Goal: Information Seeking & Learning: Compare options

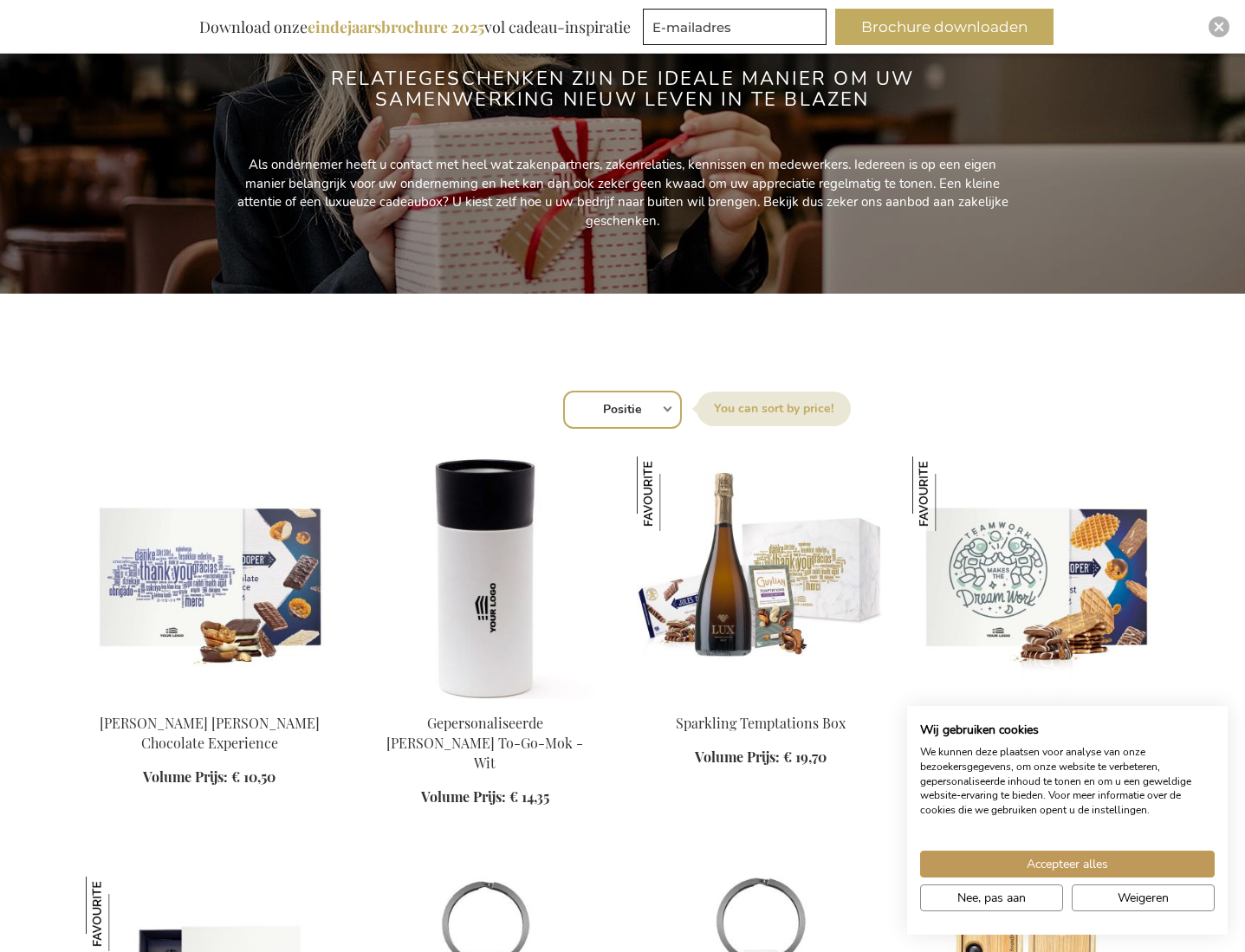
scroll to position [294, 0]
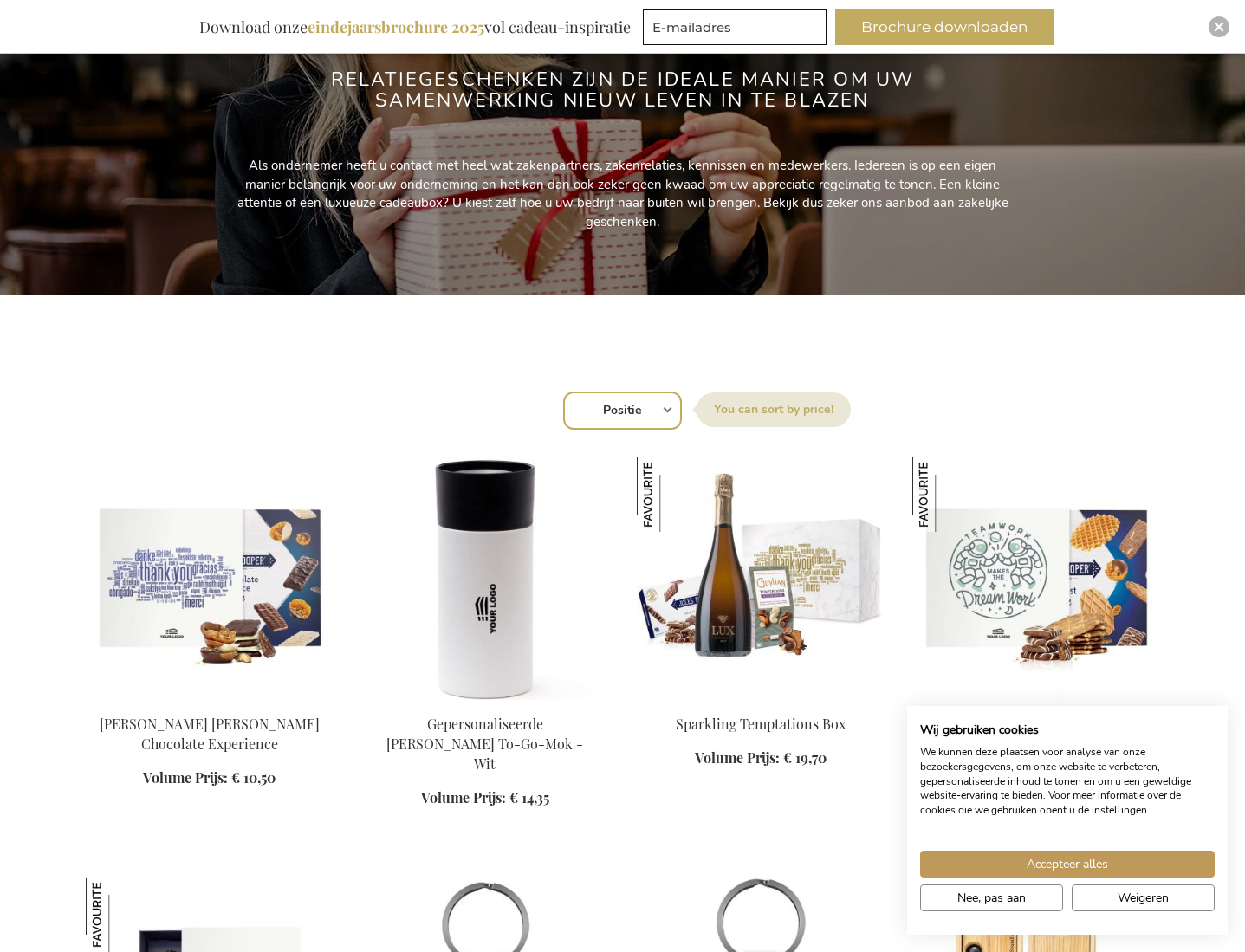
click at [671, 412] on select "Positie Best Sellers Meest bekeken Nieuw Biggest Saving Price: low to high Pric…" at bounding box center [622, 410] width 119 height 38
select select "price_desc"
click at [563, 392] on select "Positie Best Sellers Meest bekeken Nieuw Biggest Saving Price: low to high Pric…" at bounding box center [622, 410] width 119 height 38
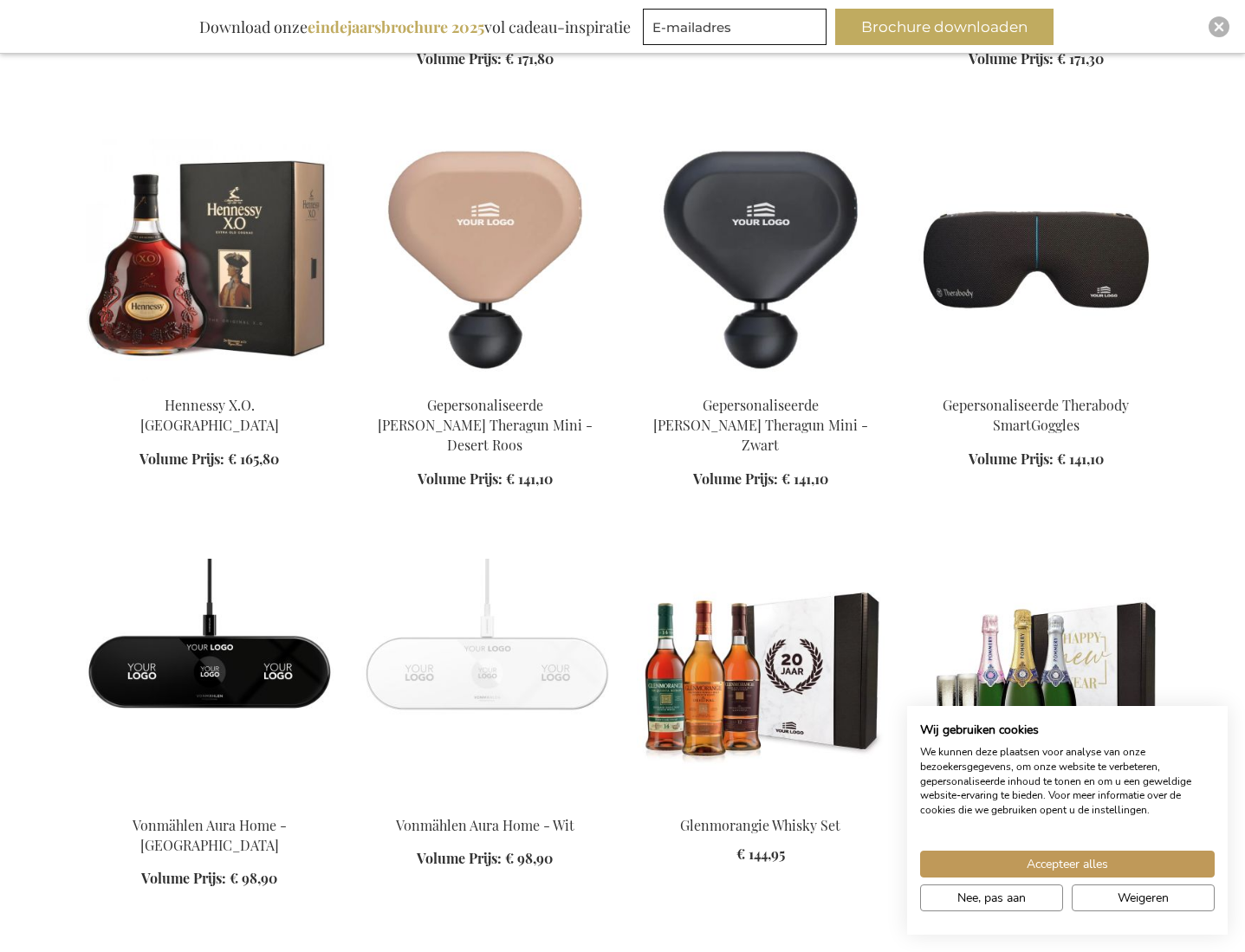
scroll to position [1481, 0]
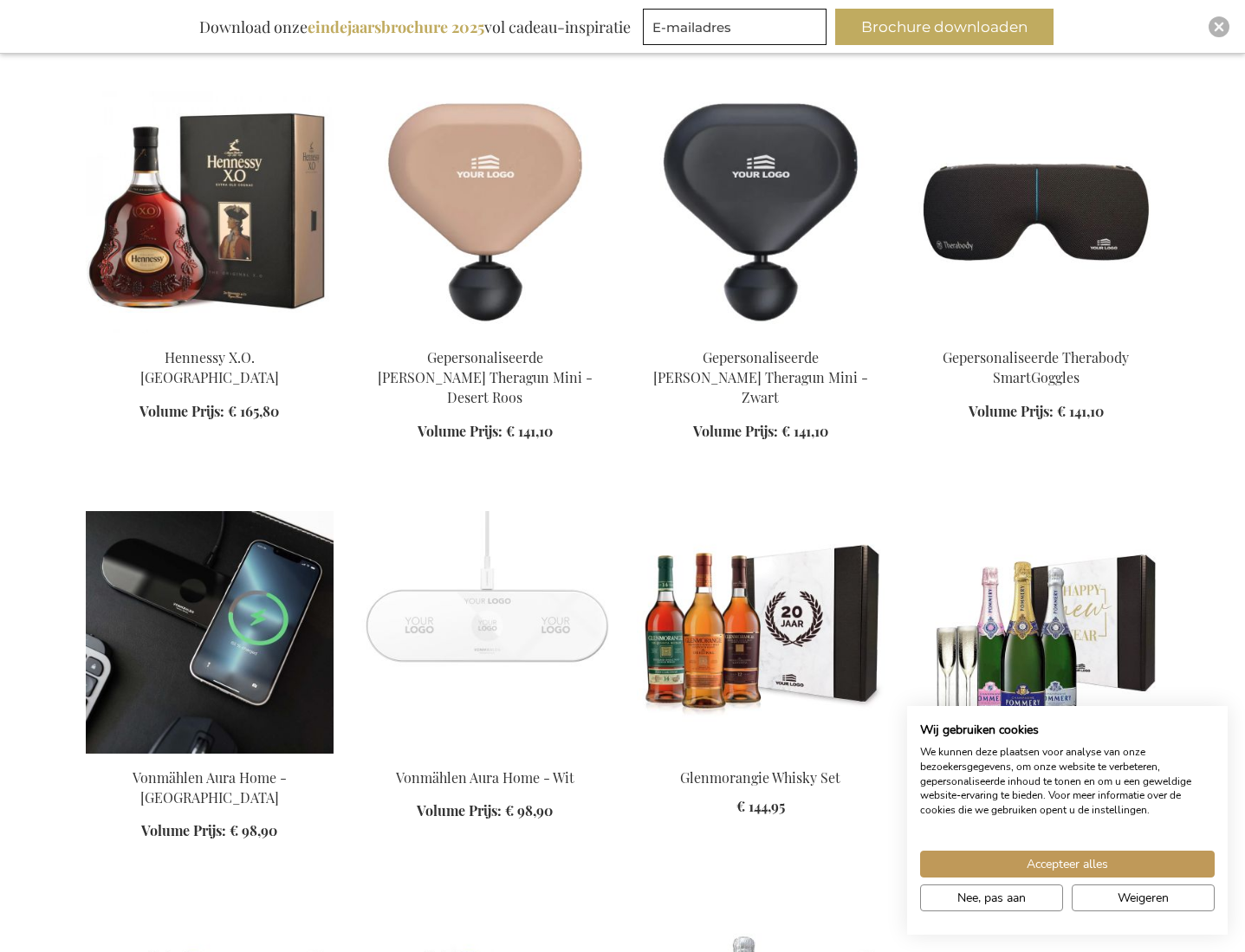
click at [259, 603] on img at bounding box center [209, 633] width 247 height 243
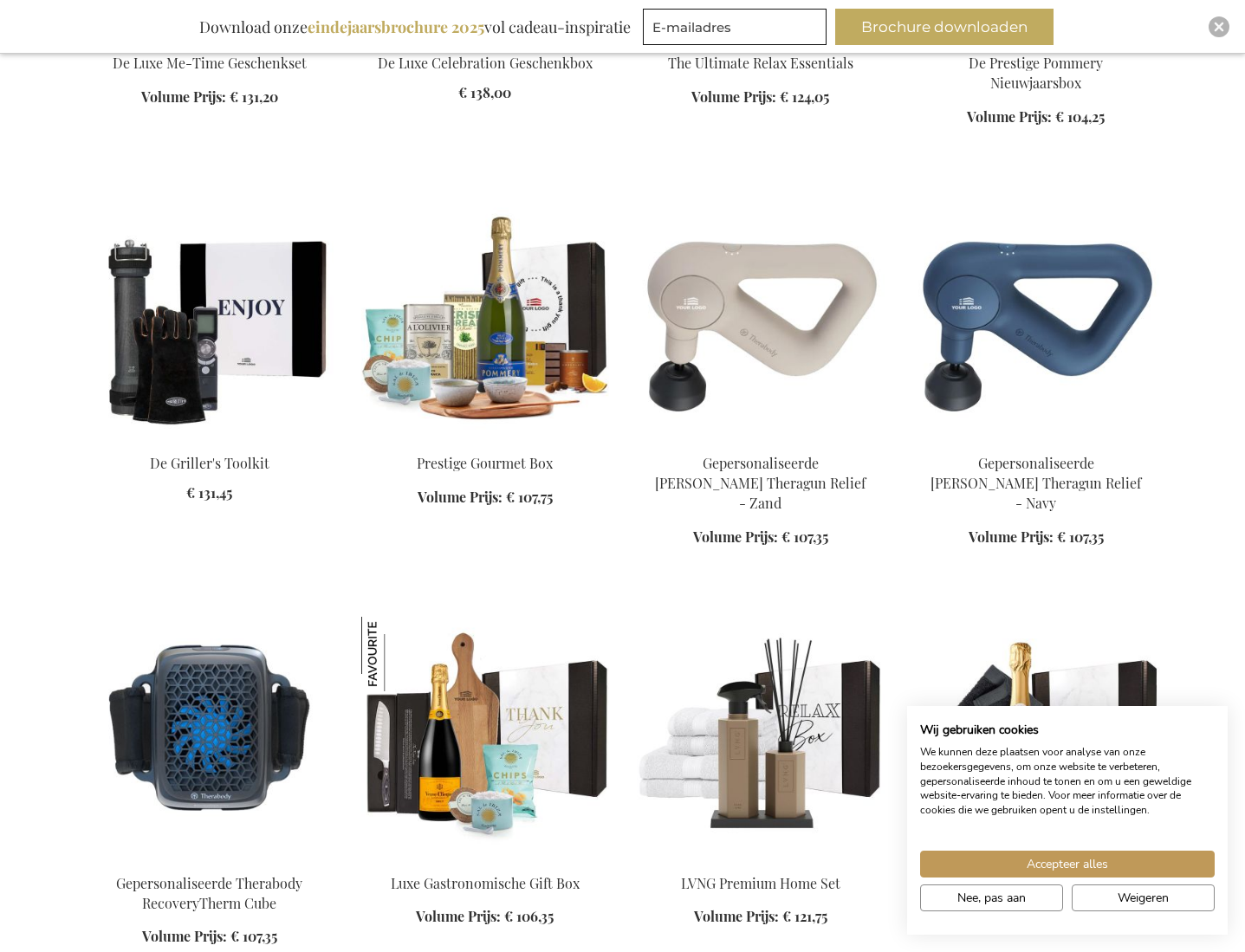
scroll to position [1483, 0]
click at [1041, 346] on img at bounding box center [1036, 317] width 247 height 243
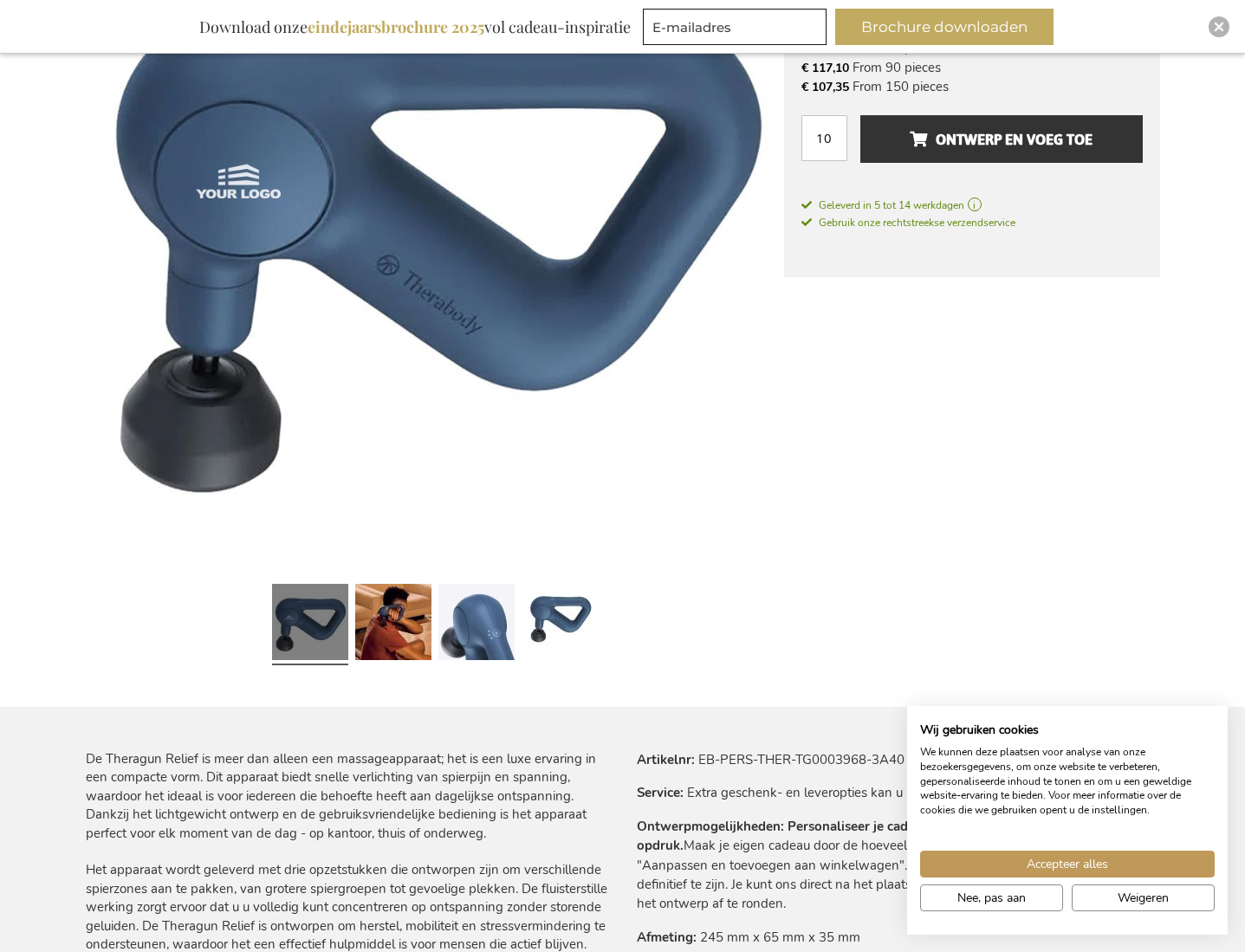
scroll to position [422, 0]
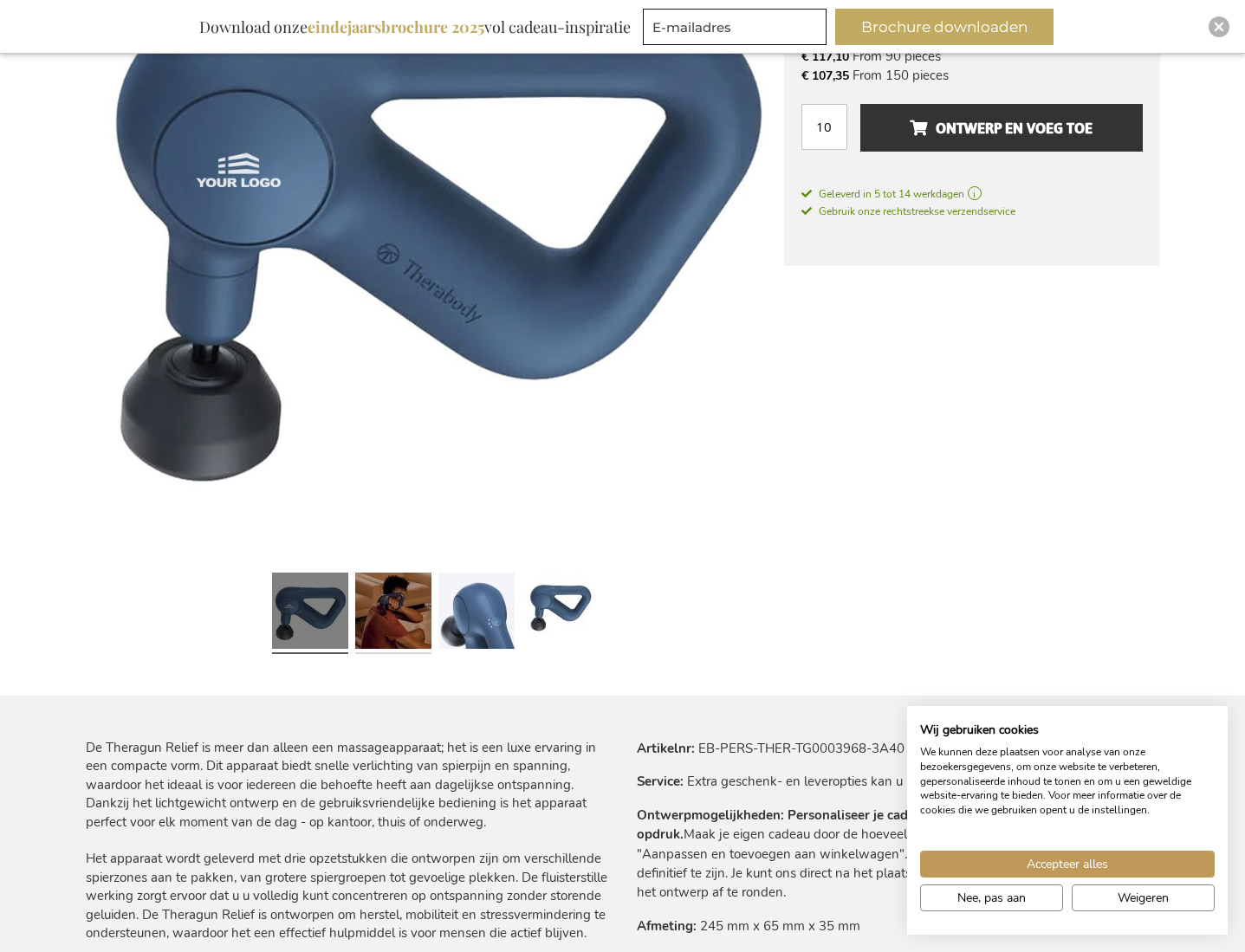
click at [411, 612] on link at bounding box center [393, 613] width 76 height 95
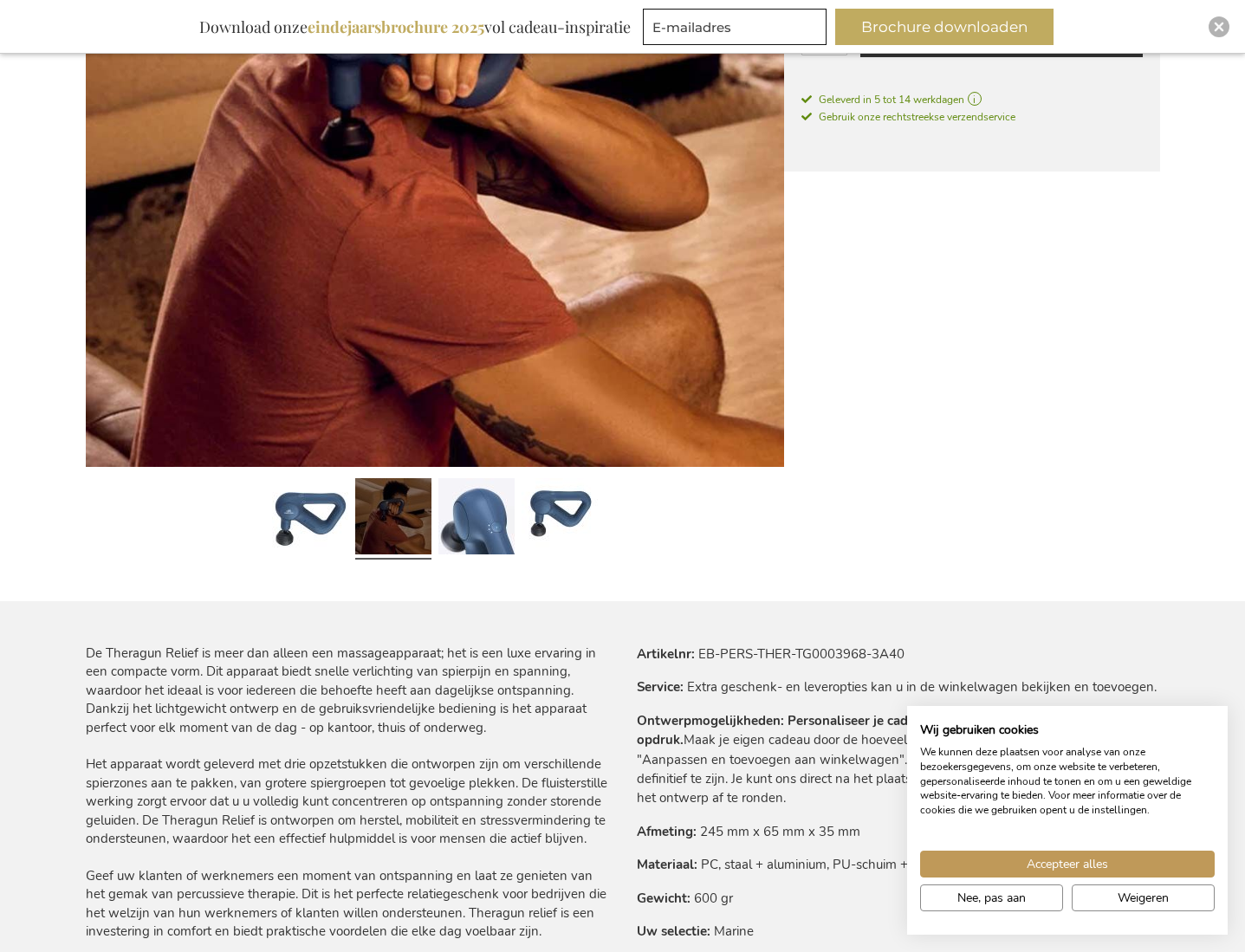
scroll to position [520, 0]
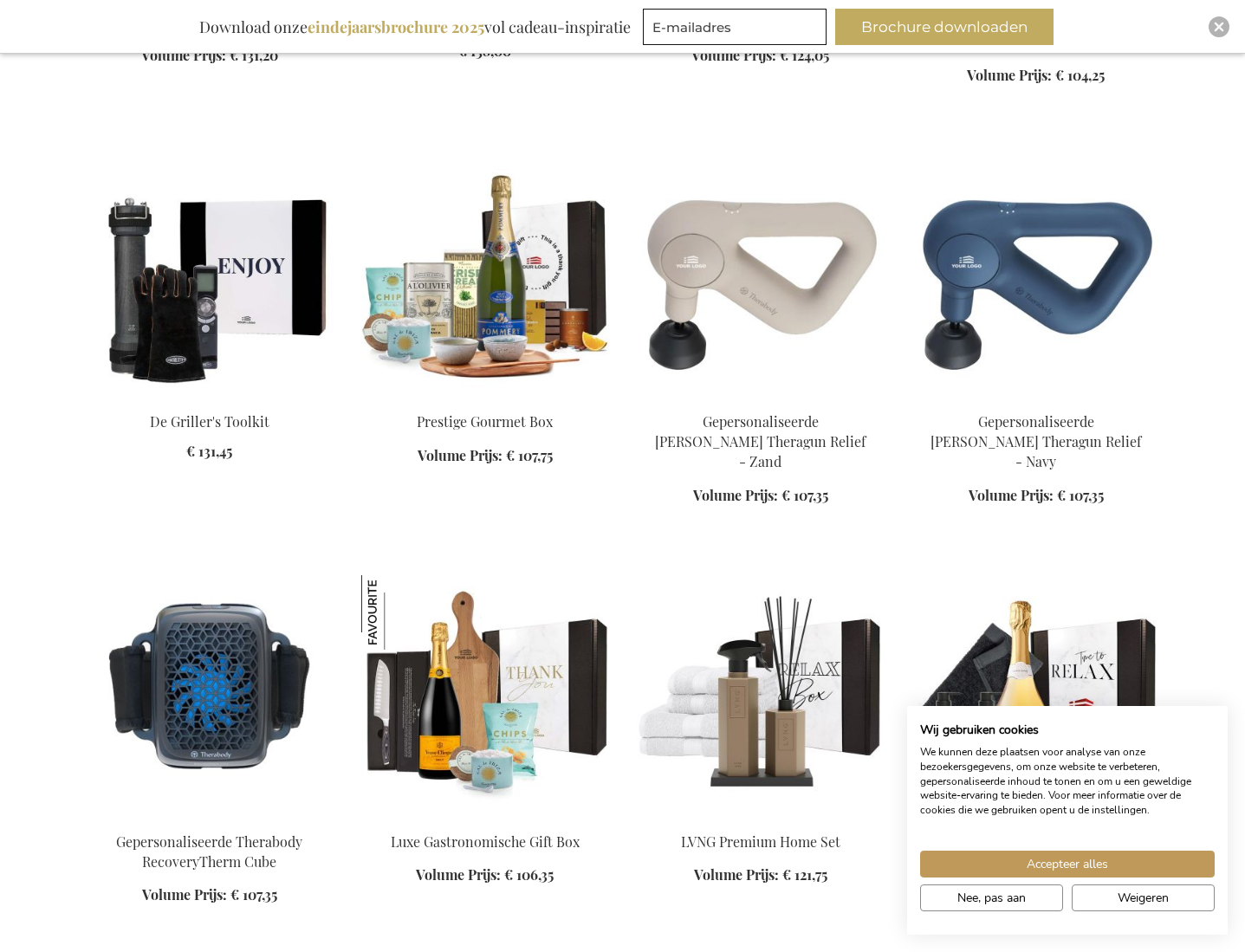
scroll to position [1532, 0]
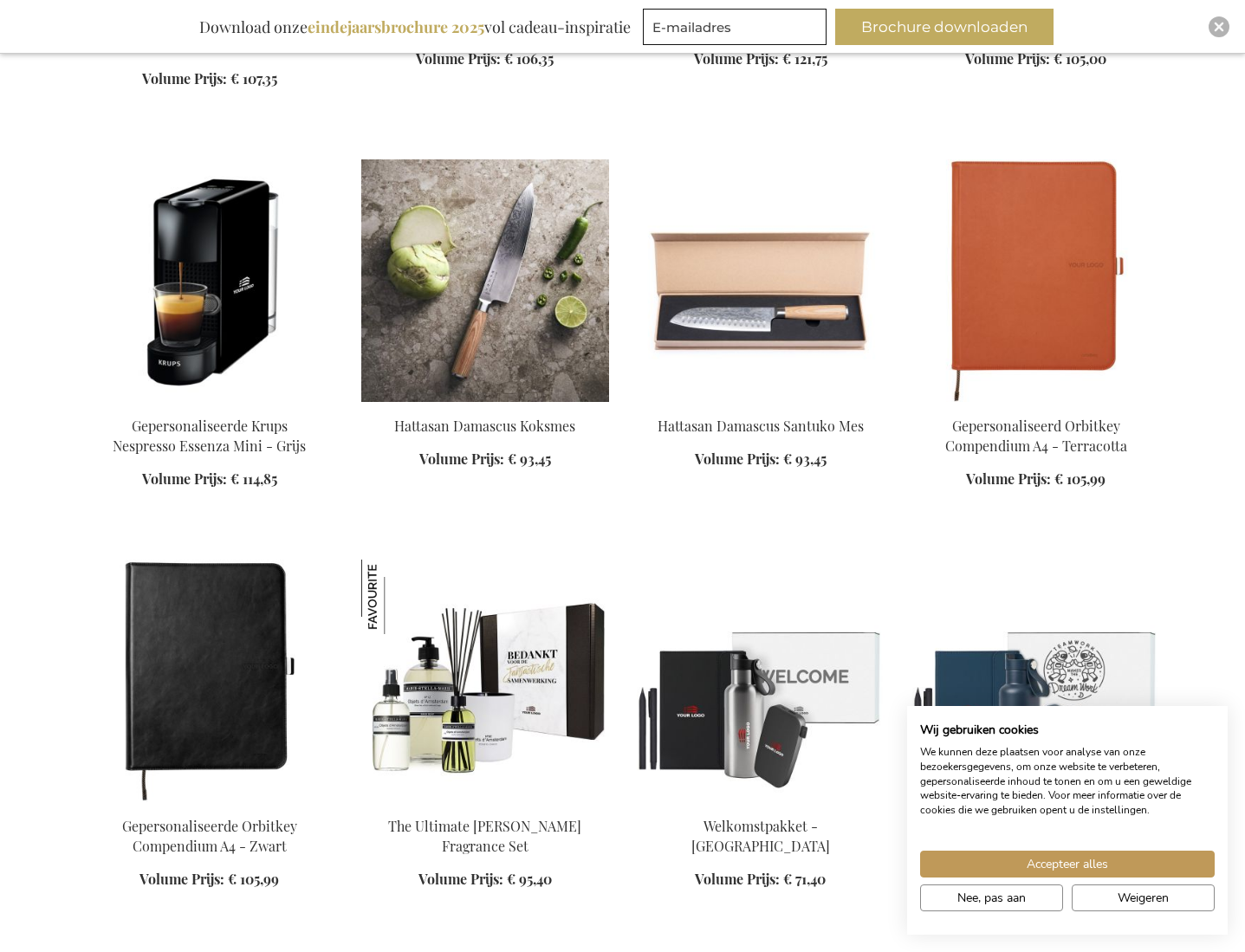
scroll to position [2368, 0]
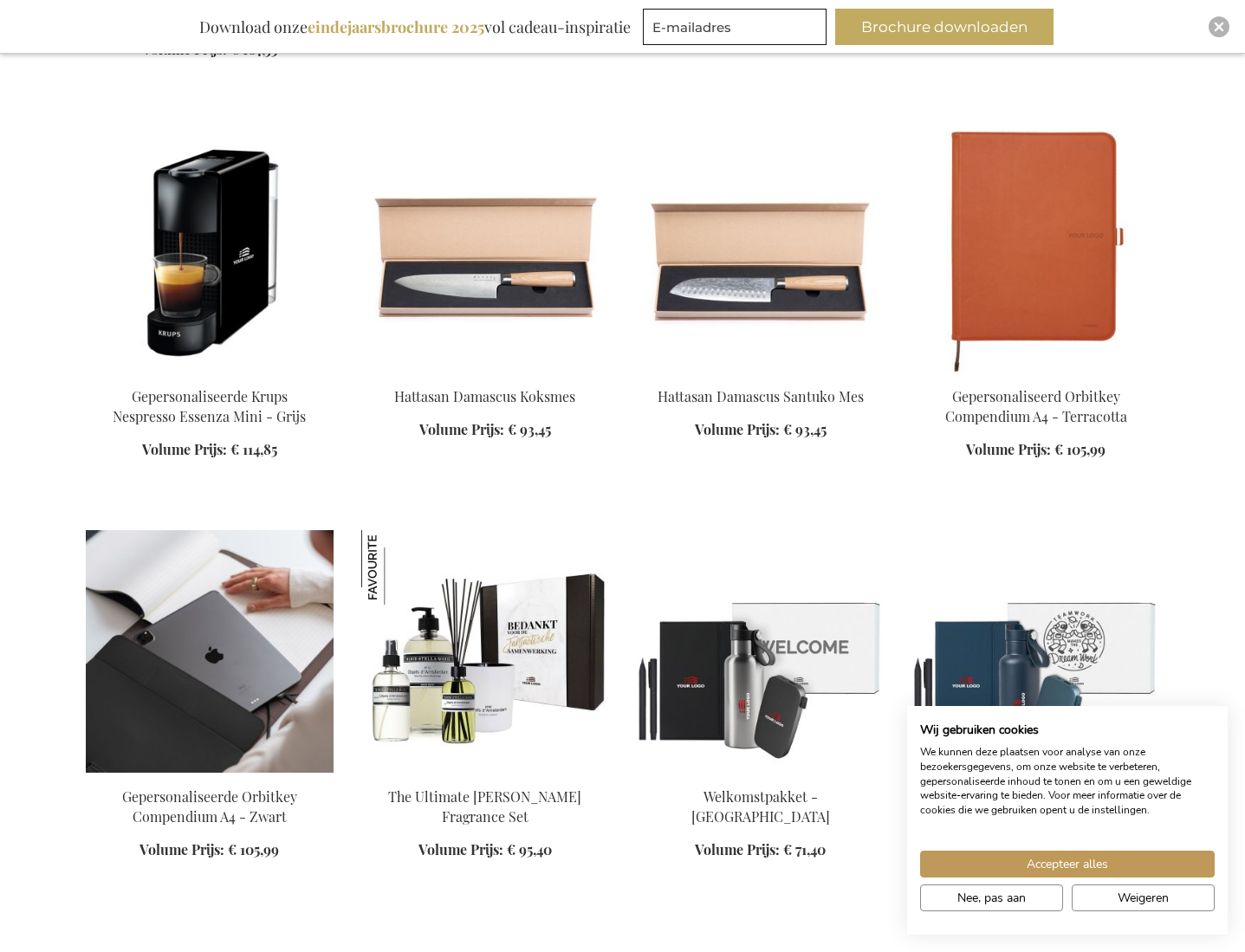
click at [244, 644] on img at bounding box center [209, 651] width 247 height 243
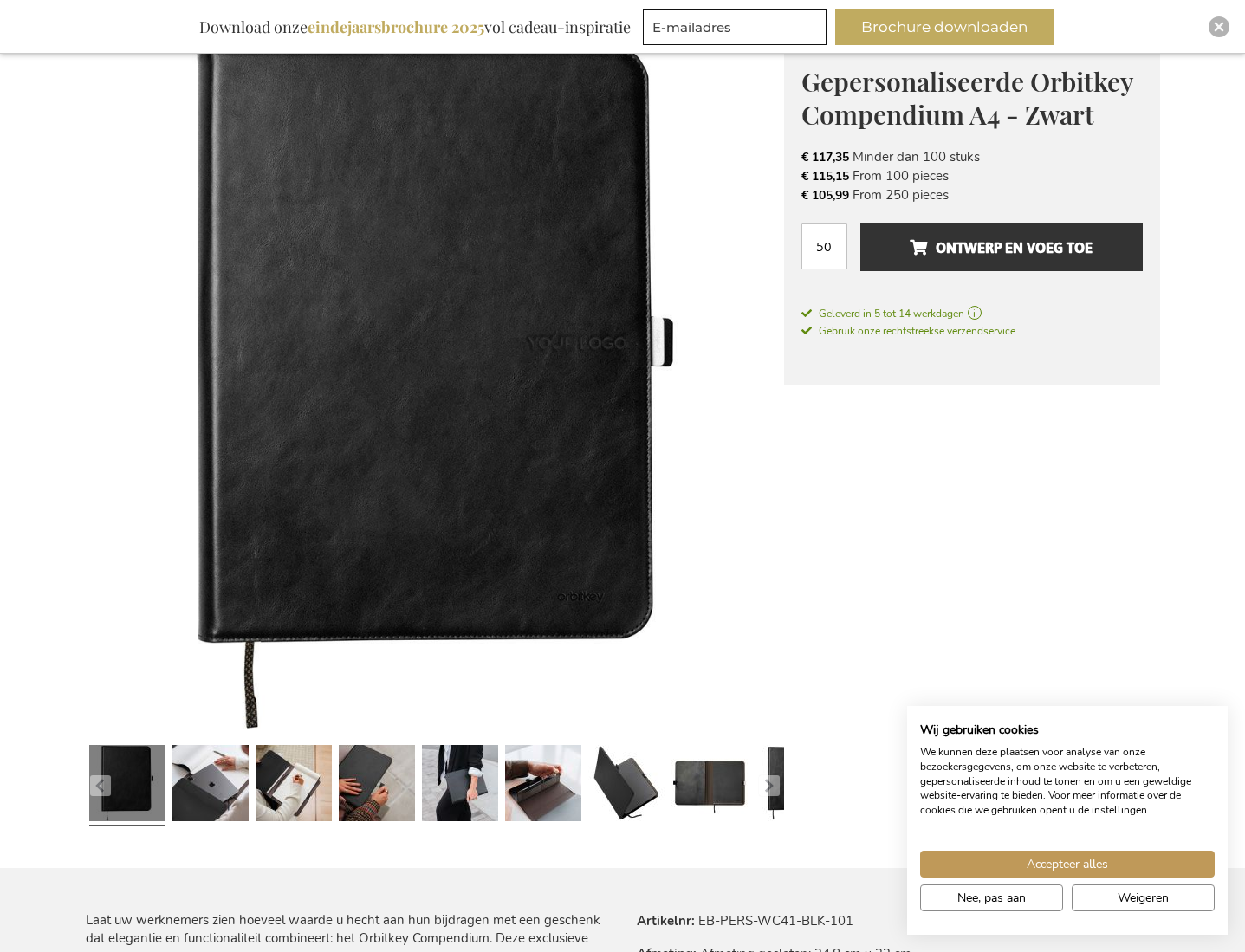
scroll to position [284, 0]
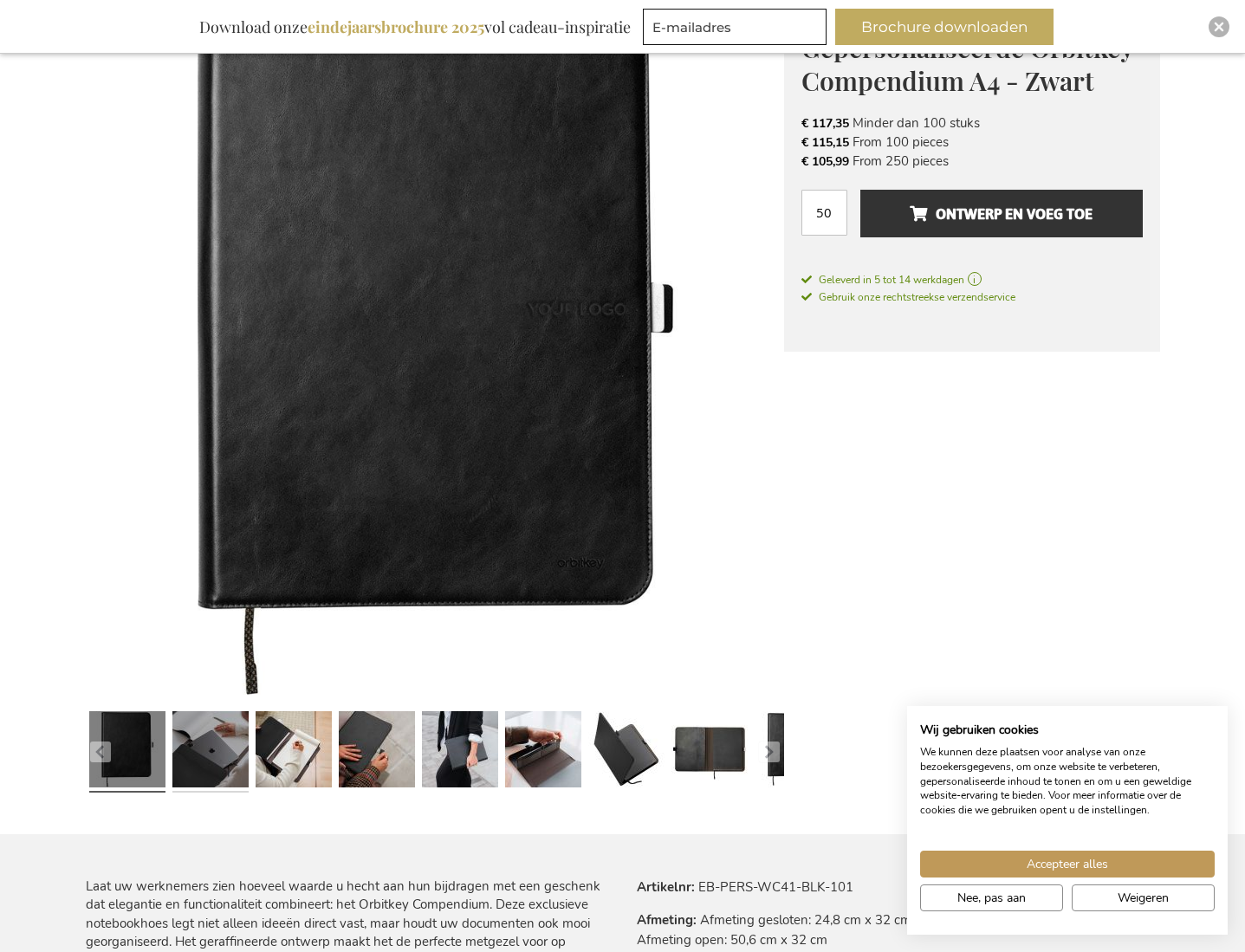
click at [229, 751] on link at bounding box center [210, 751] width 76 height 95
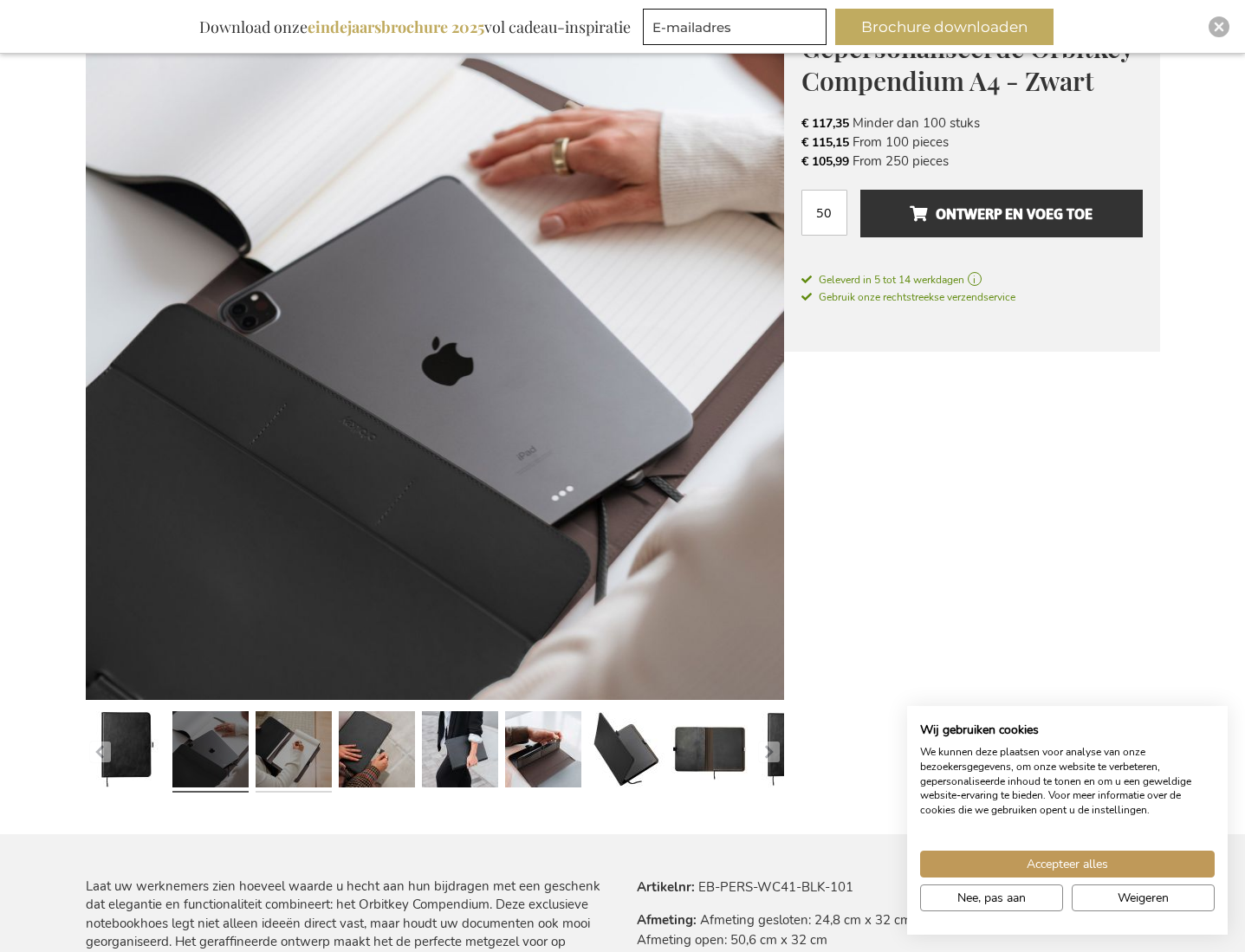
click at [286, 746] on link at bounding box center [294, 751] width 76 height 95
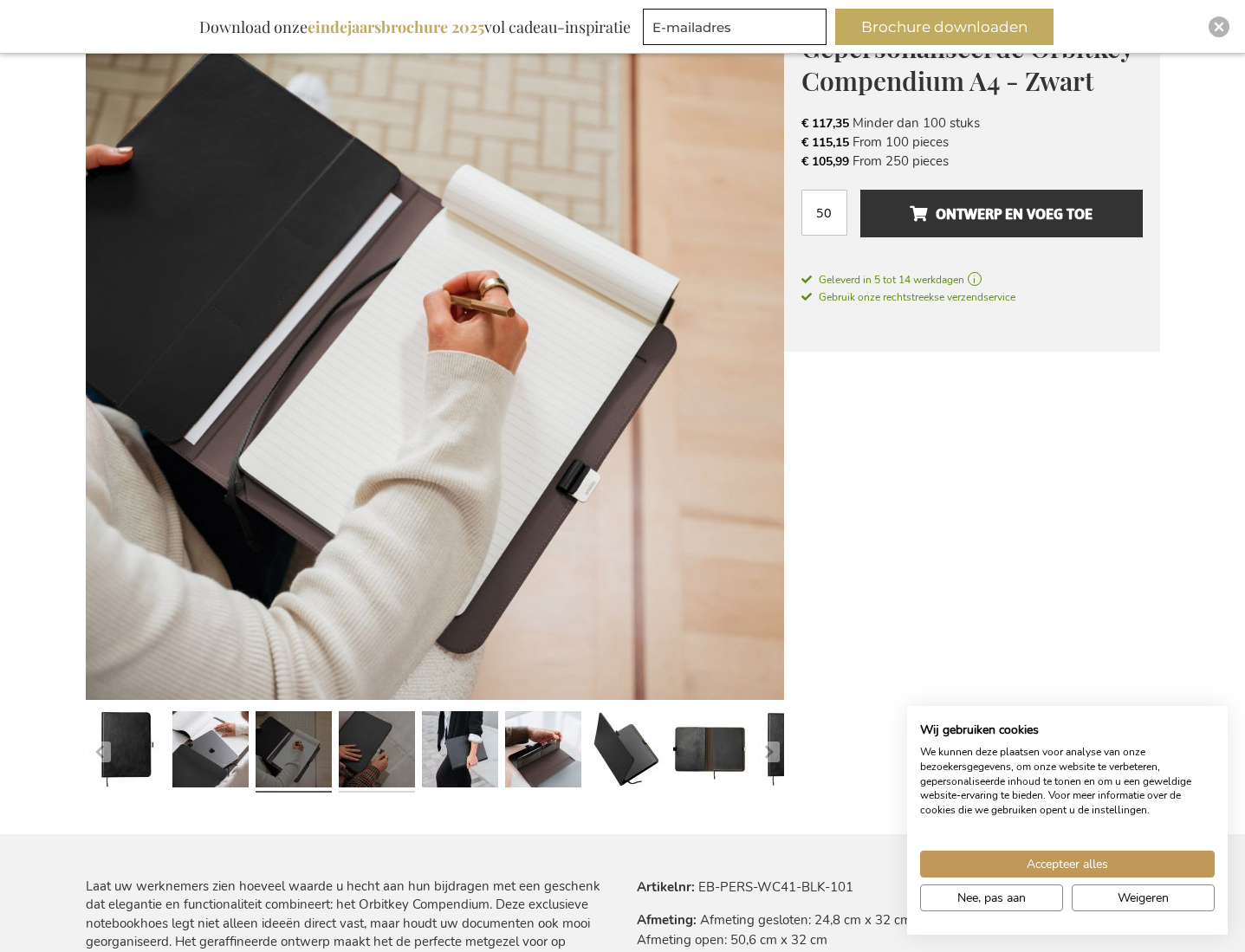
click at [340, 758] on link at bounding box center [377, 751] width 76 height 95
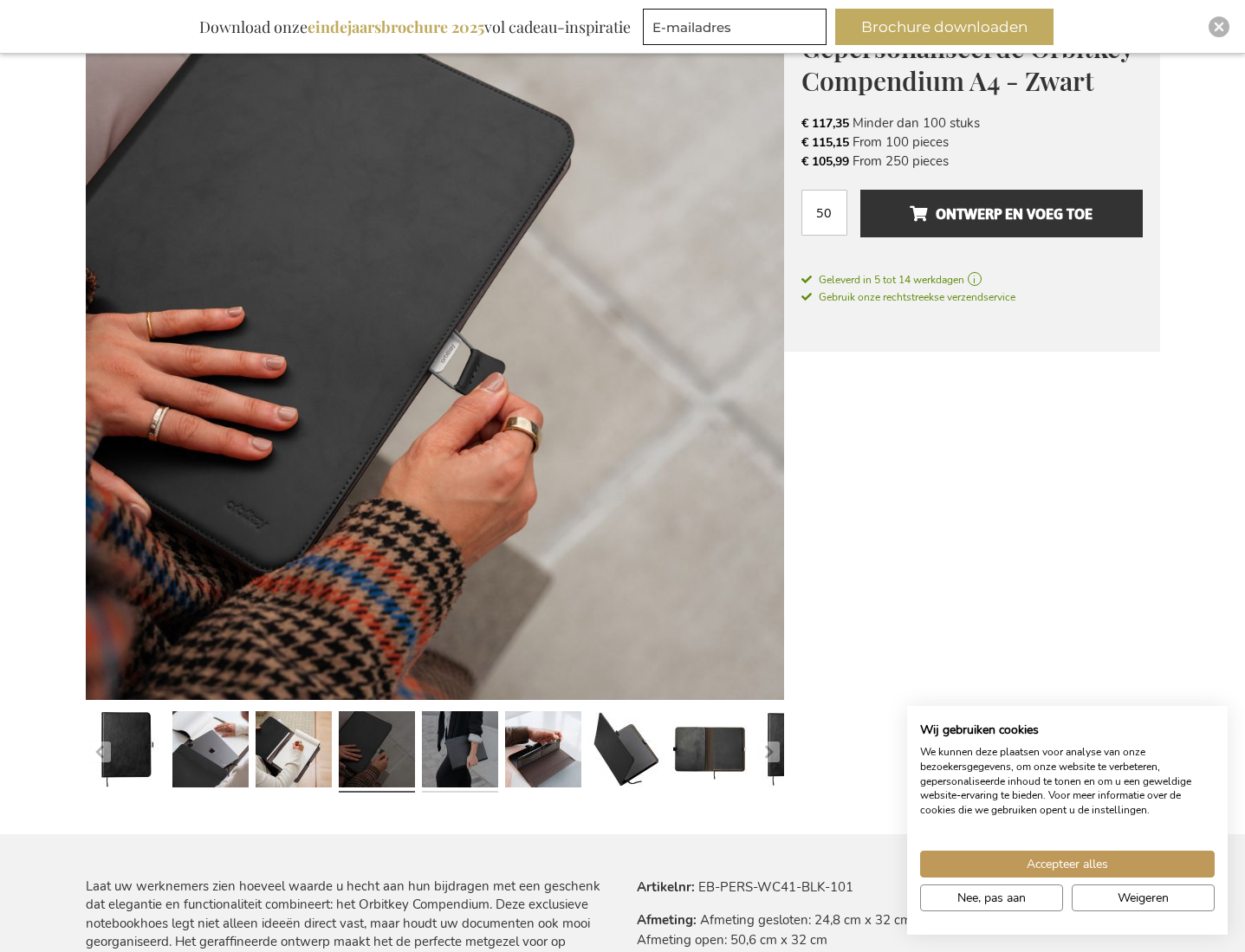
click at [452, 766] on link at bounding box center [459, 751] width 76 height 95
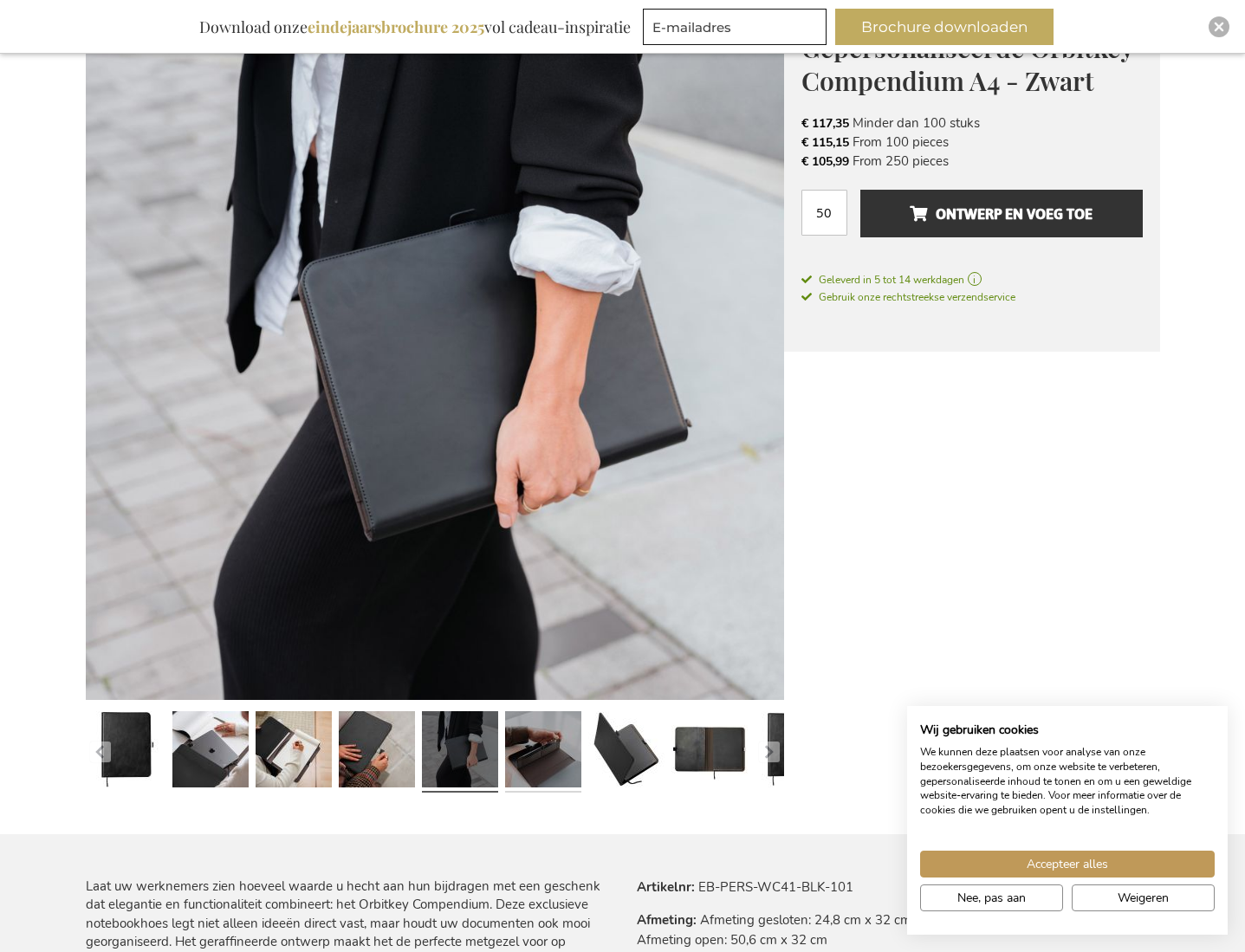
click at [518, 766] on link at bounding box center [543, 751] width 76 height 95
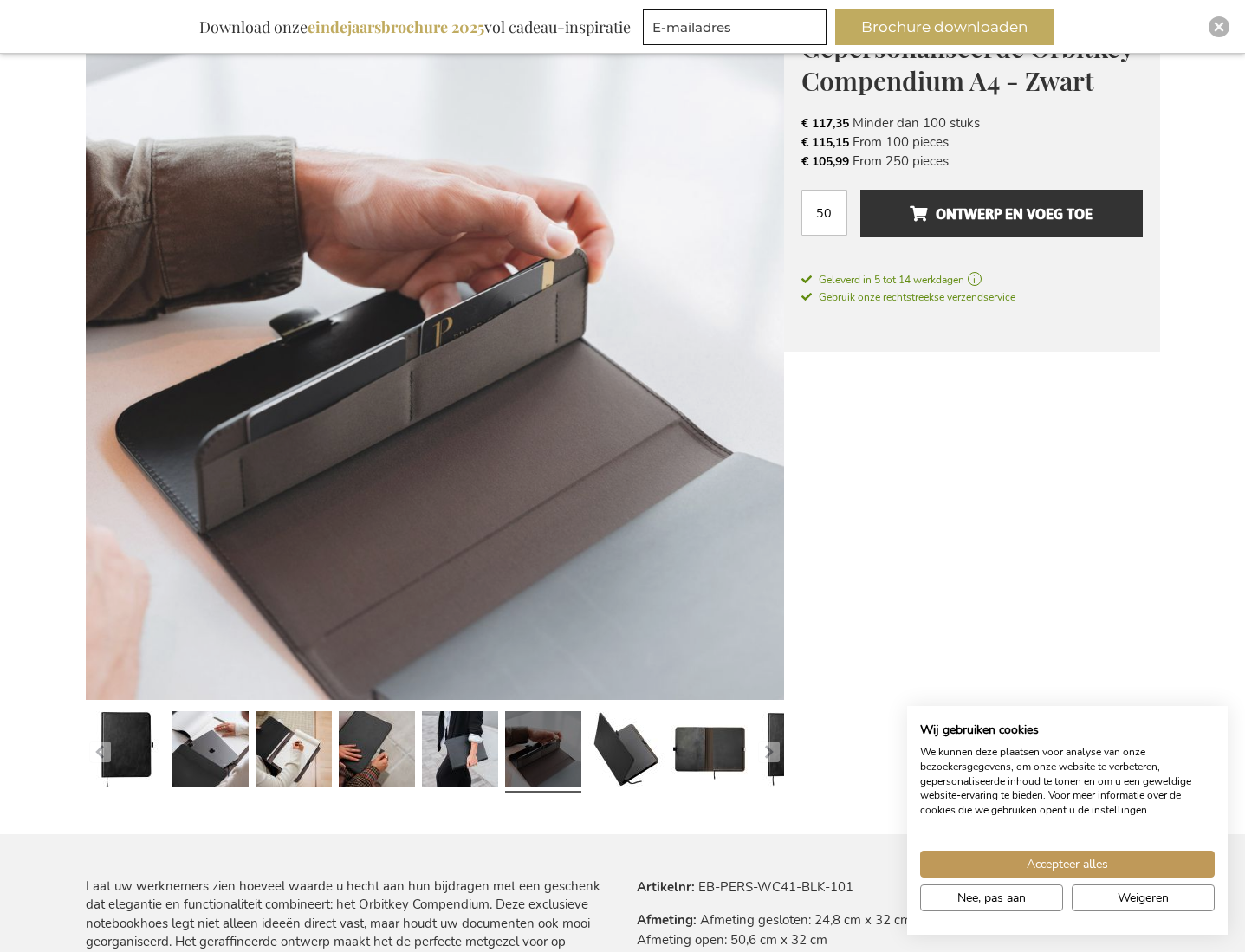
click at [561, 766] on link at bounding box center [543, 751] width 76 height 95
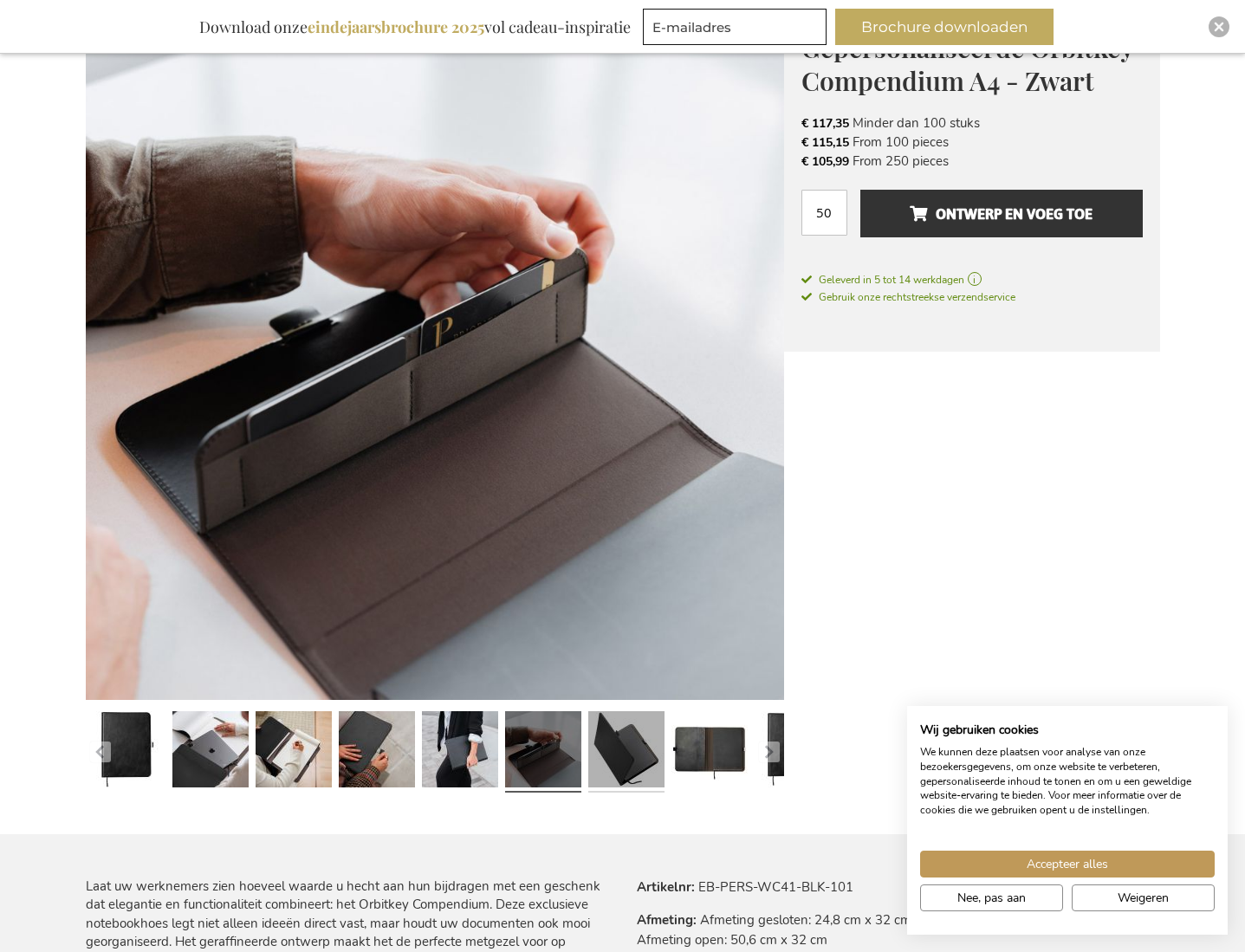
click at [617, 765] on link at bounding box center [626, 751] width 76 height 95
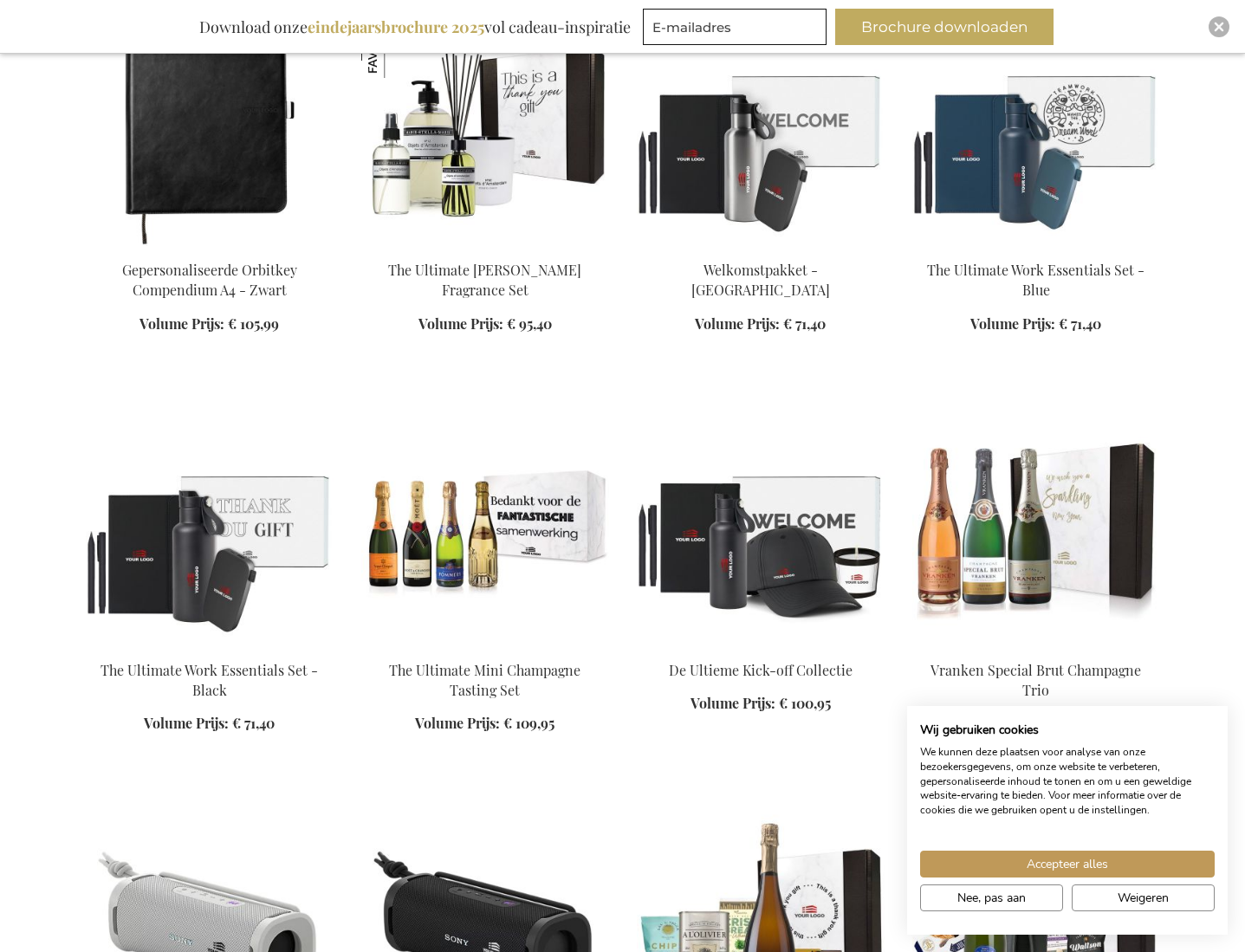
scroll to position [1678, 0]
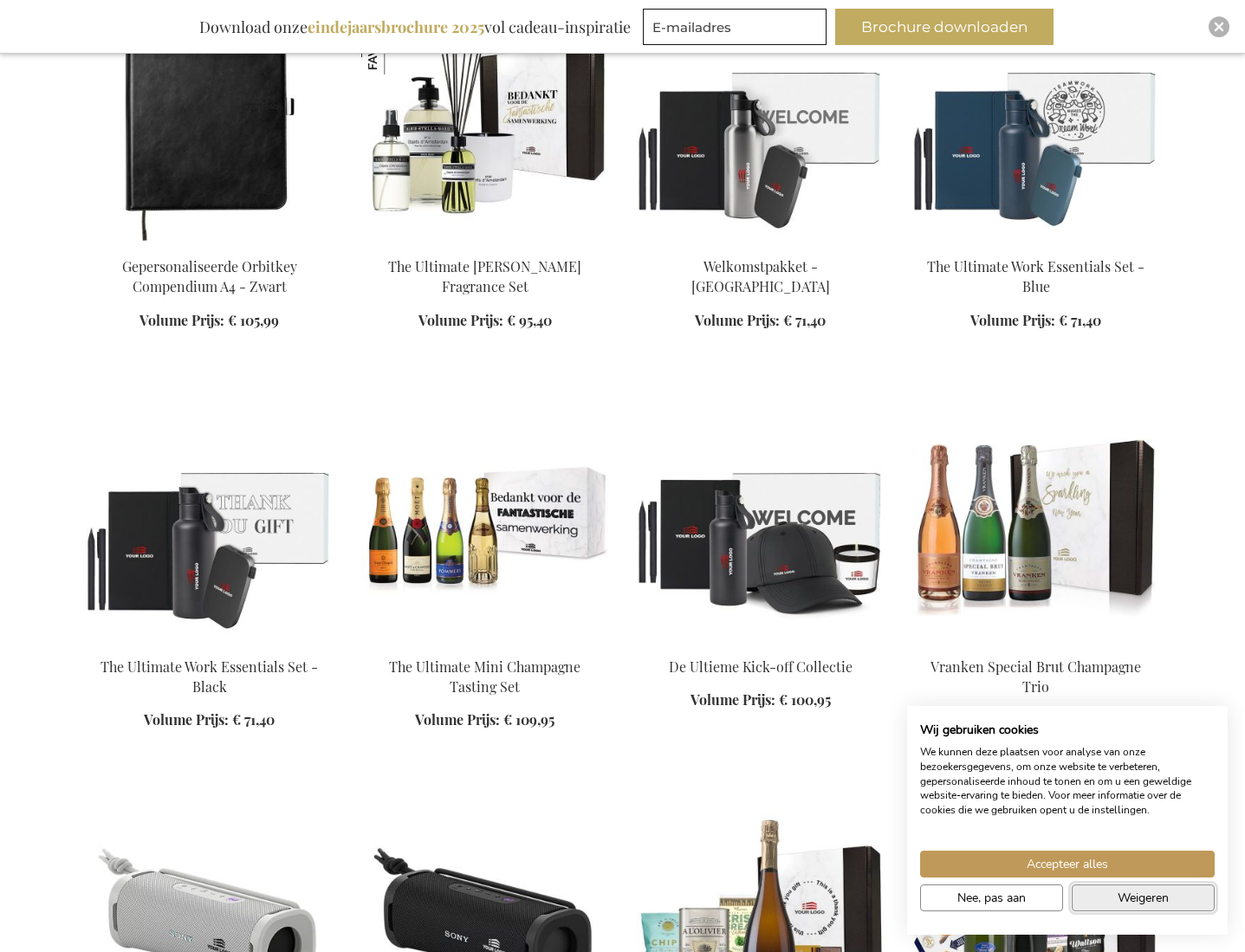
click at [1101, 897] on button "Weigeren" at bounding box center [1143, 897] width 143 height 27
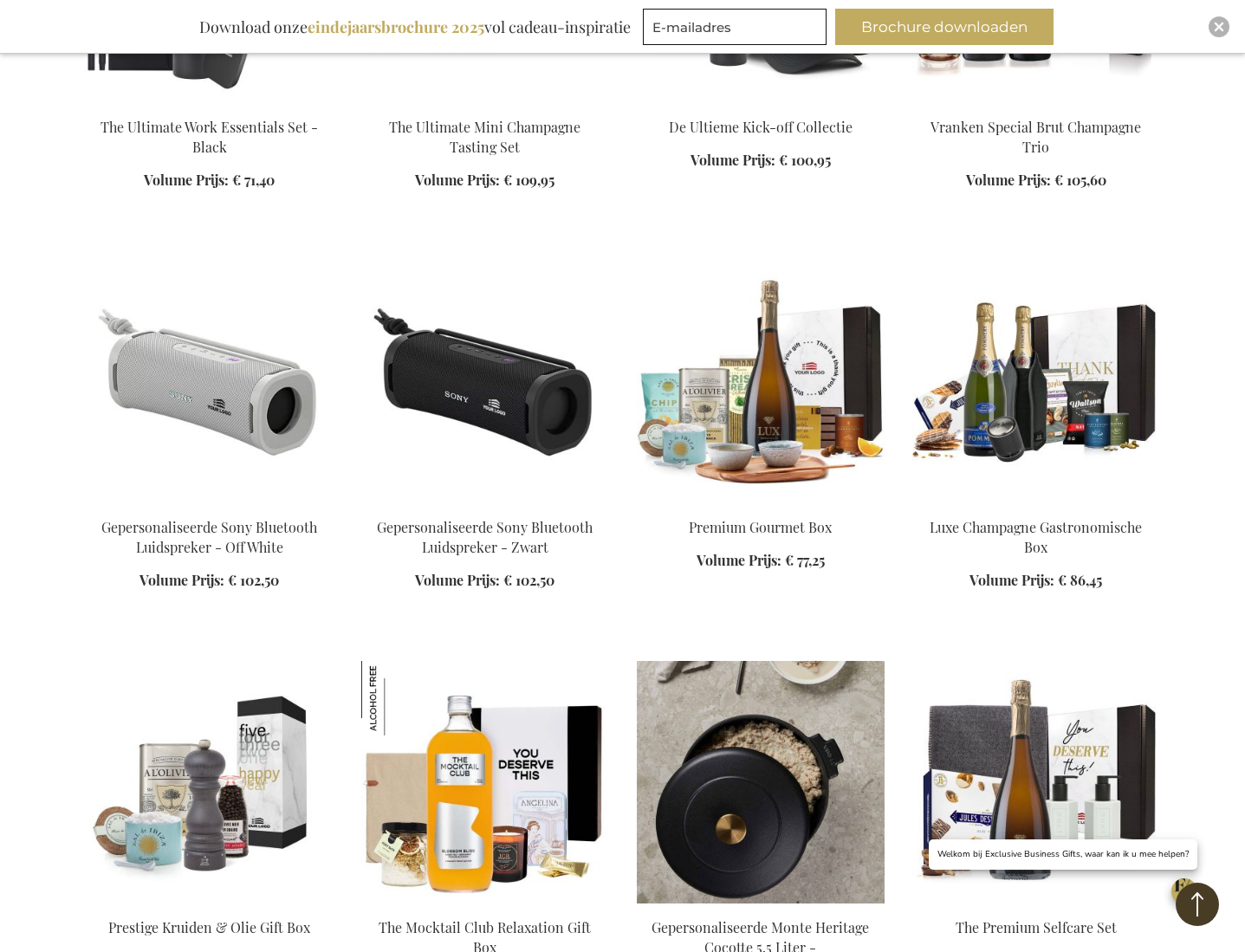
scroll to position [2218, 0]
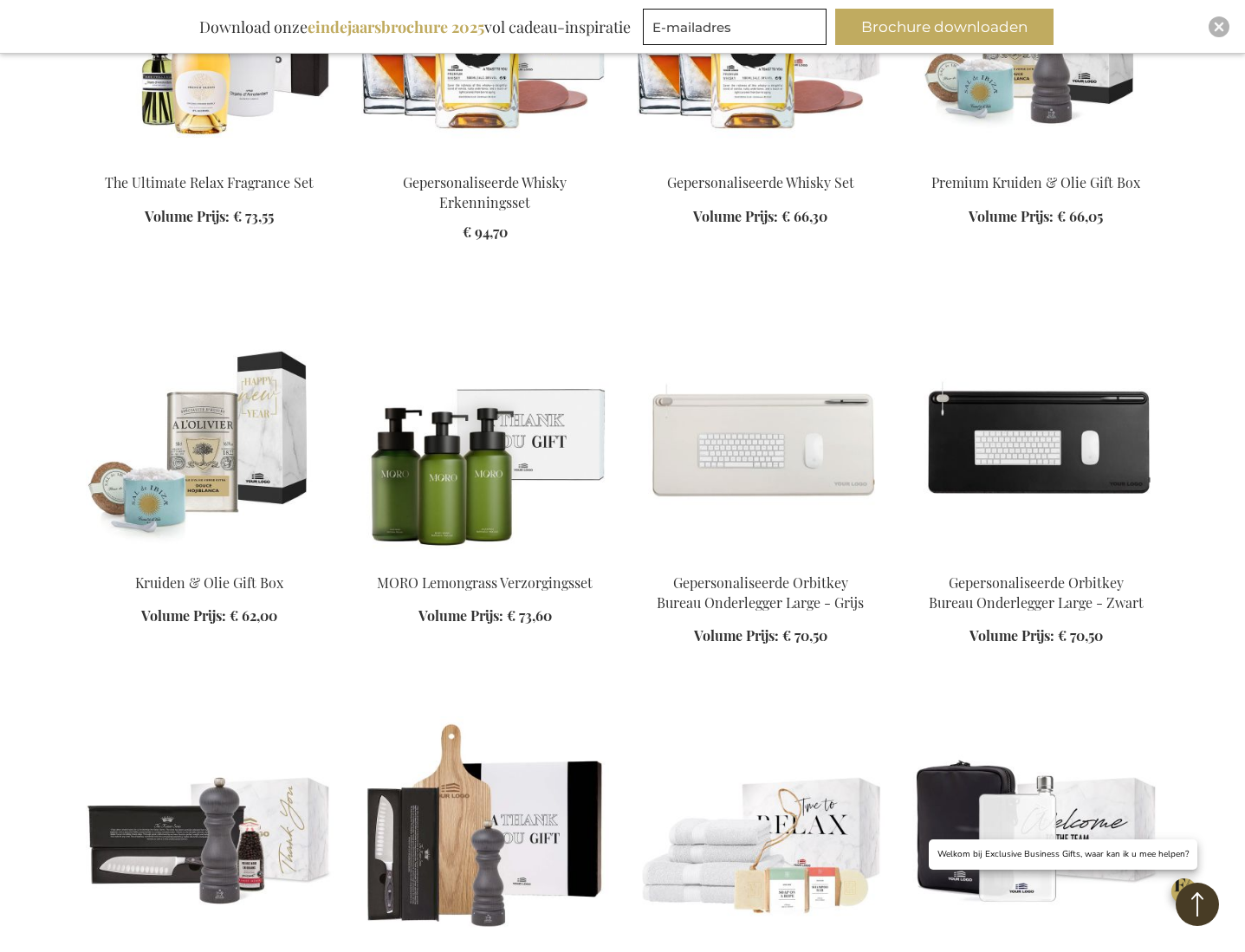
scroll to position [4616, 0]
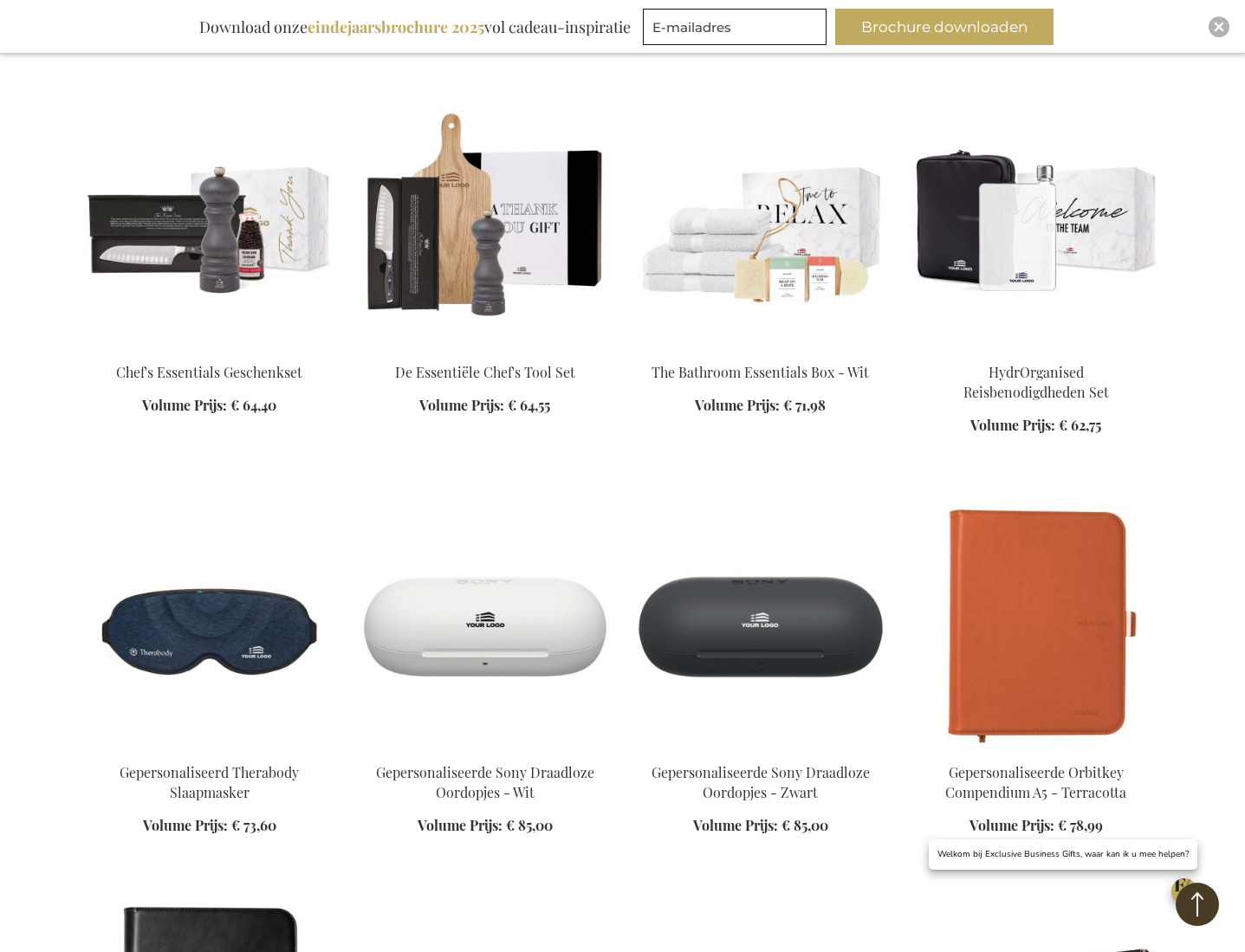
scroll to position [4807, 0]
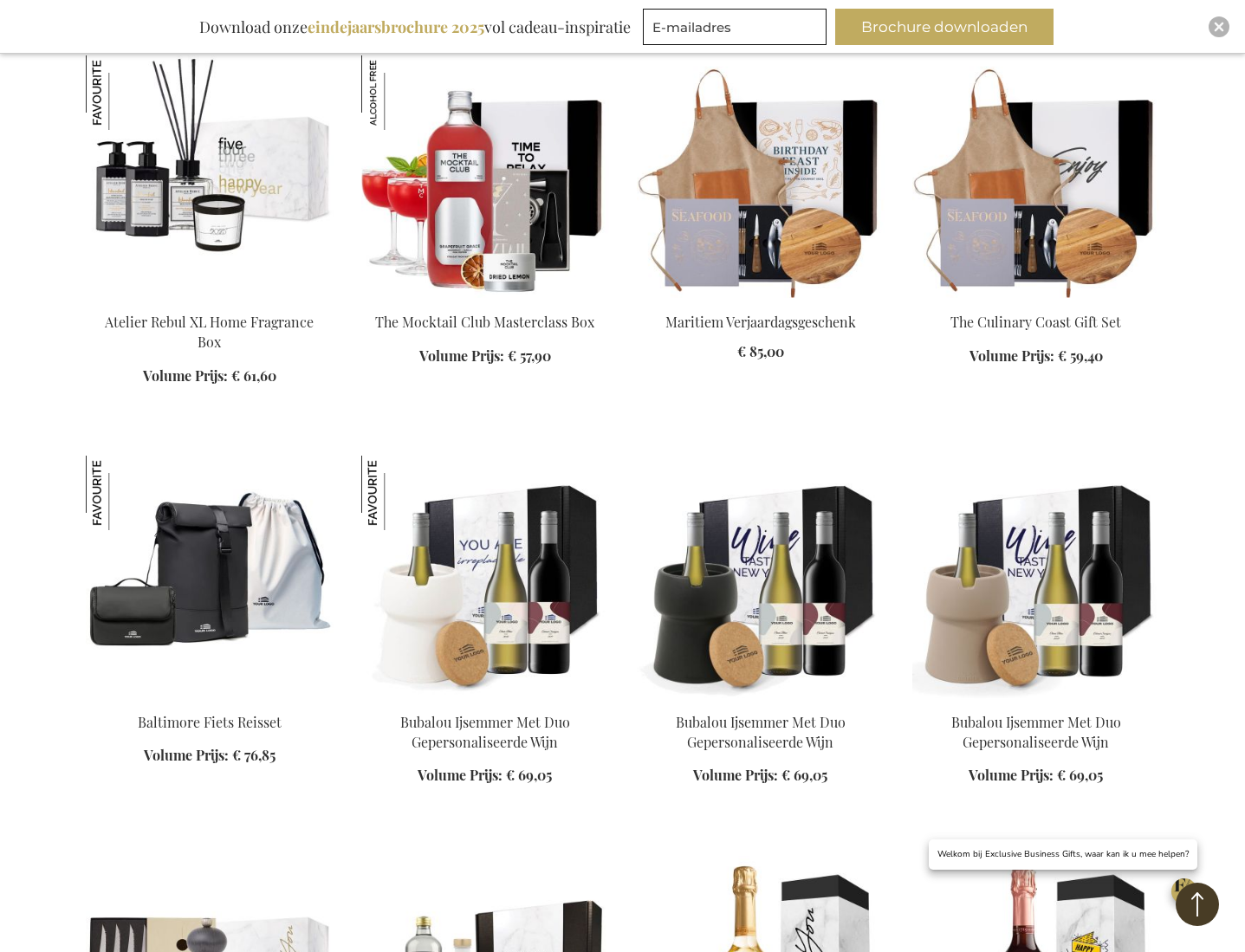
scroll to position [6481, 0]
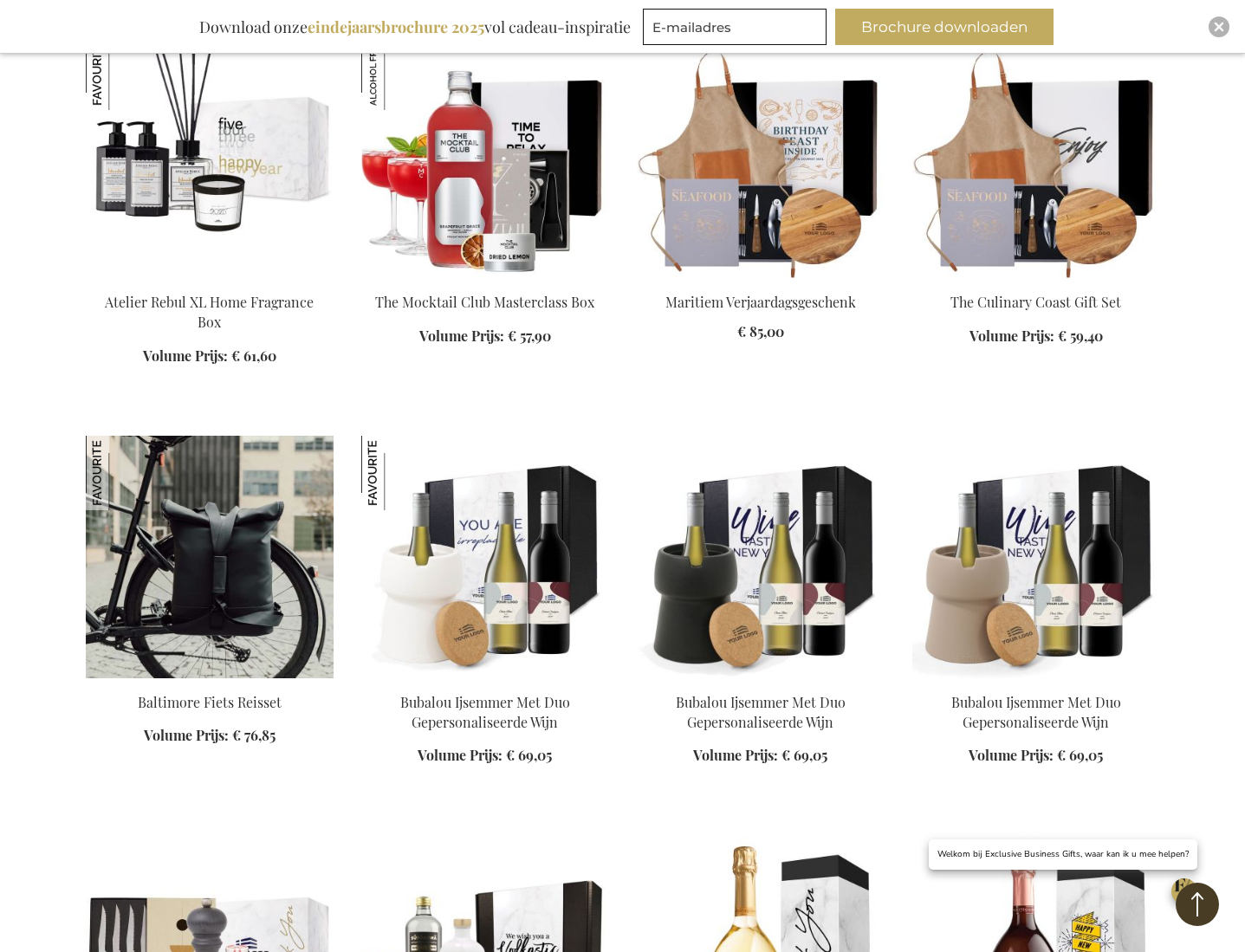
click at [248, 540] on img at bounding box center [209, 557] width 247 height 243
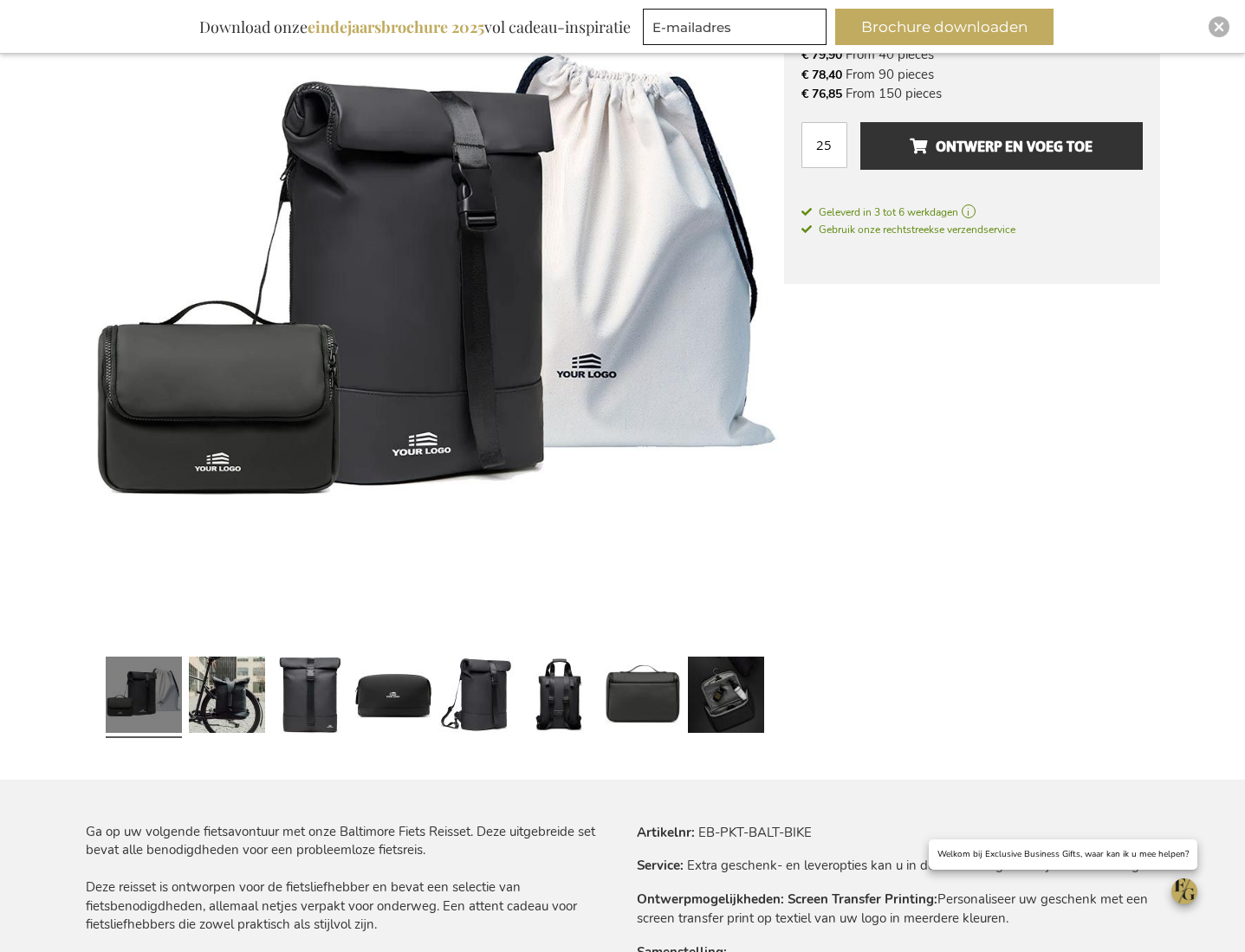
scroll to position [551, 0]
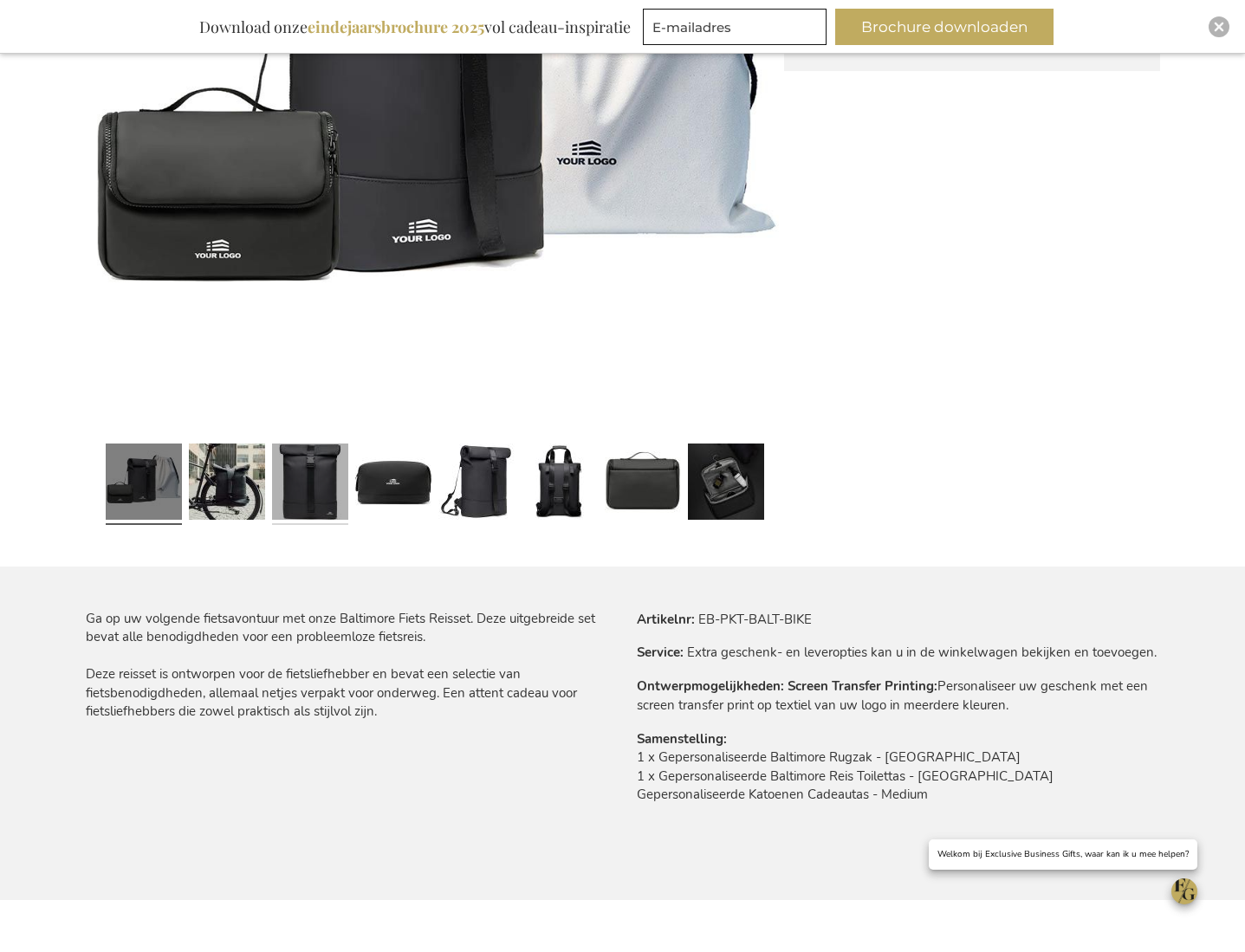
click at [303, 502] on link at bounding box center [310, 483] width 76 height 95
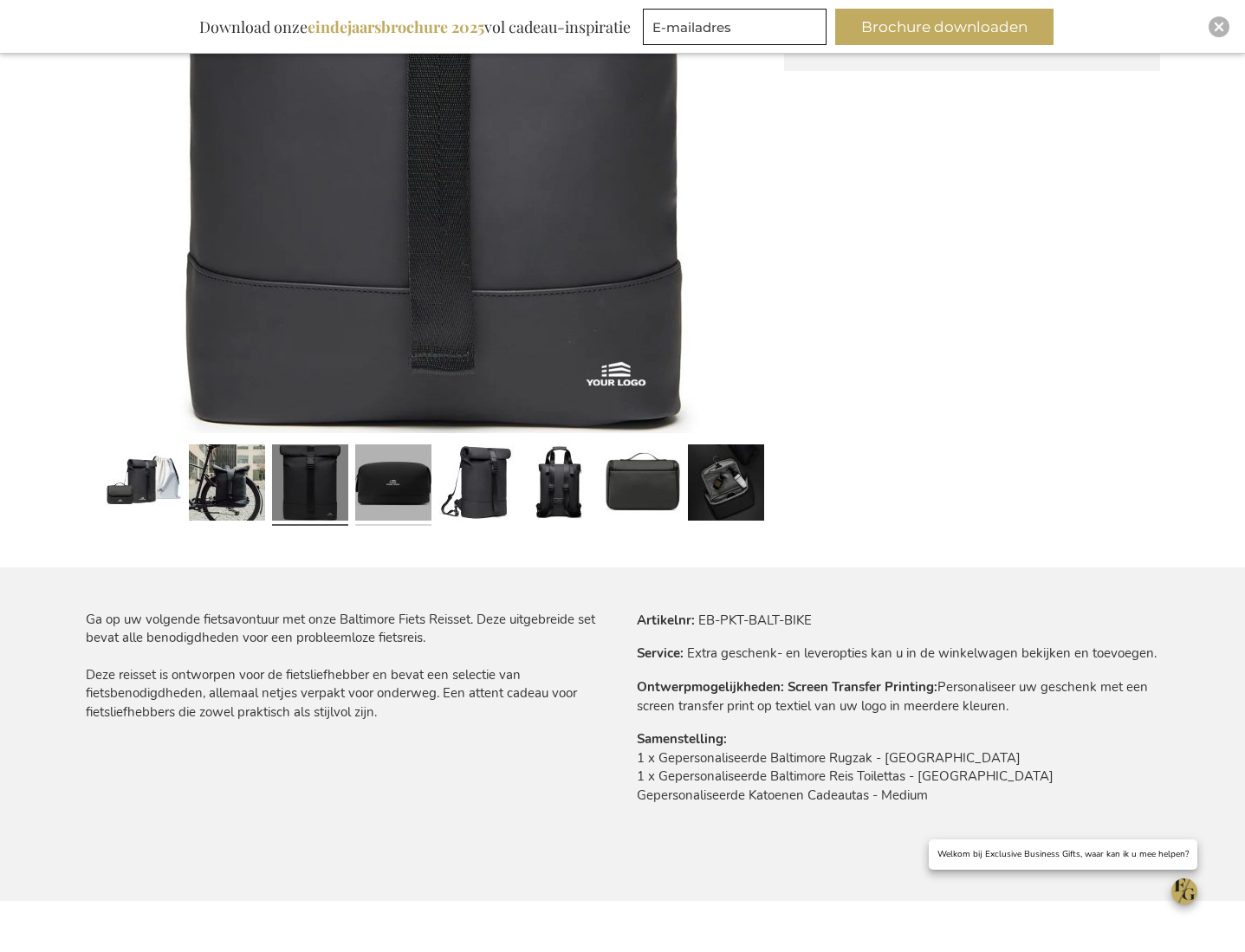
scroll to position [552, 0]
click at [378, 502] on link at bounding box center [393, 483] width 76 height 95
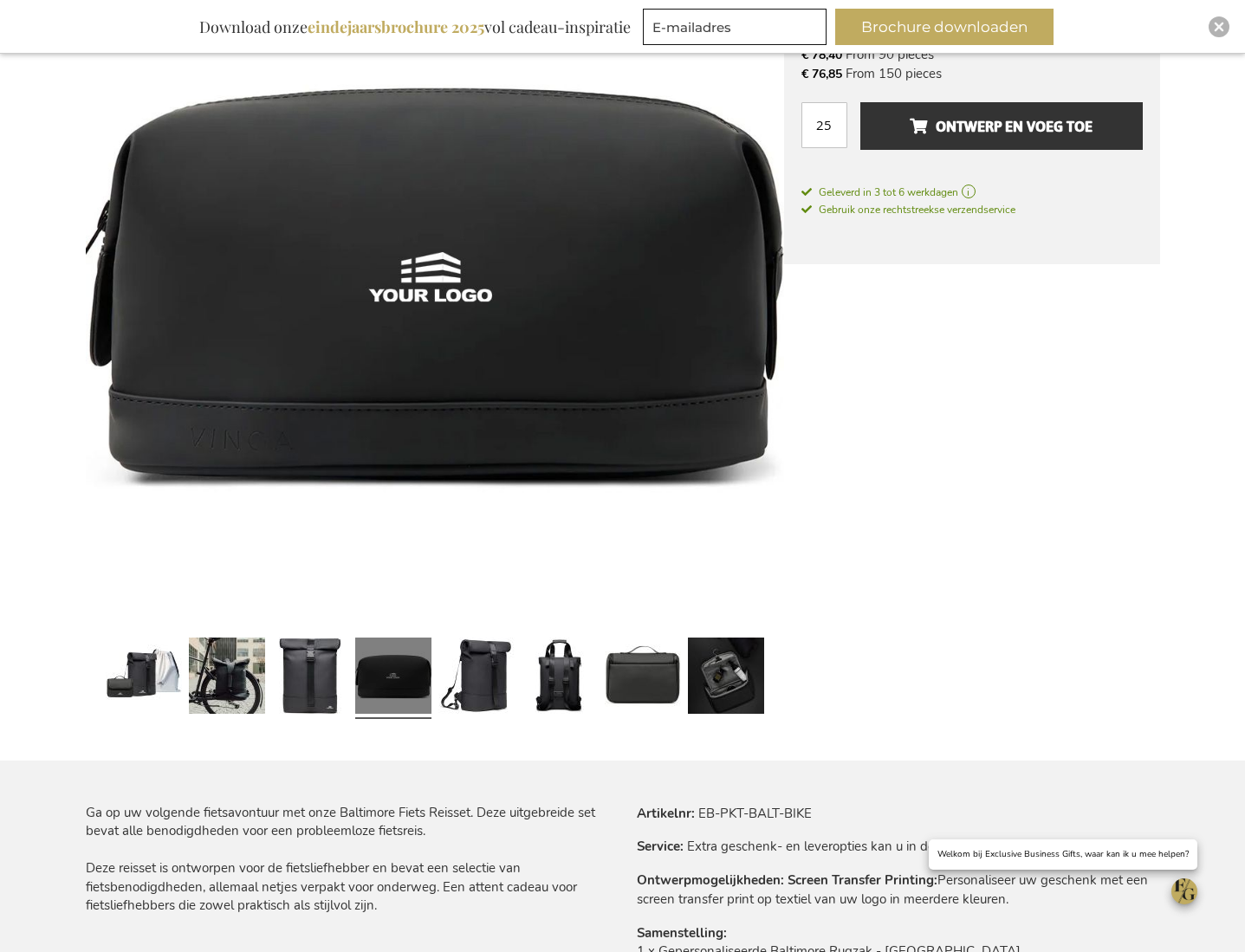
scroll to position [363, 0]
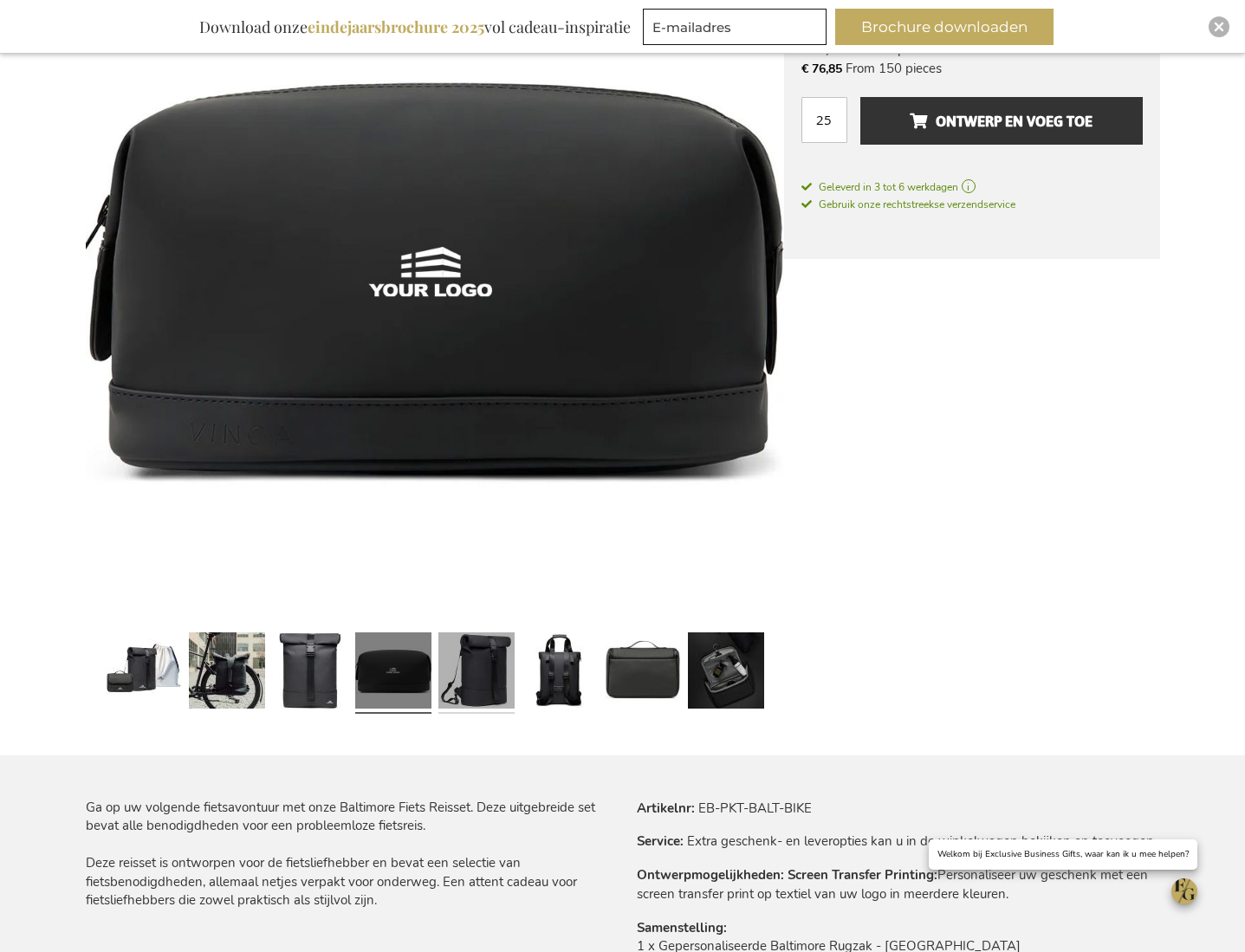
click at [470, 641] on link at bounding box center [476, 672] width 76 height 95
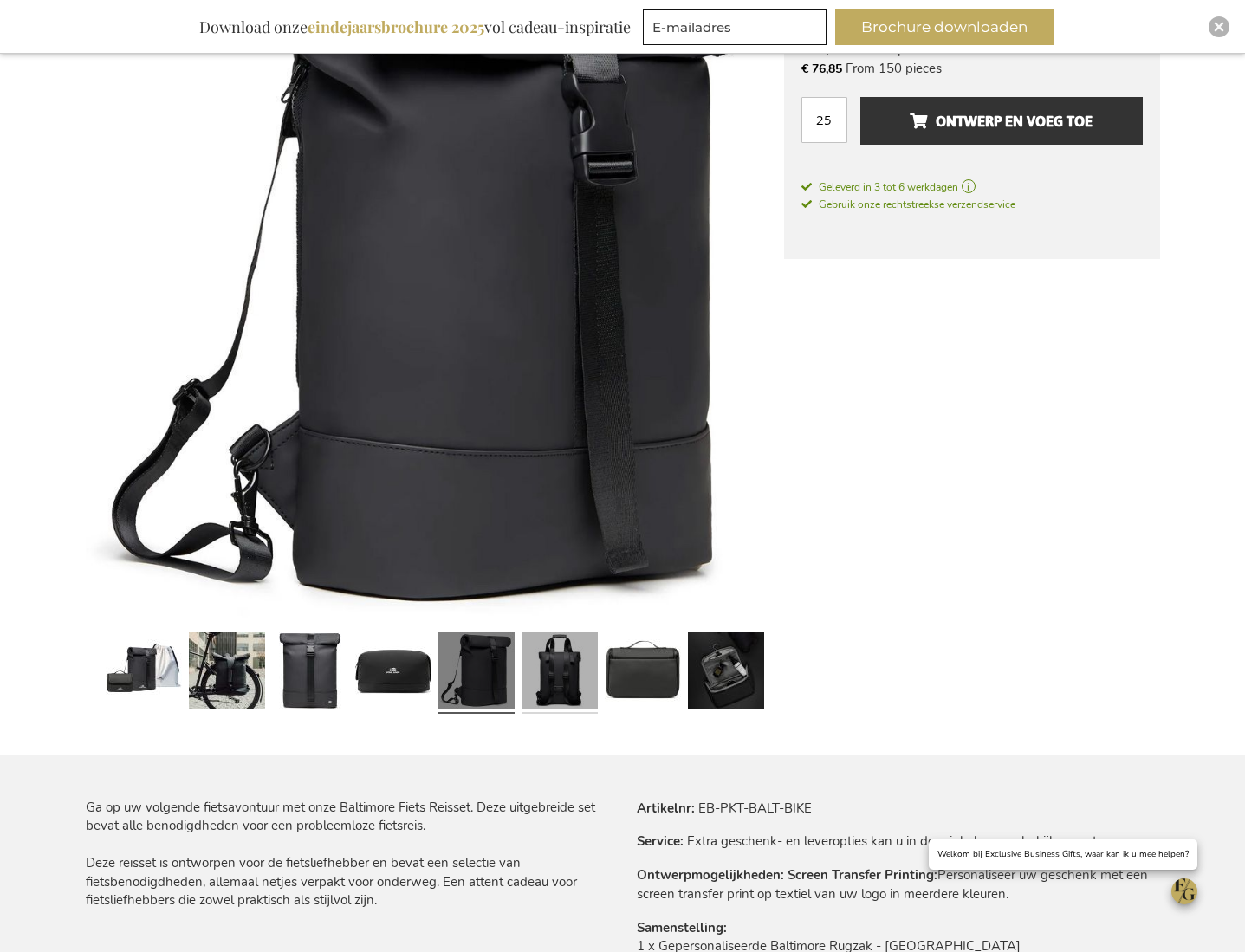
click at [543, 661] on link at bounding box center [560, 672] width 76 height 95
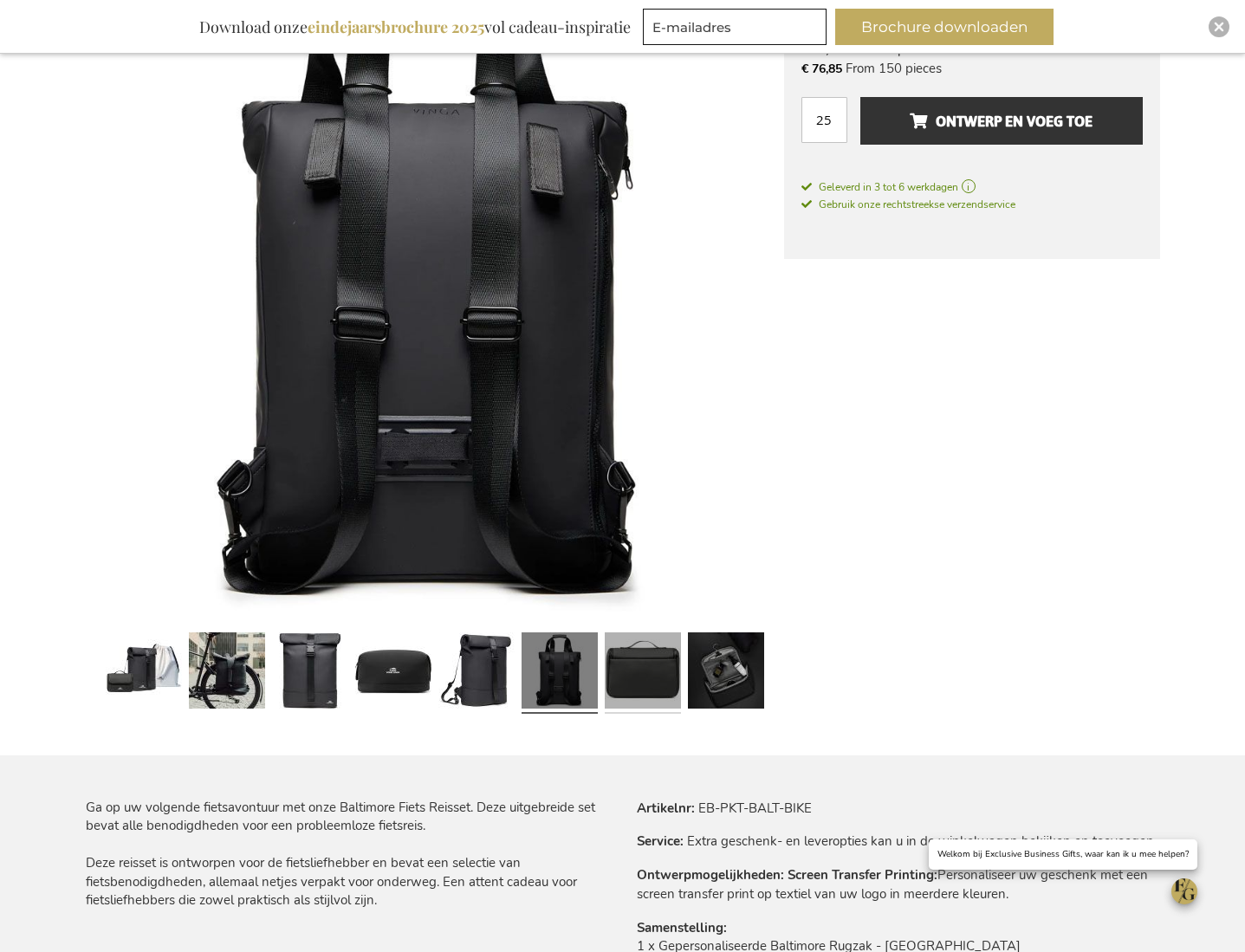
click at [611, 668] on link at bounding box center [643, 672] width 76 height 95
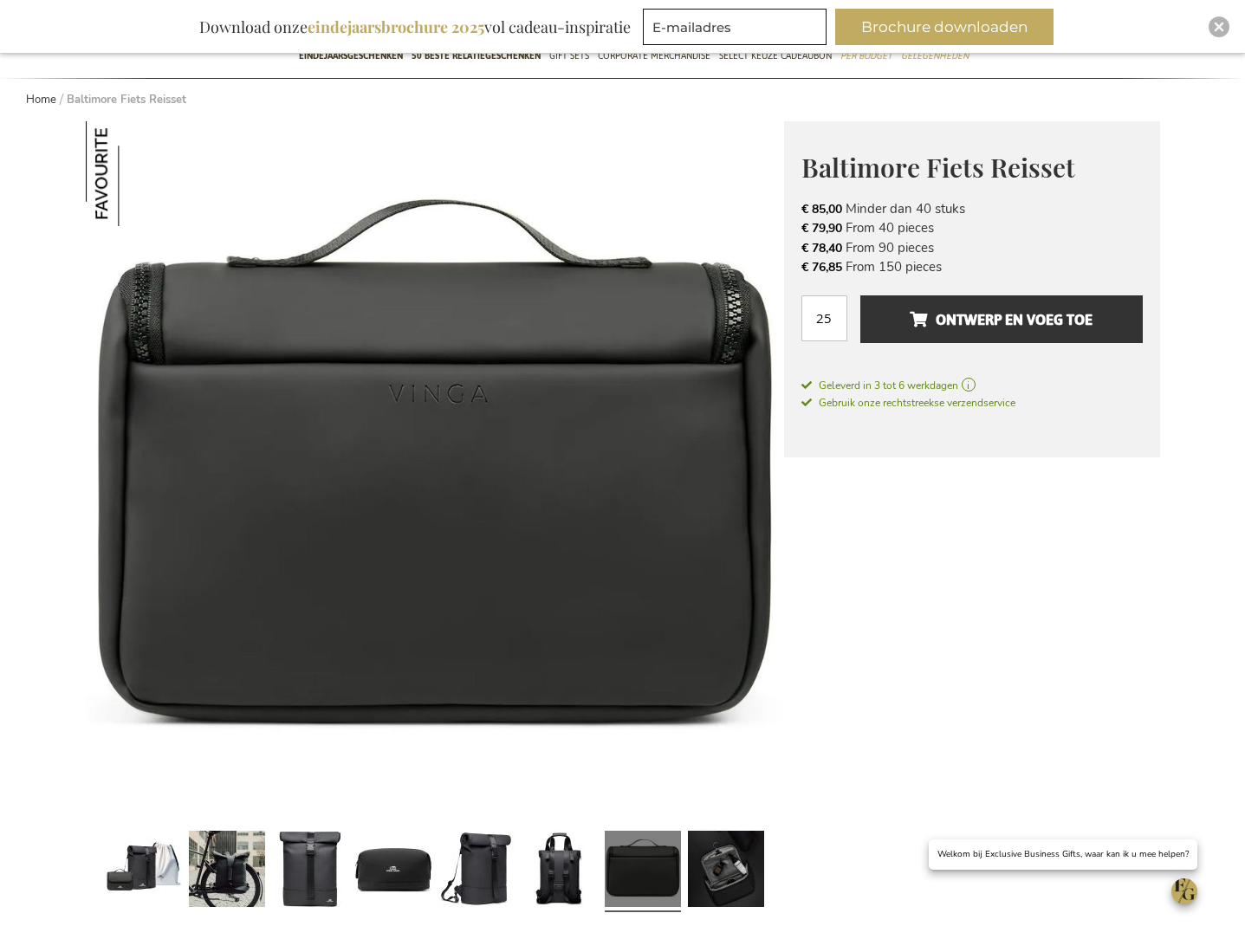
scroll to position [0, 0]
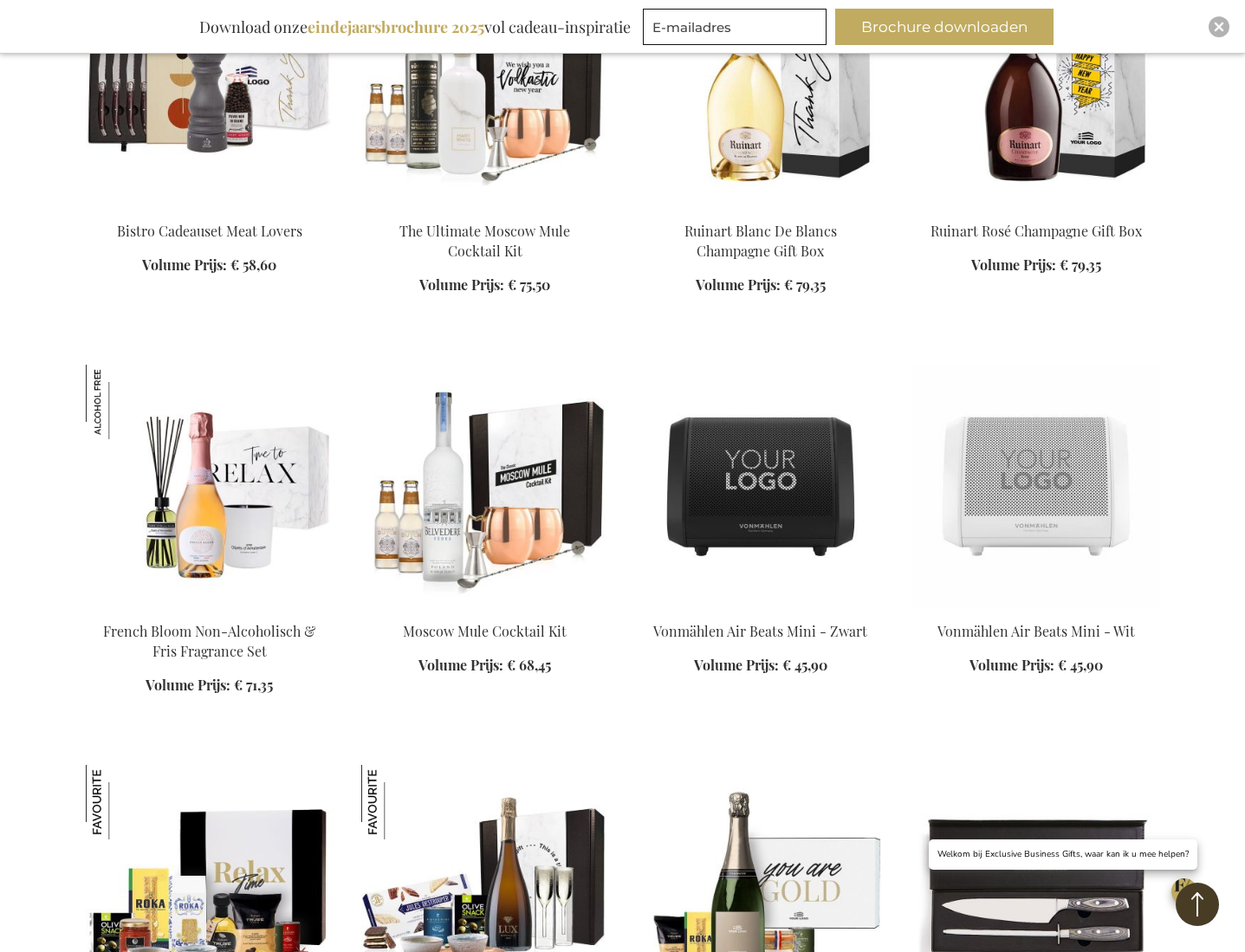
scroll to position [1610, 0]
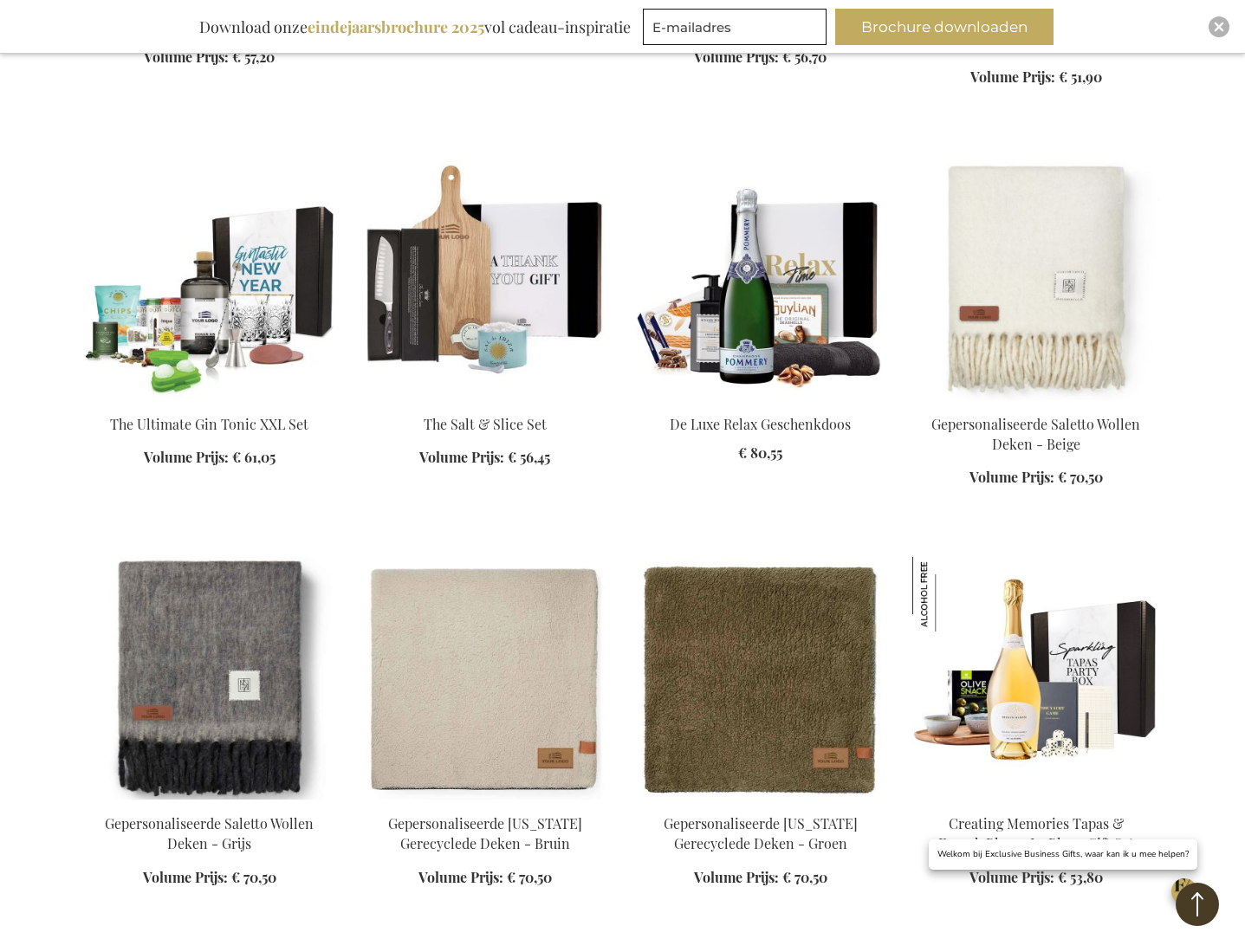
scroll to position [2741, 0]
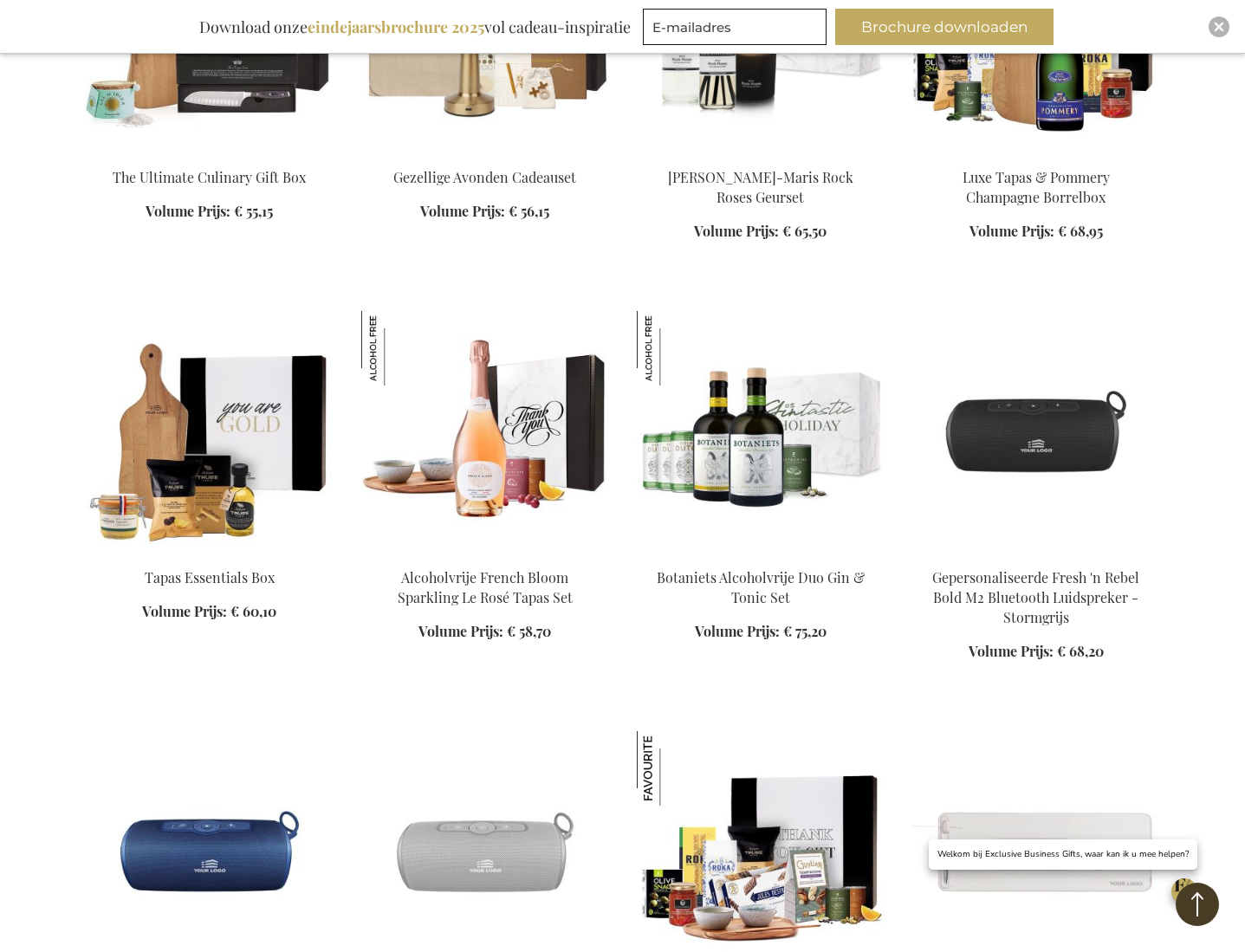
scroll to position [3796, 0]
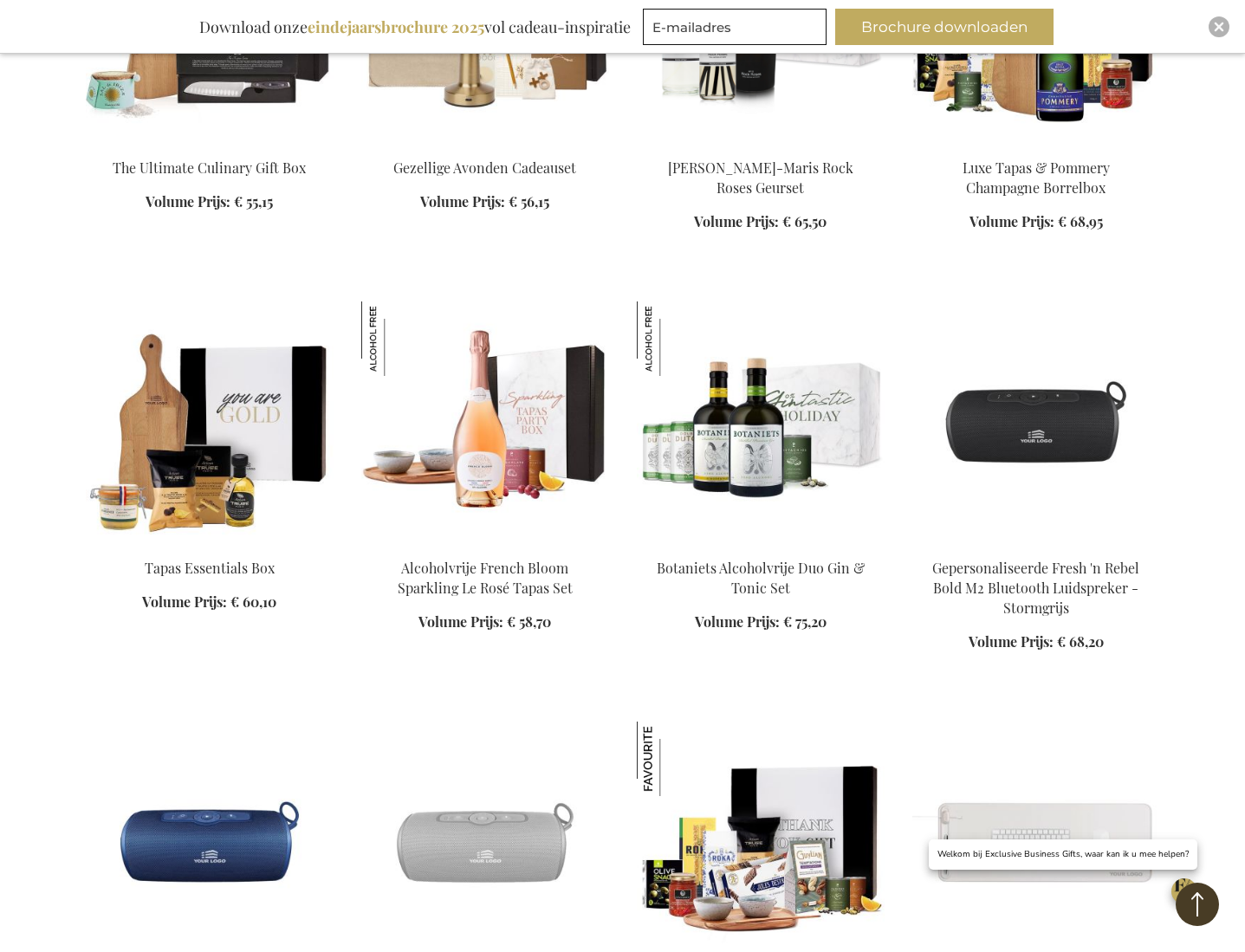
click at [1019, 439] on img at bounding box center [1036, 422] width 247 height 243
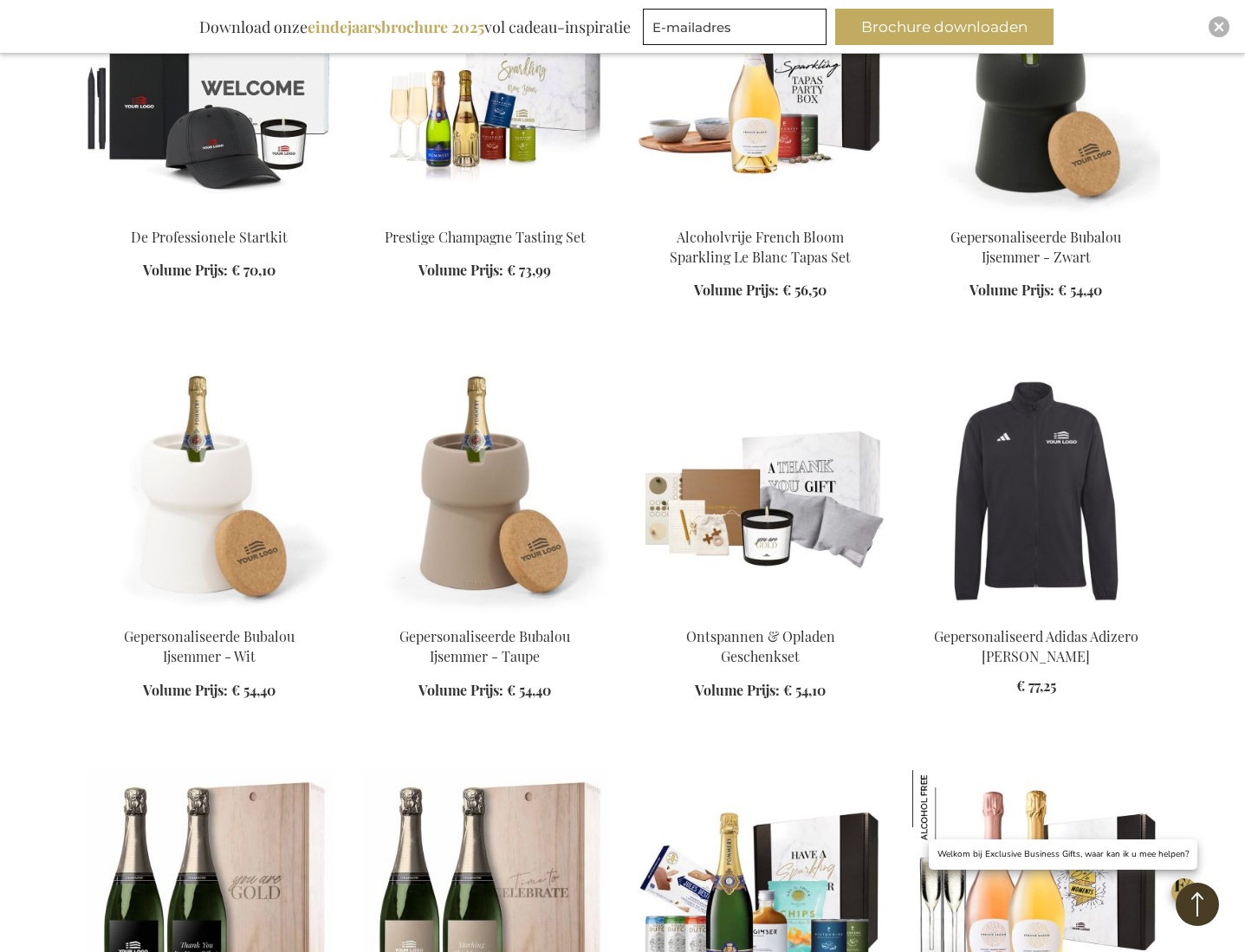
scroll to position [2975, 0]
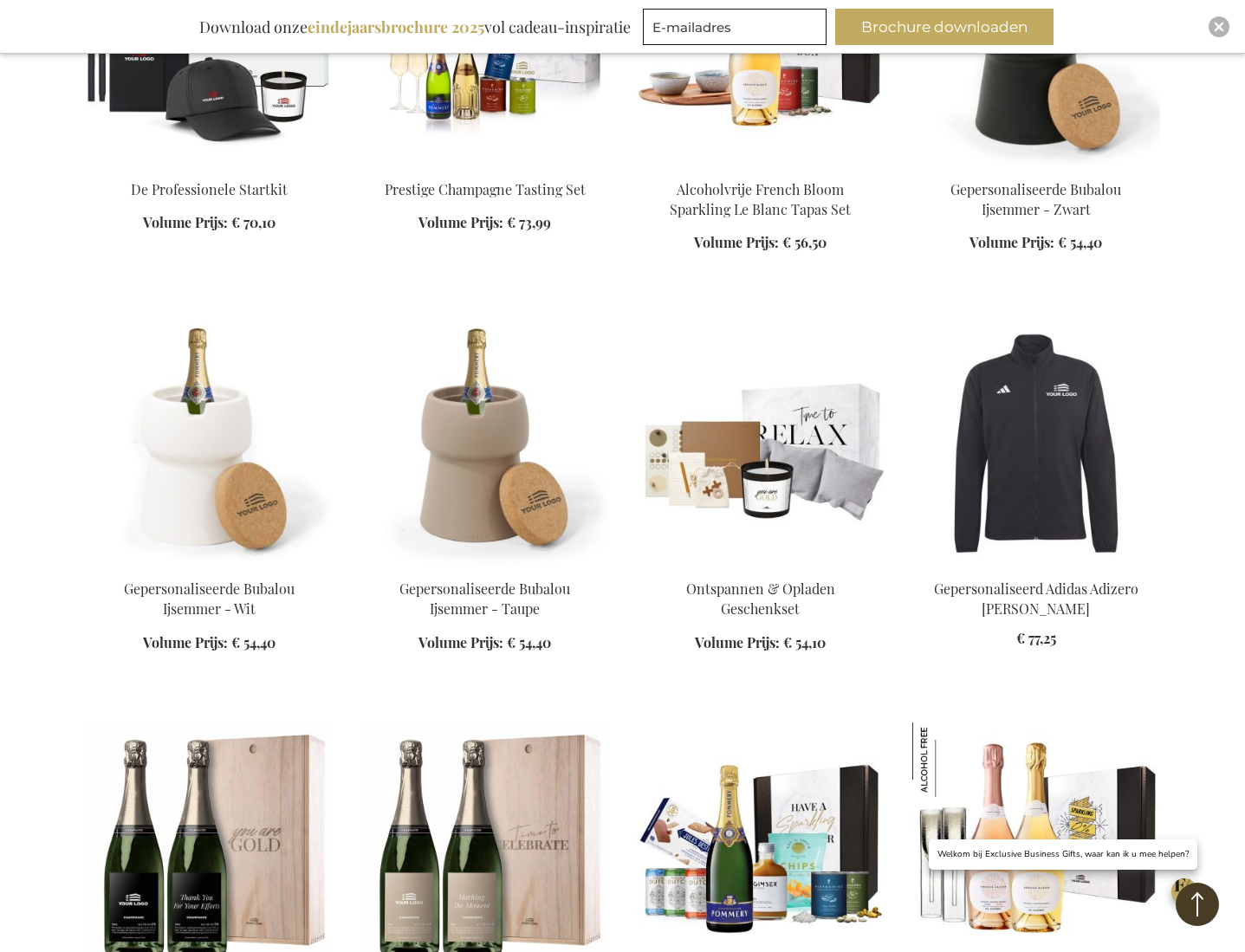
scroll to position [2878, 0]
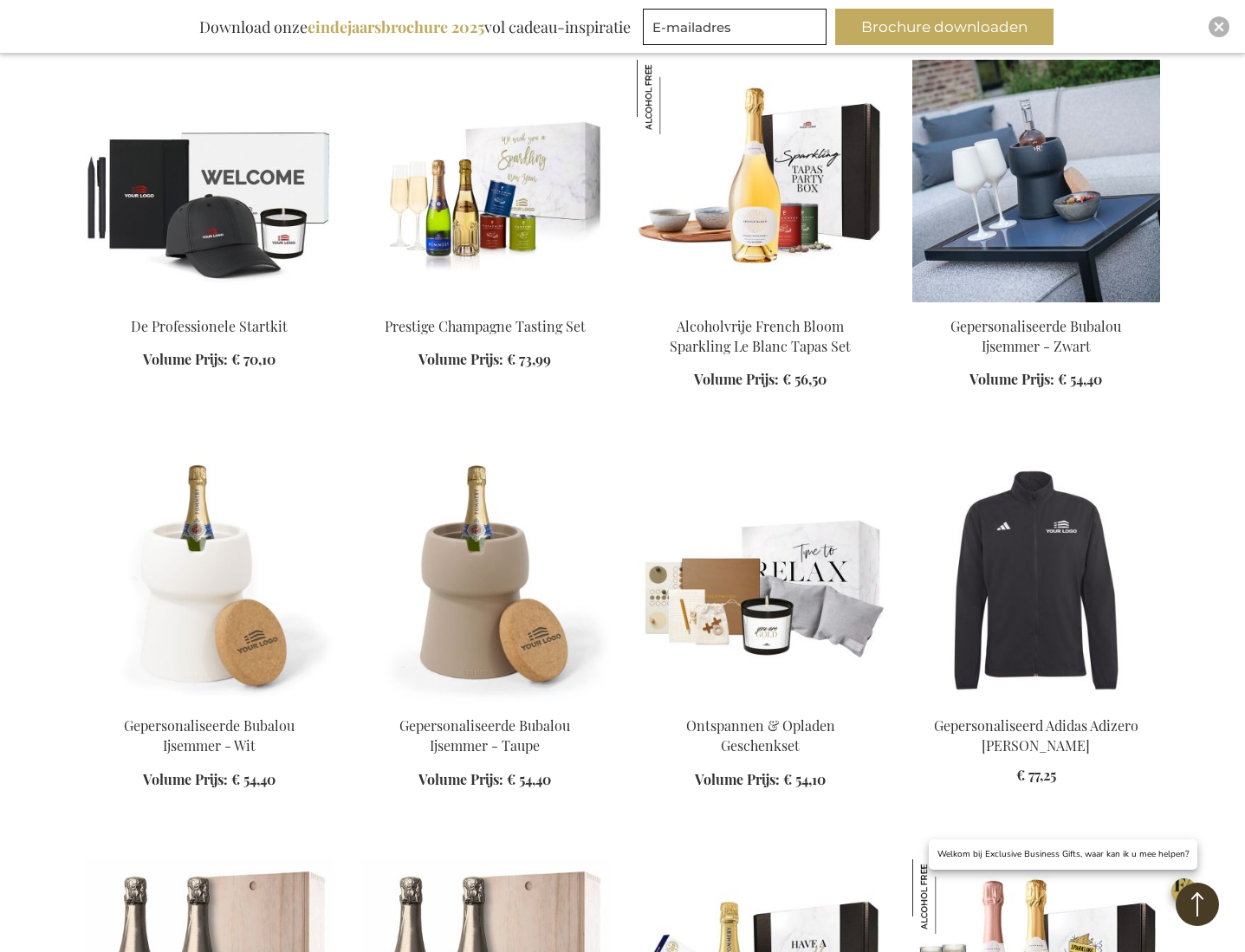
click at [1025, 229] on img at bounding box center [1036, 182] width 247 height 243
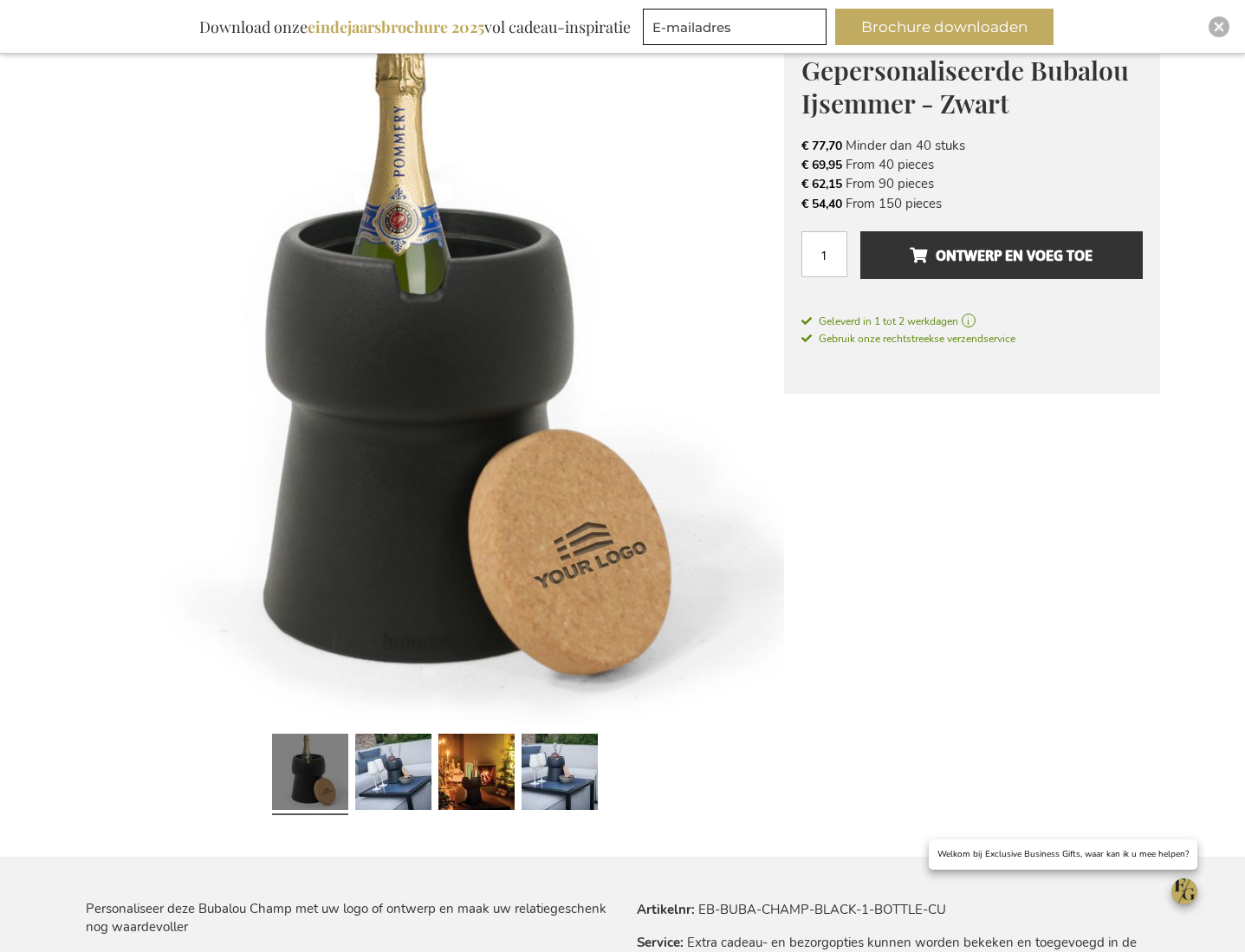
scroll to position [262, 0]
click at [397, 783] on link at bounding box center [393, 773] width 76 height 95
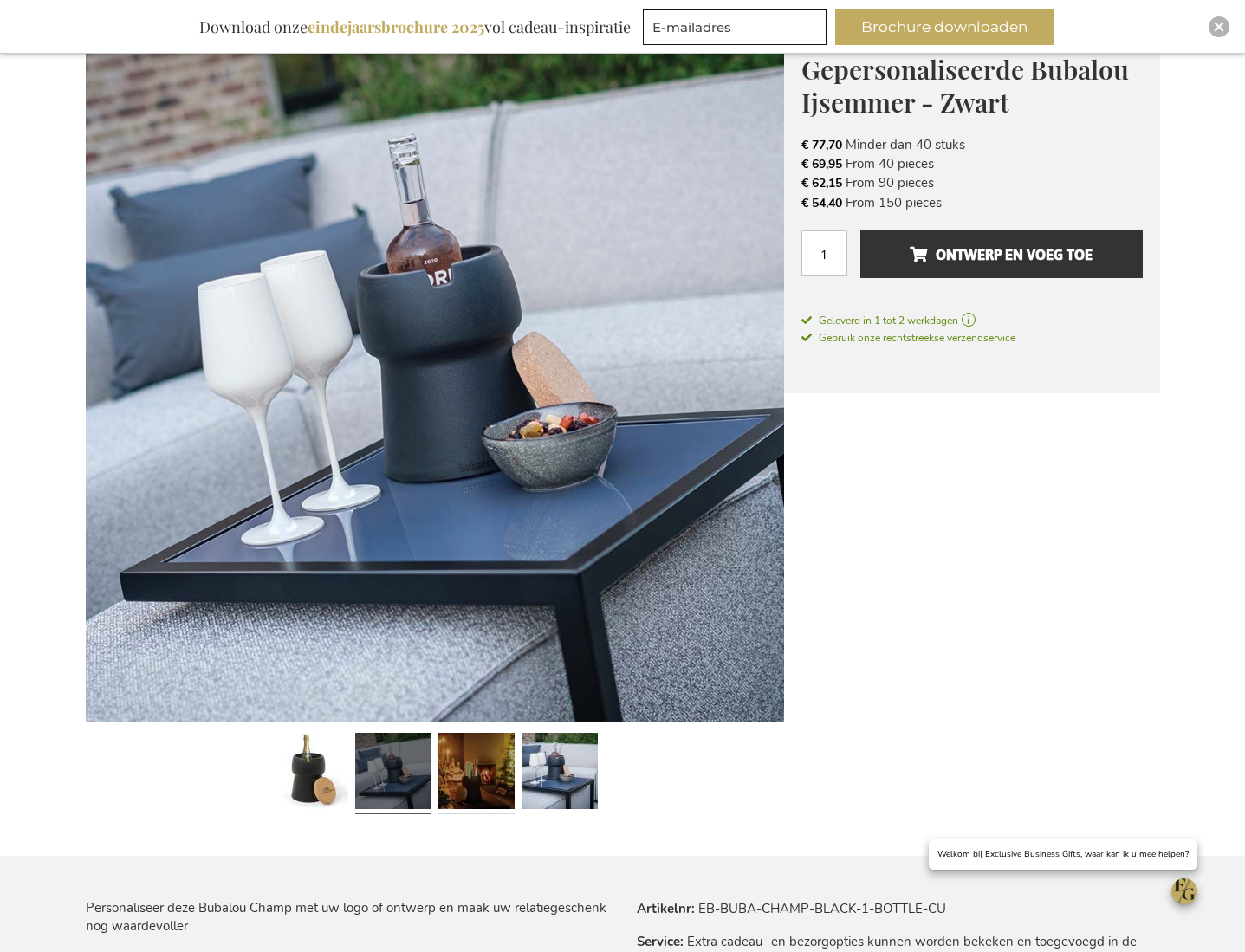
click at [457, 788] on link at bounding box center [476, 773] width 76 height 95
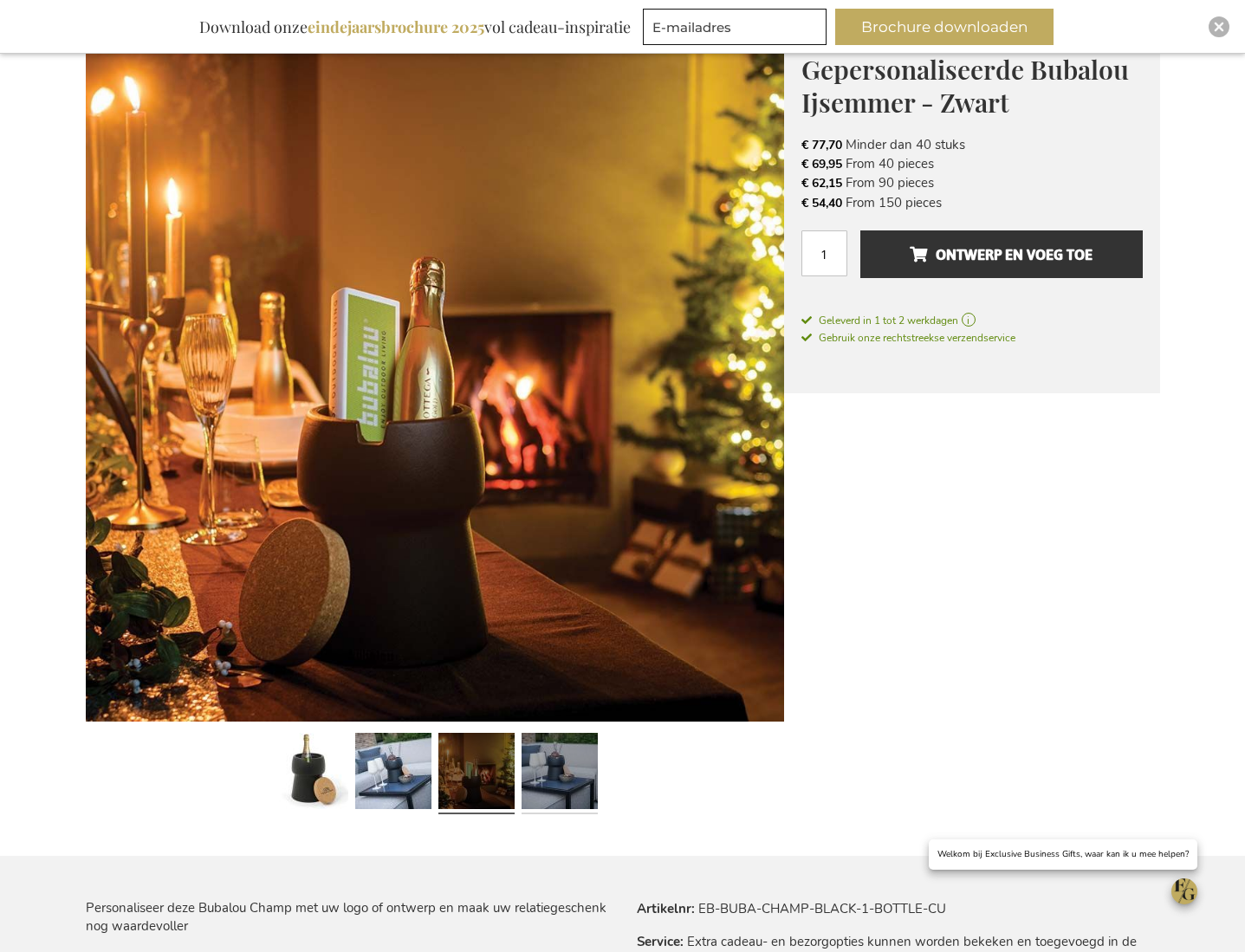
click at [555, 784] on link at bounding box center [560, 773] width 76 height 95
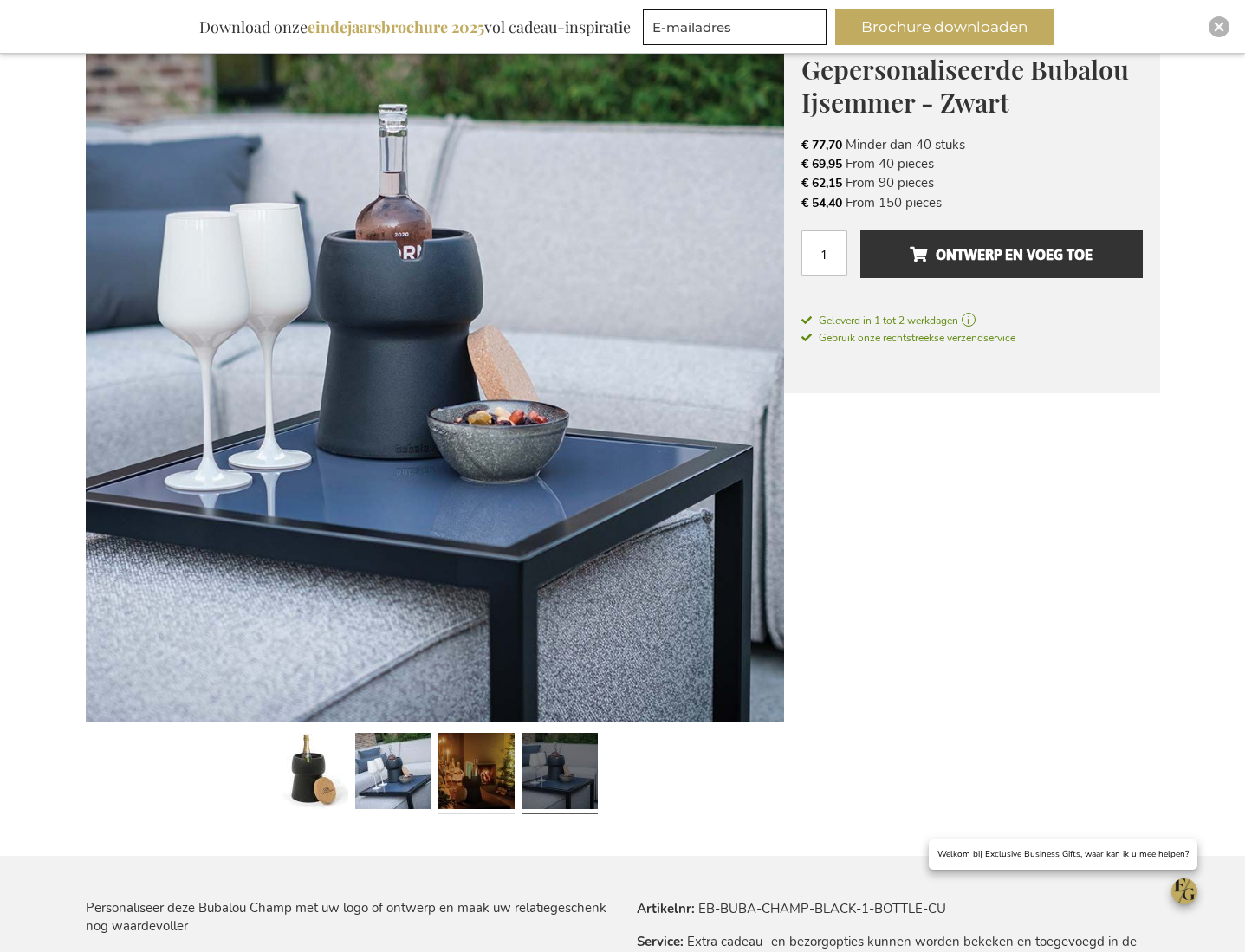
click at [476, 783] on link at bounding box center [476, 773] width 76 height 95
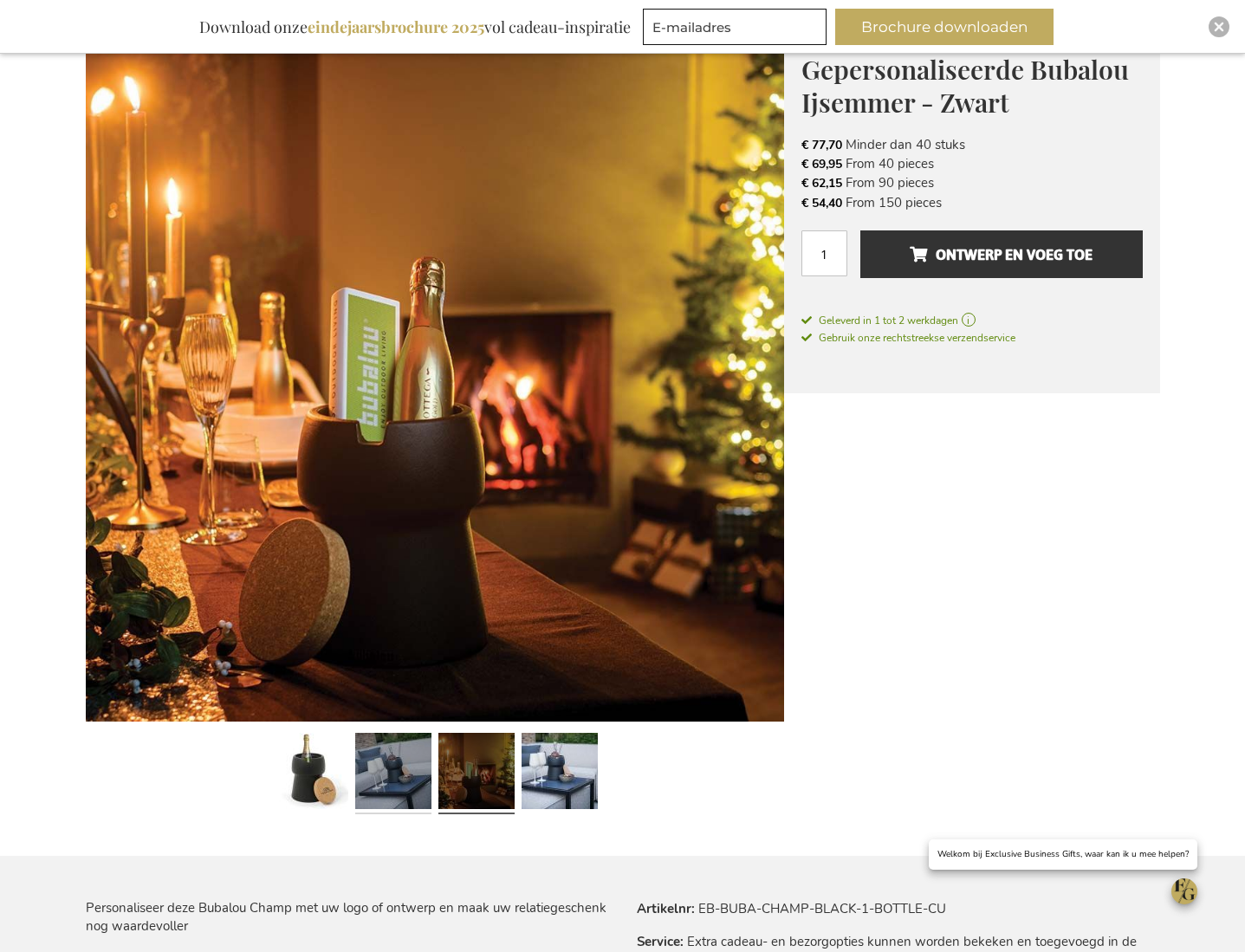
click at [378, 783] on link at bounding box center [393, 773] width 76 height 95
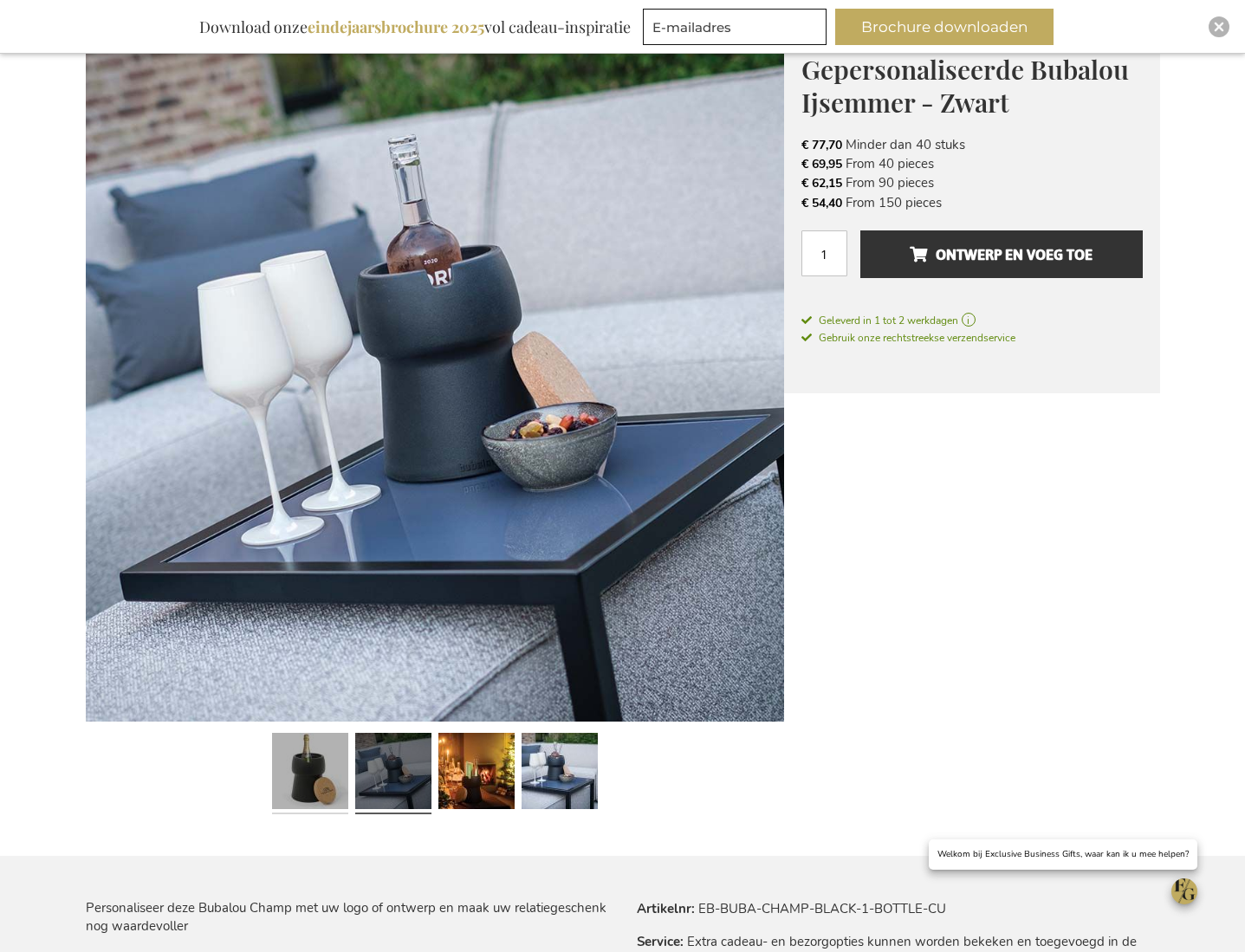
click at [337, 786] on link at bounding box center [310, 773] width 76 height 95
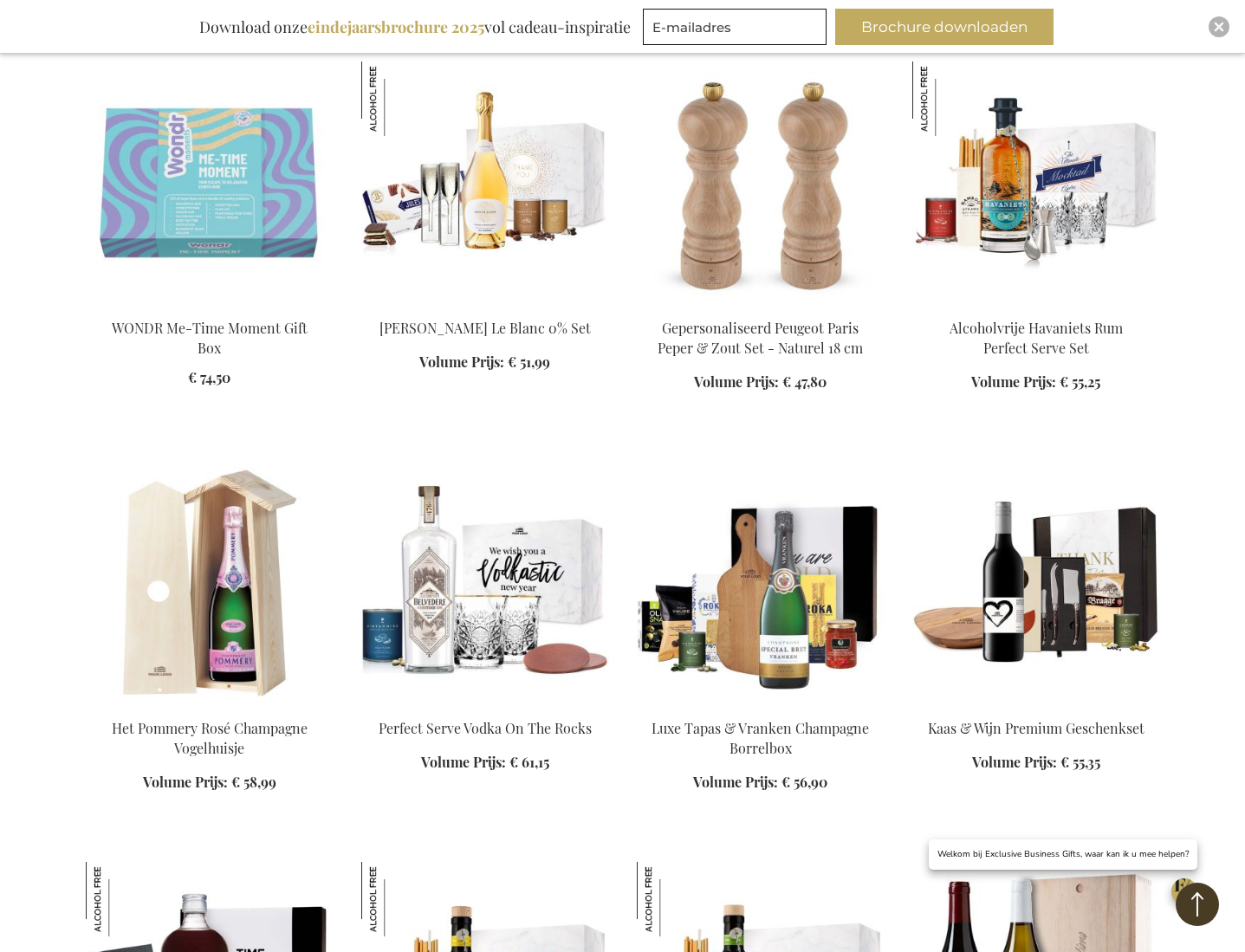
scroll to position [3674, 0]
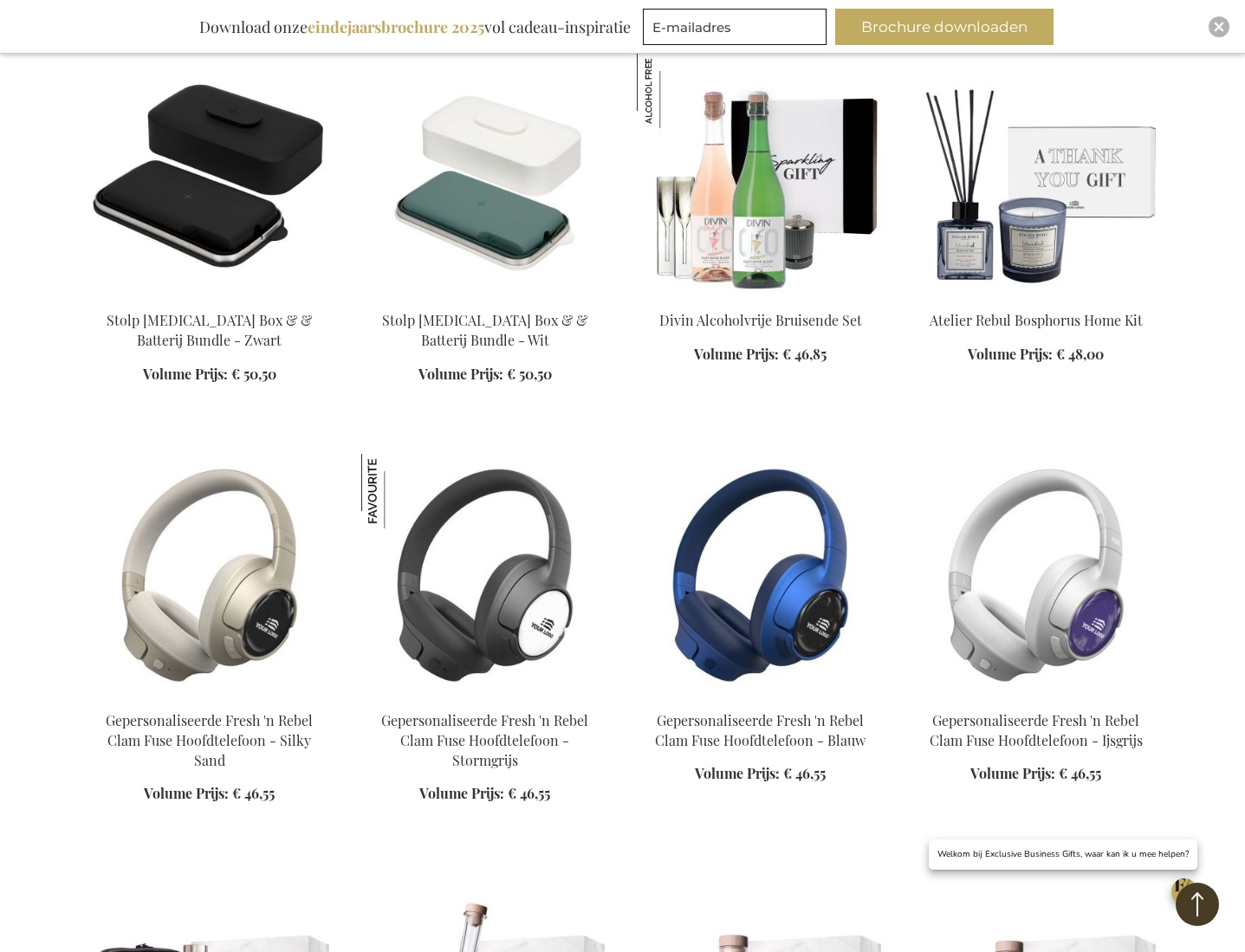
scroll to position [6477, 0]
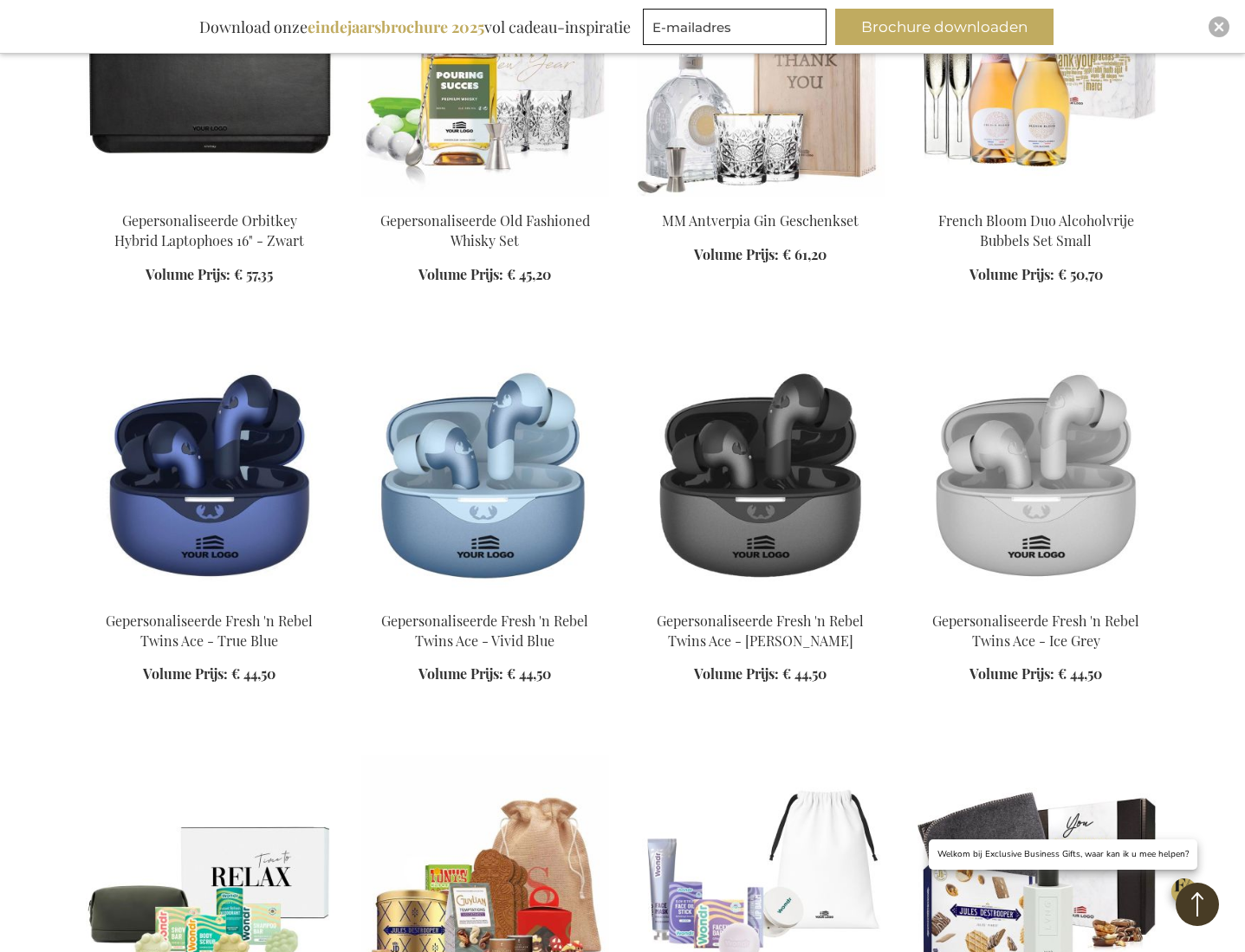
scroll to position [9248, 0]
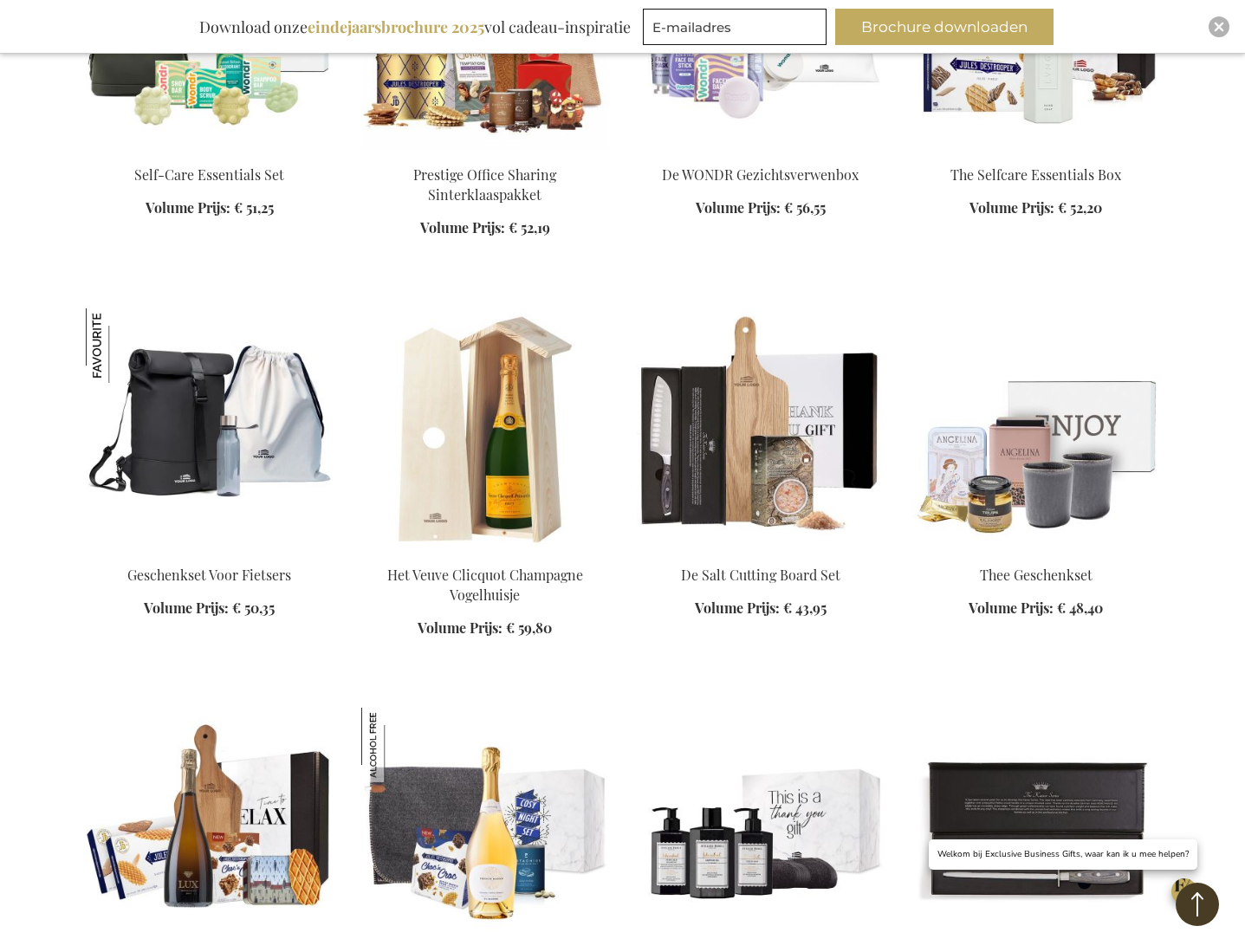
scroll to position [9869, 0]
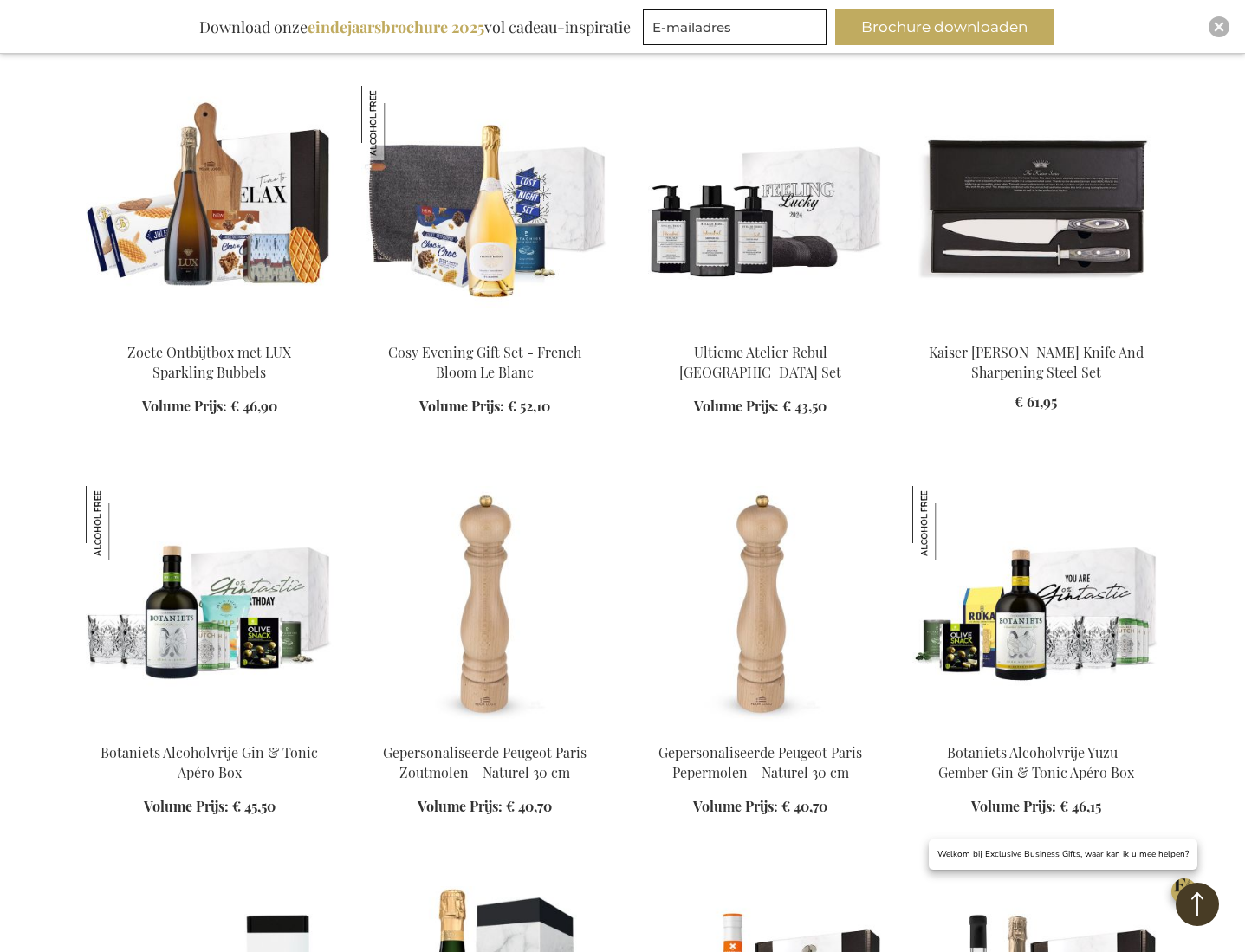
scroll to position [10577, 0]
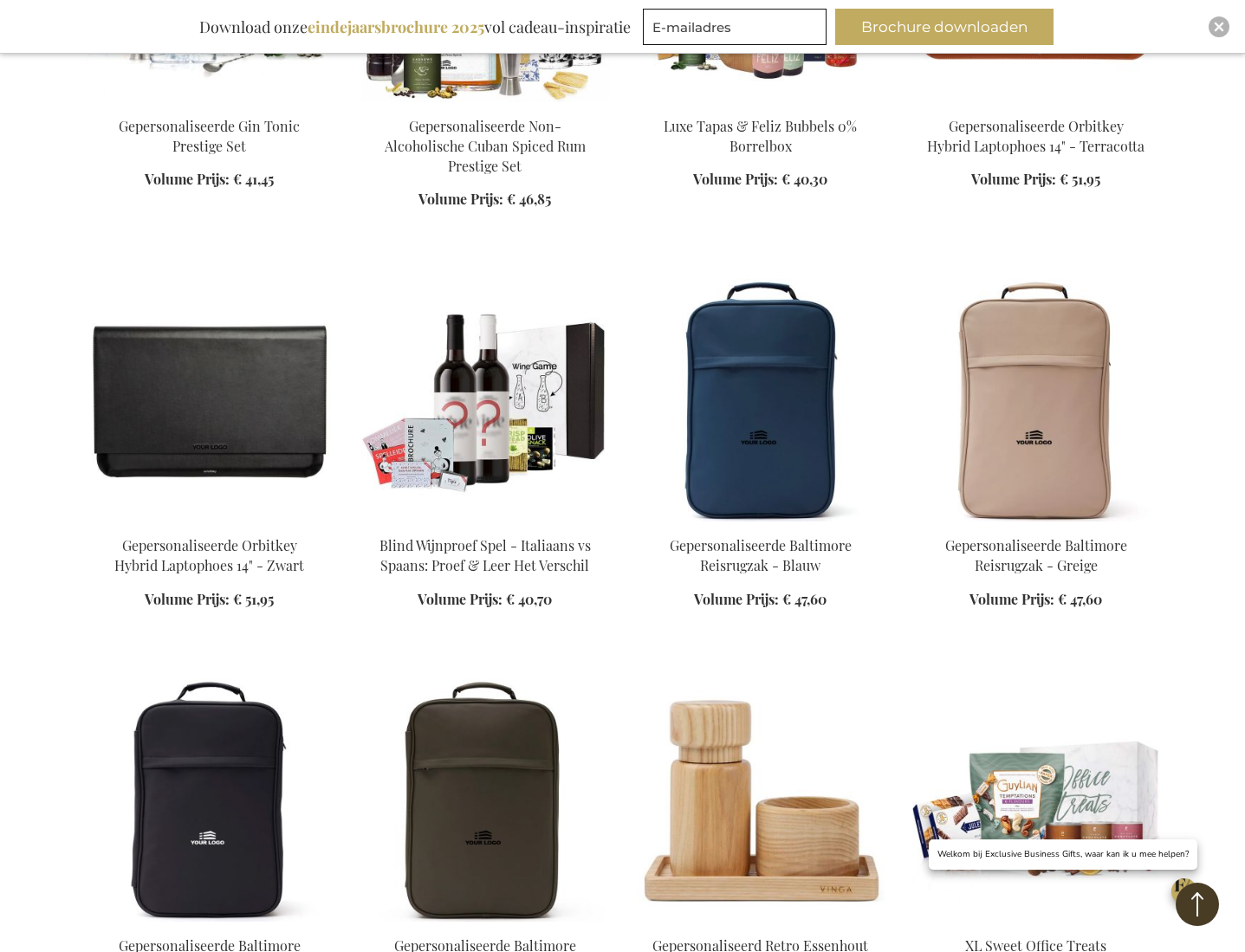
scroll to position [15242, 0]
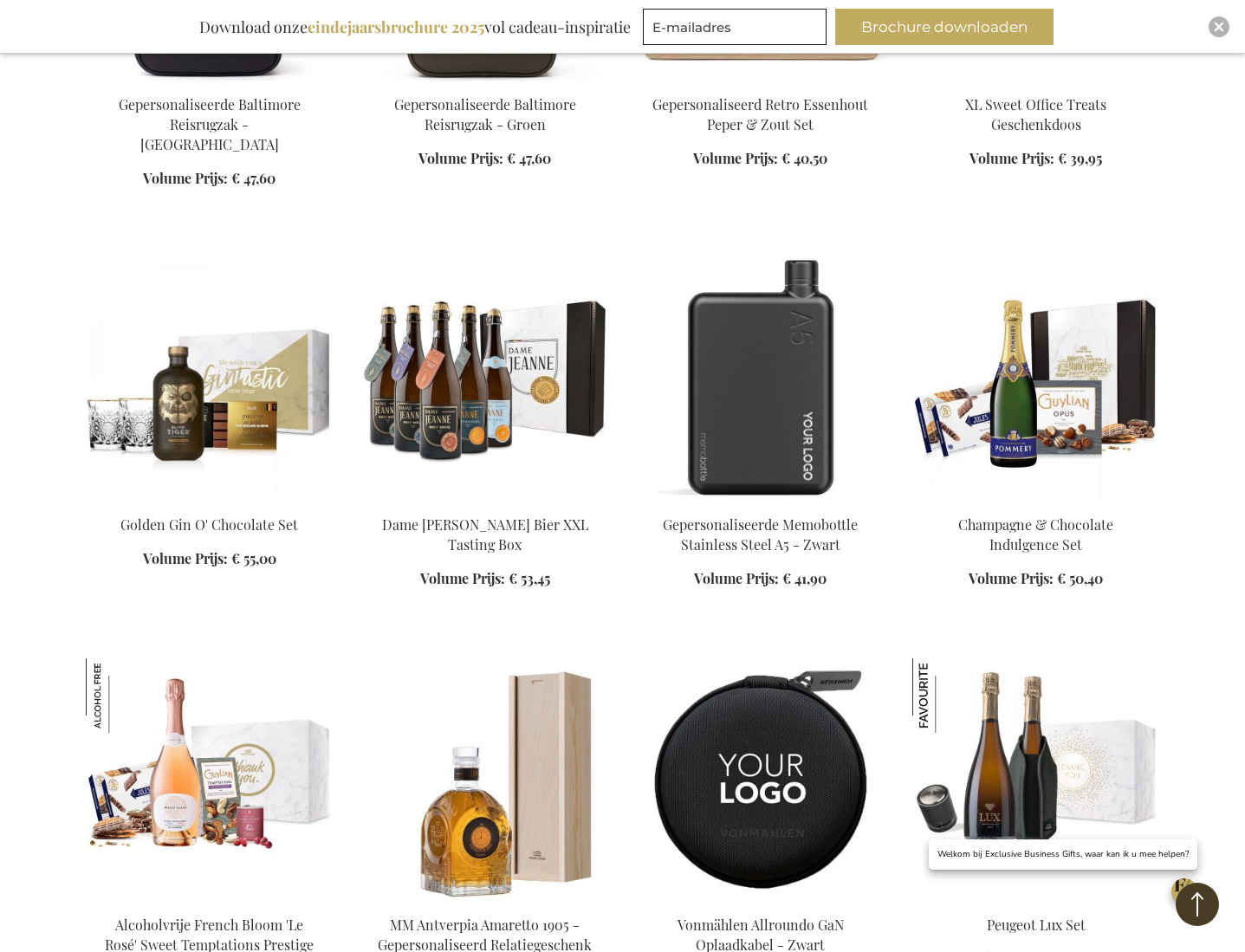
scroll to position [16218, 0]
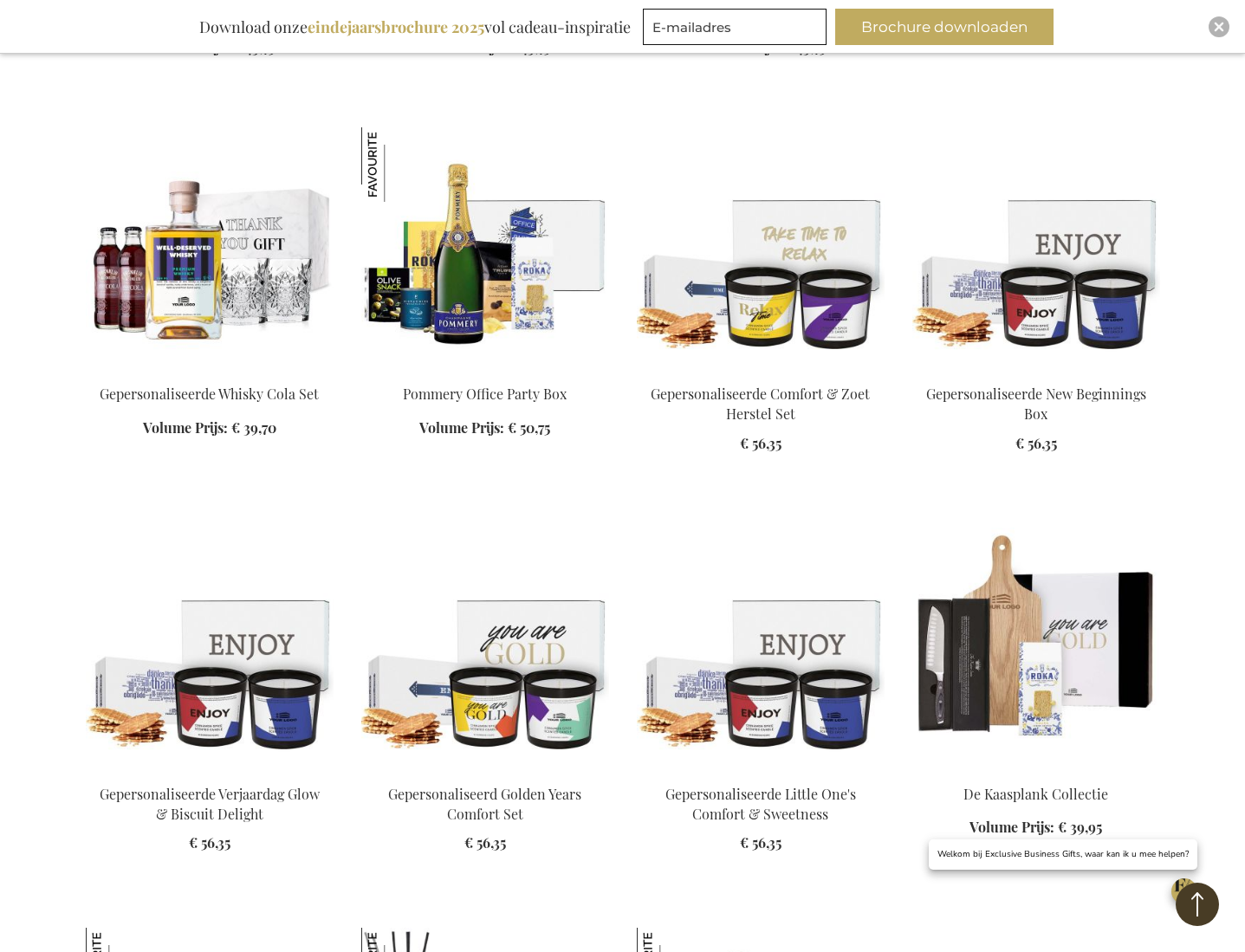
scroll to position [18831, 0]
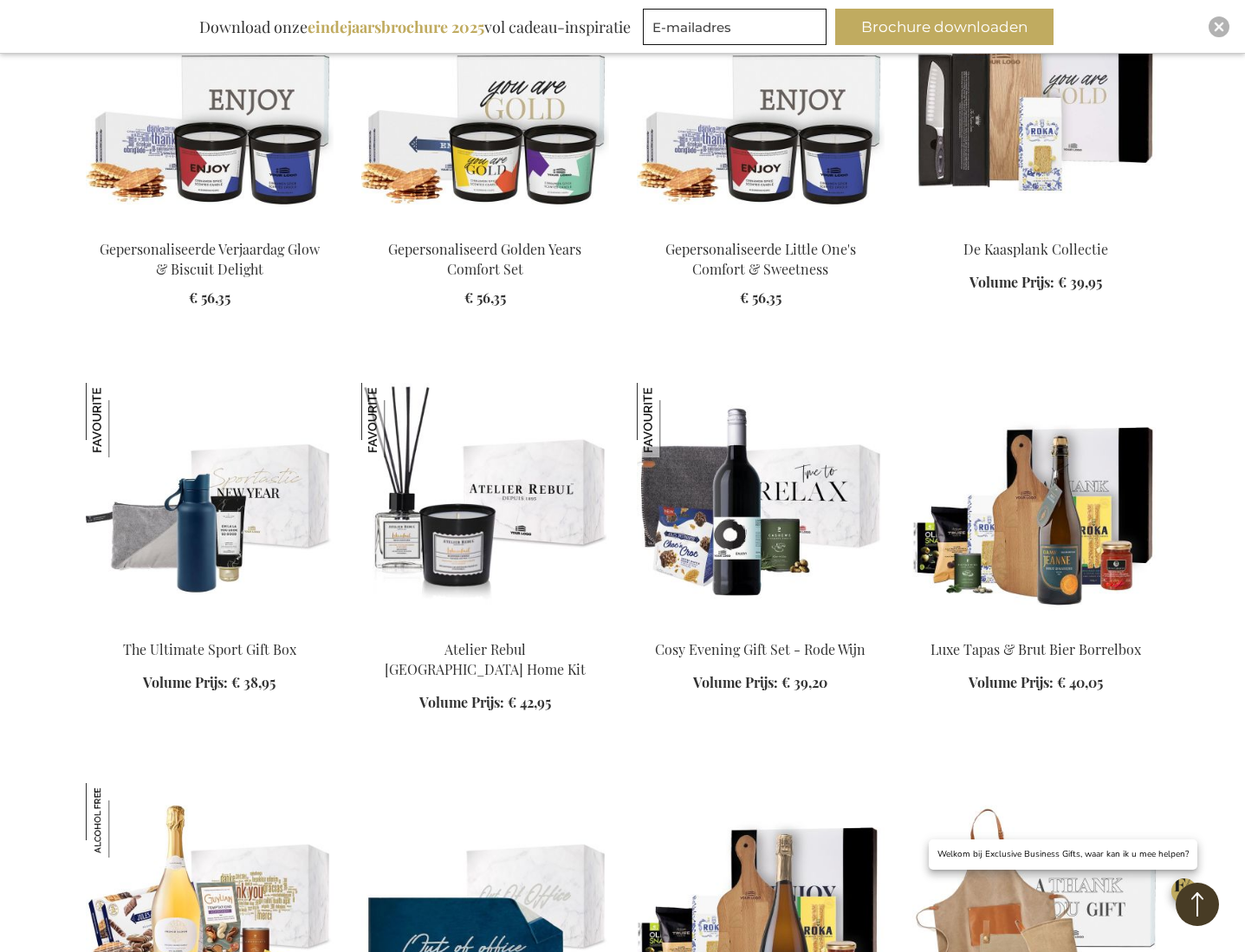
scroll to position [19115, 0]
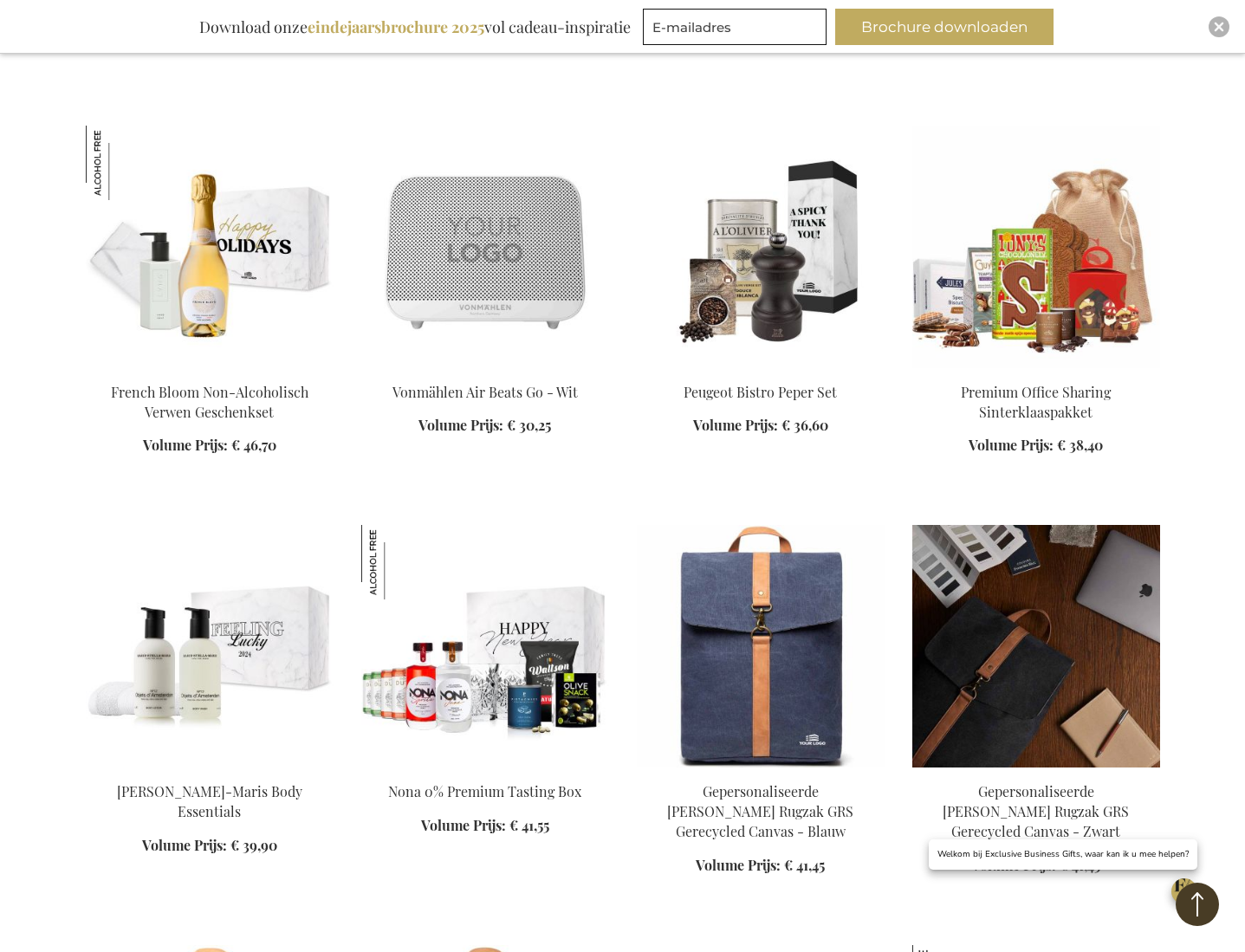
scroll to position [25024, 0]
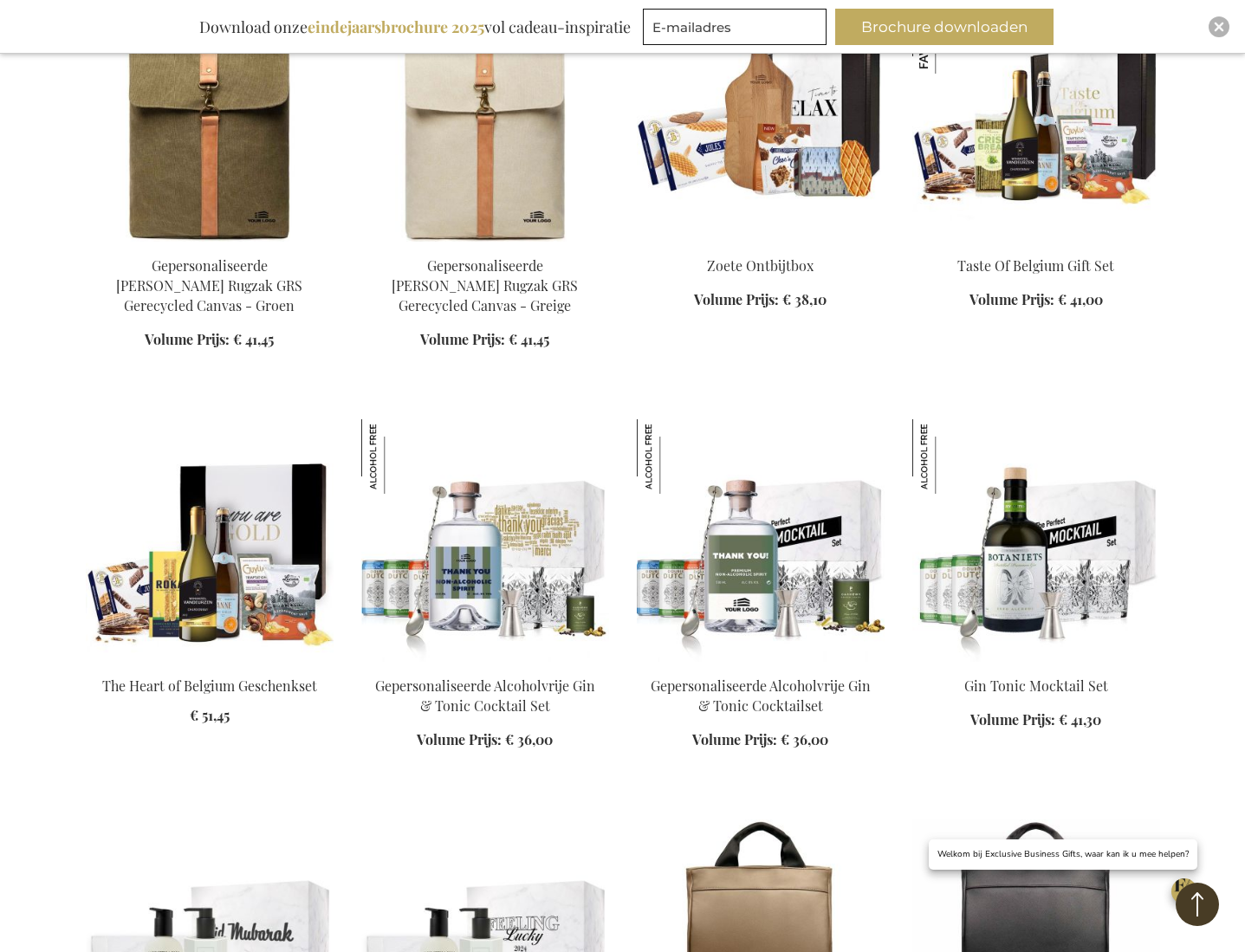
scroll to position [25979, 0]
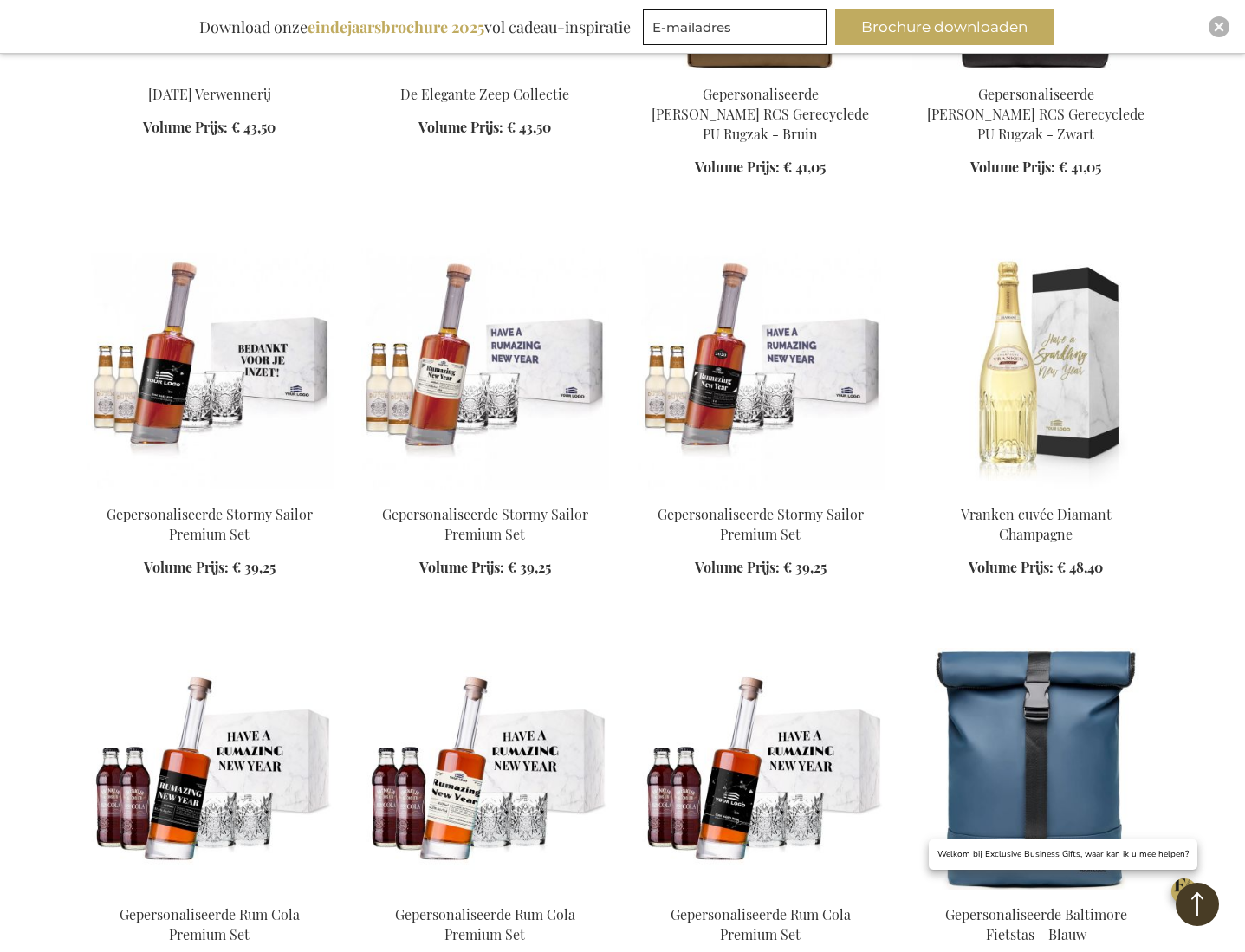
scroll to position [26865, 0]
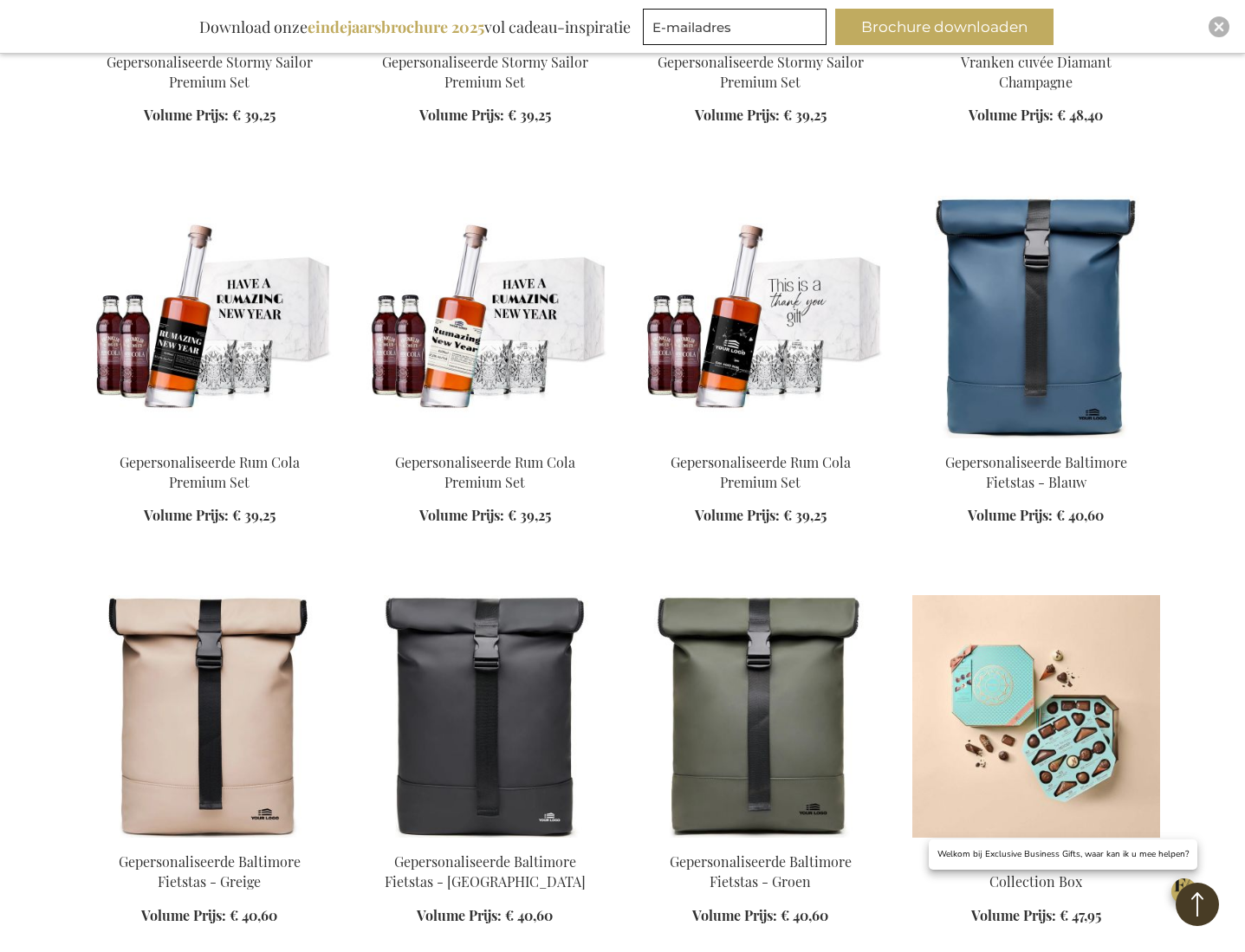
scroll to position [27156, 0]
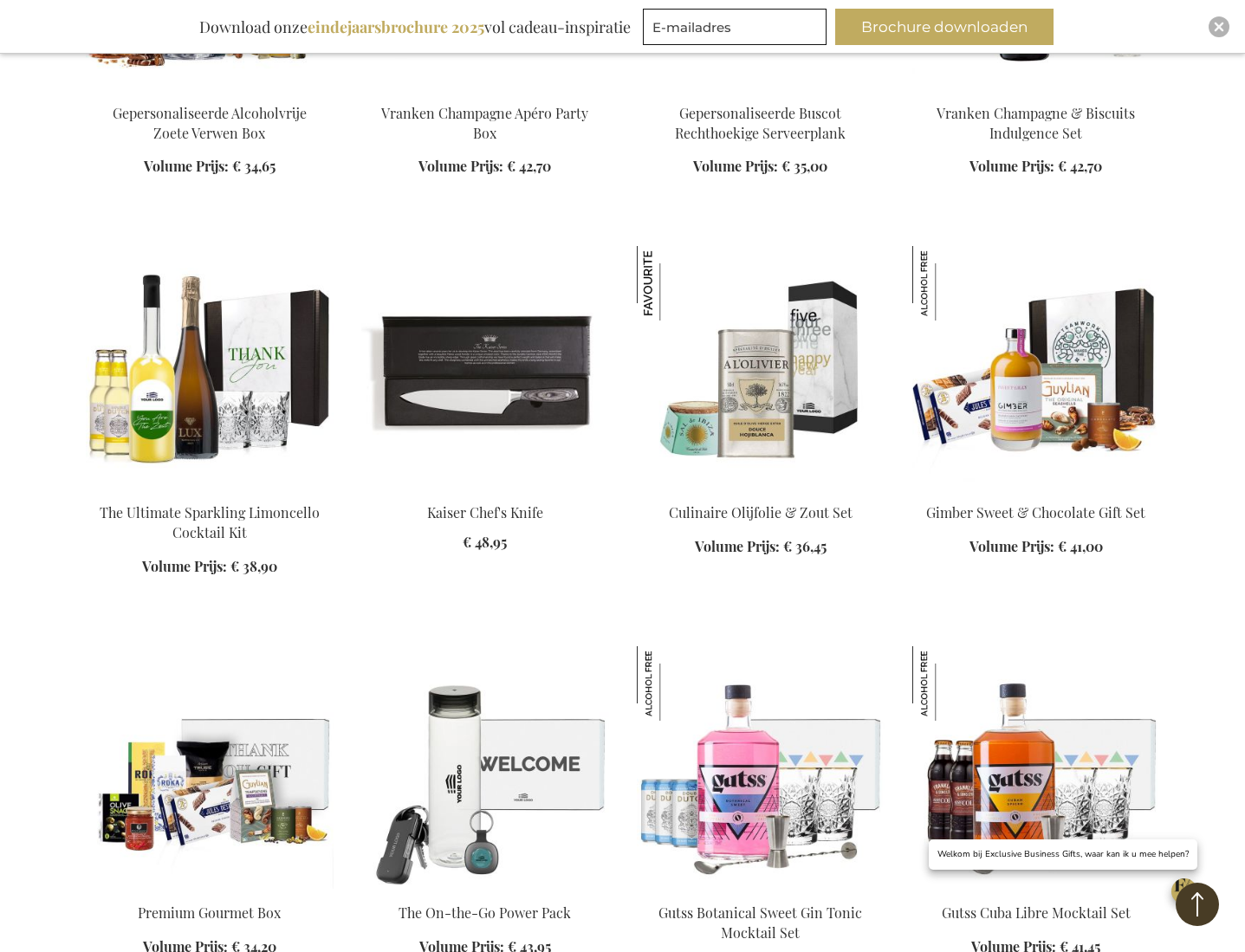
scroll to position [30195, 0]
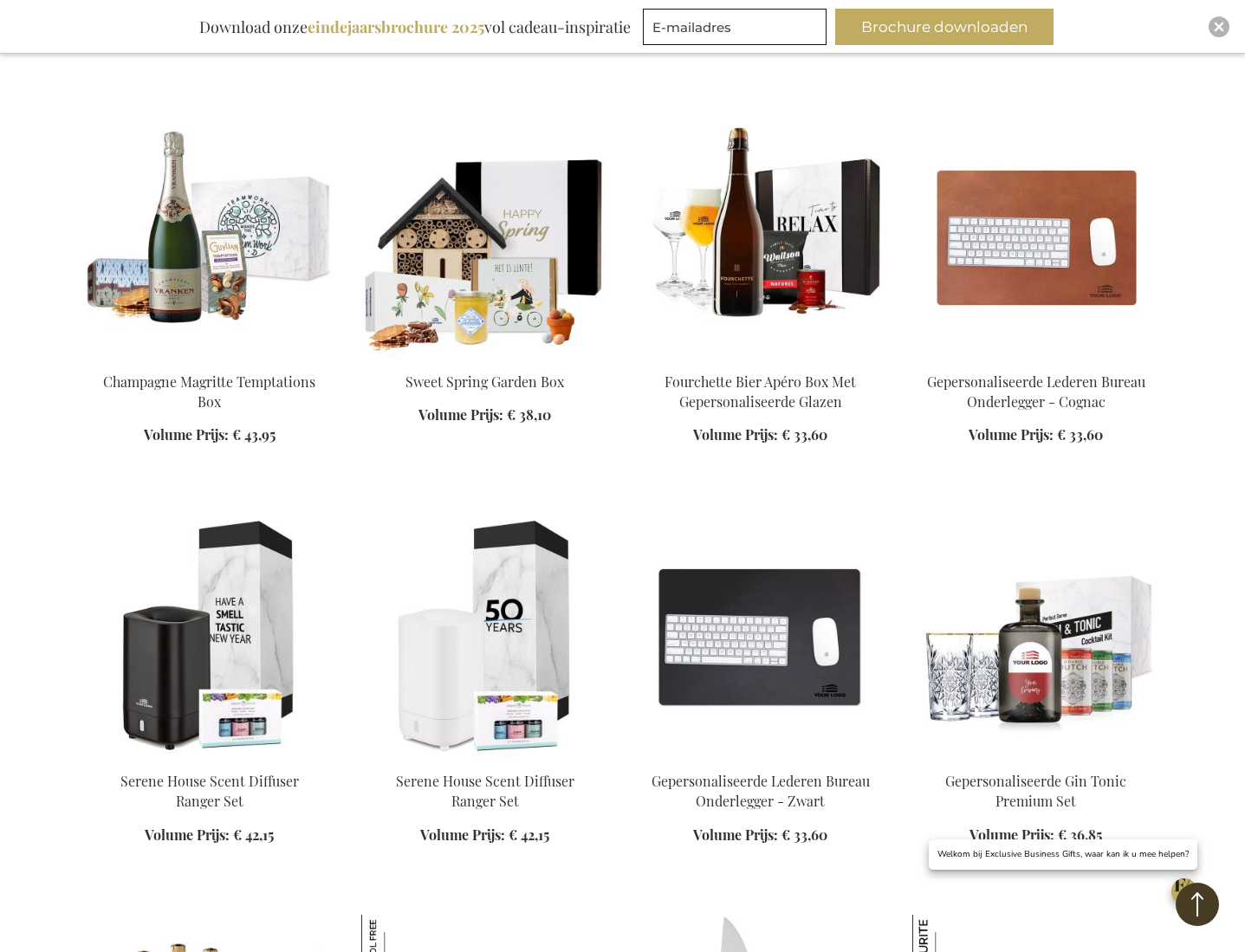
scroll to position [32010, 0]
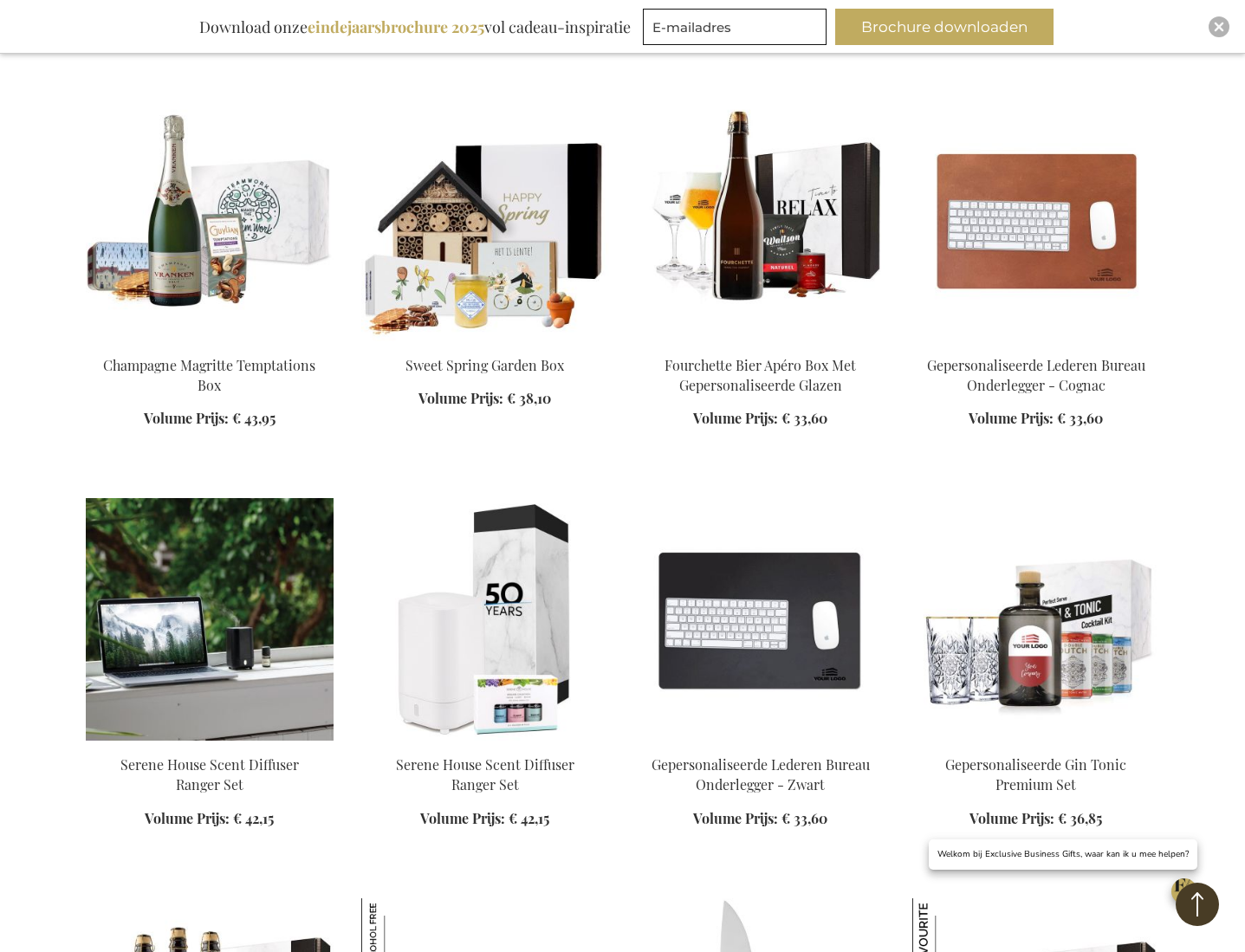
click at [220, 498] on img at bounding box center [209, 620] width 247 height 243
click at [239, 498] on img at bounding box center [209, 620] width 247 height 243
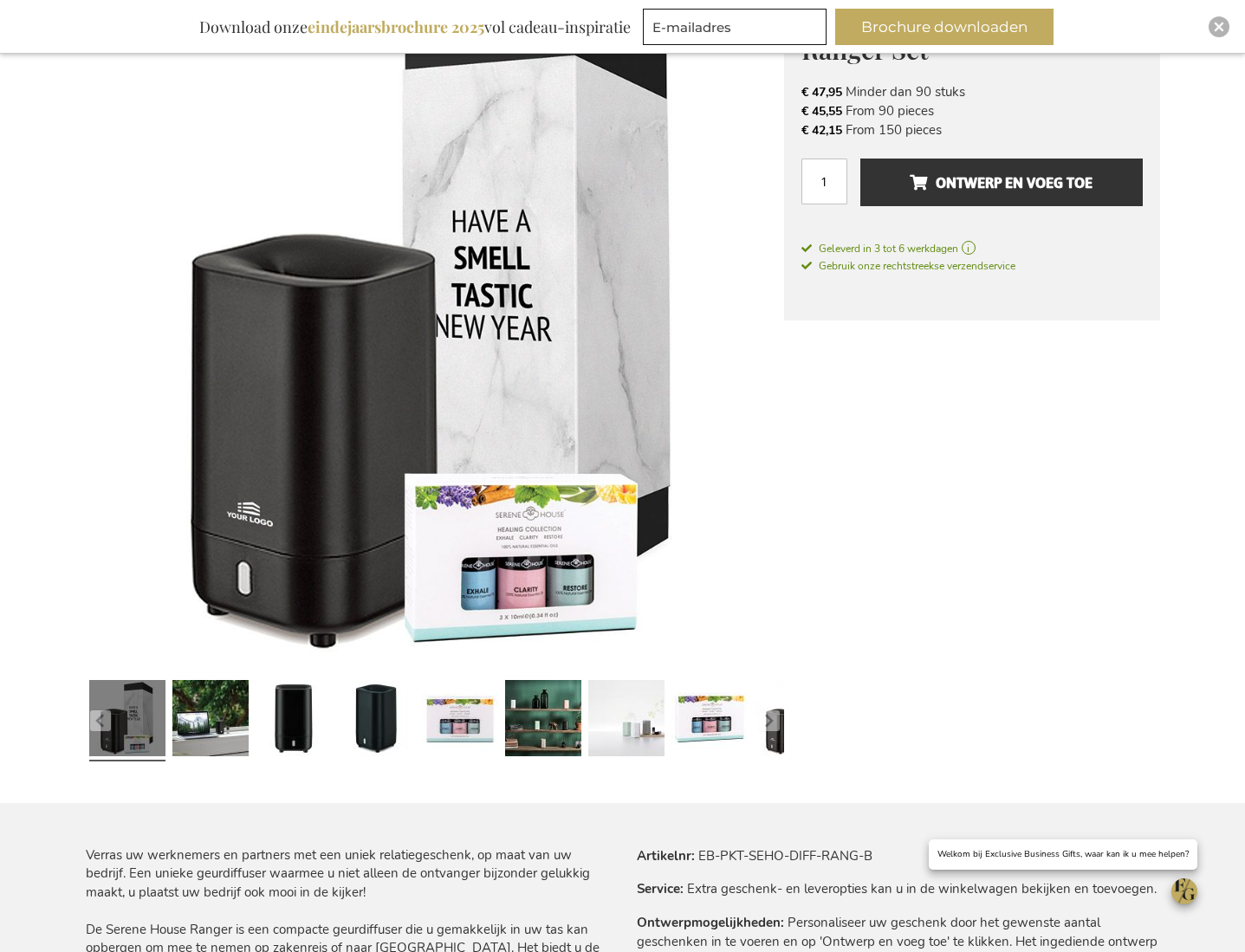
scroll to position [319, 0]
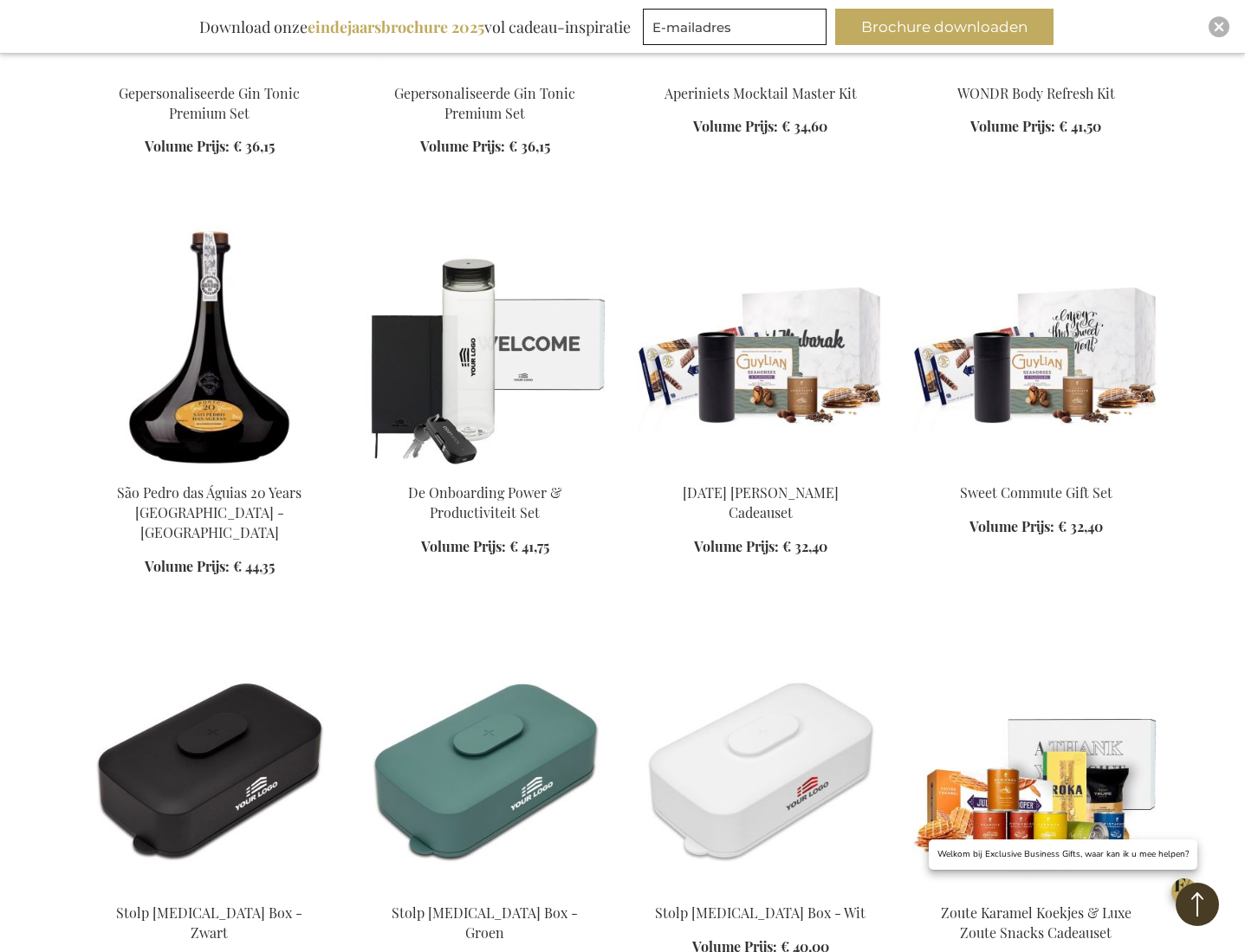
scroll to position [3198, 0]
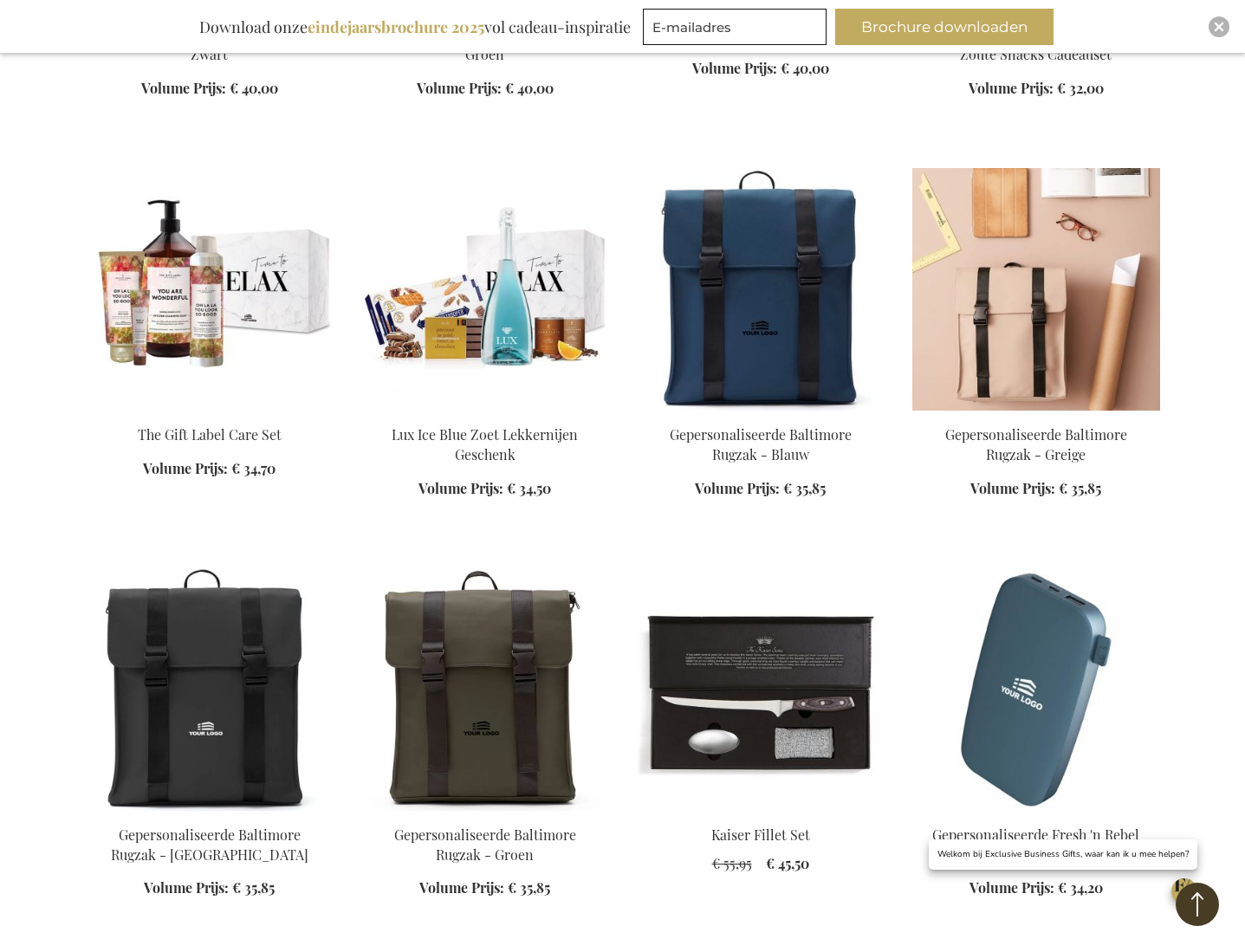
scroll to position [3968, 0]
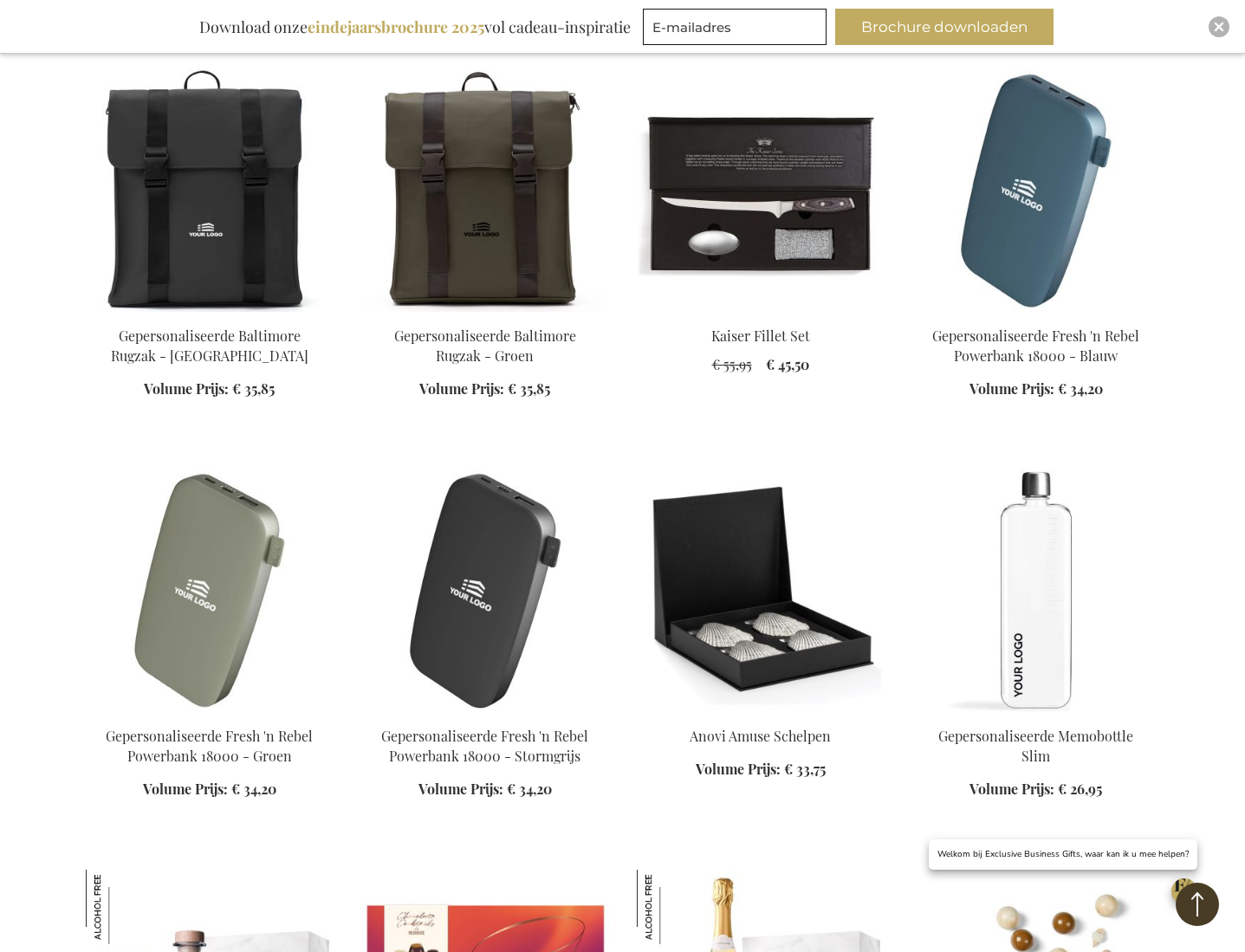
scroll to position [5013, 0]
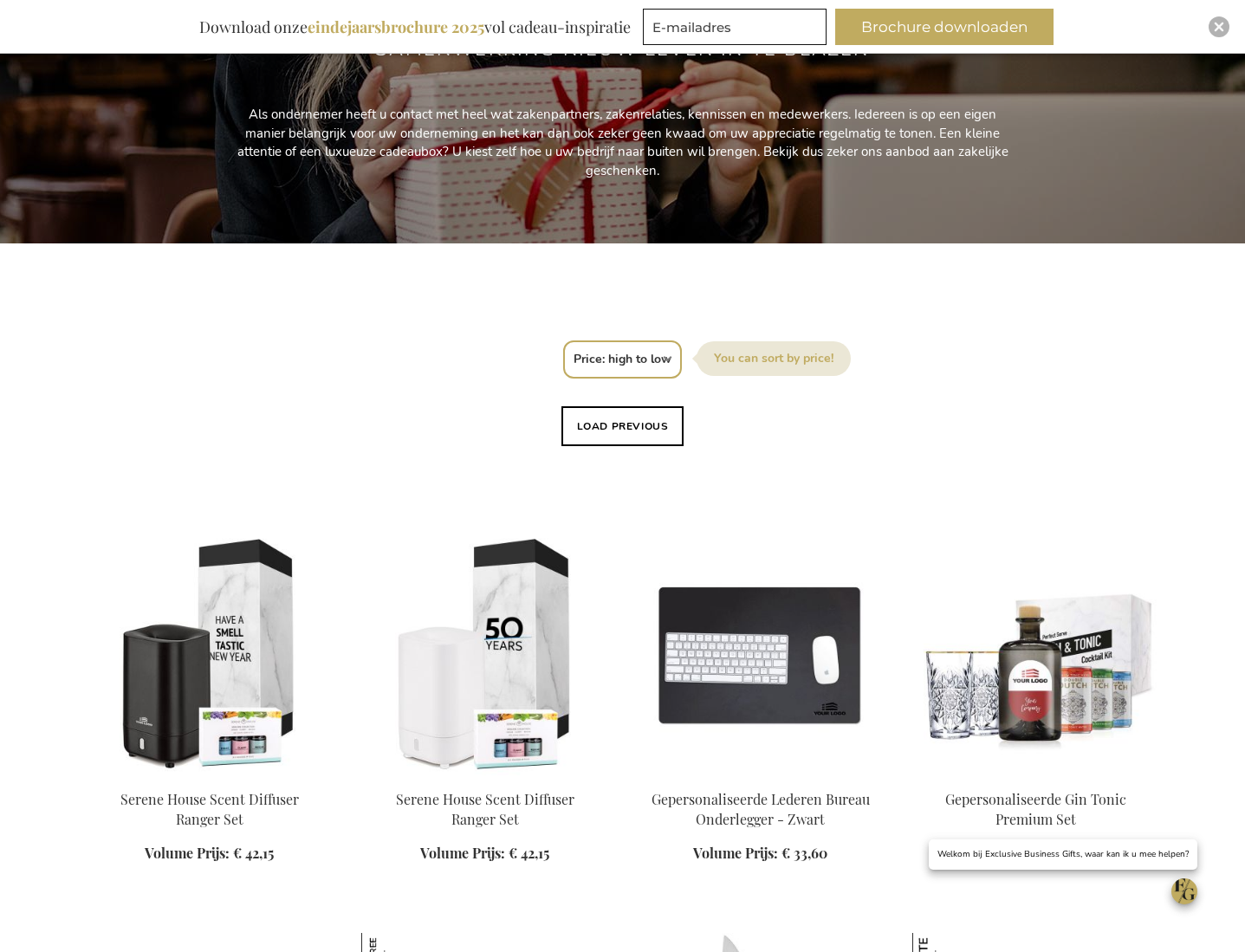
scroll to position [425, 0]
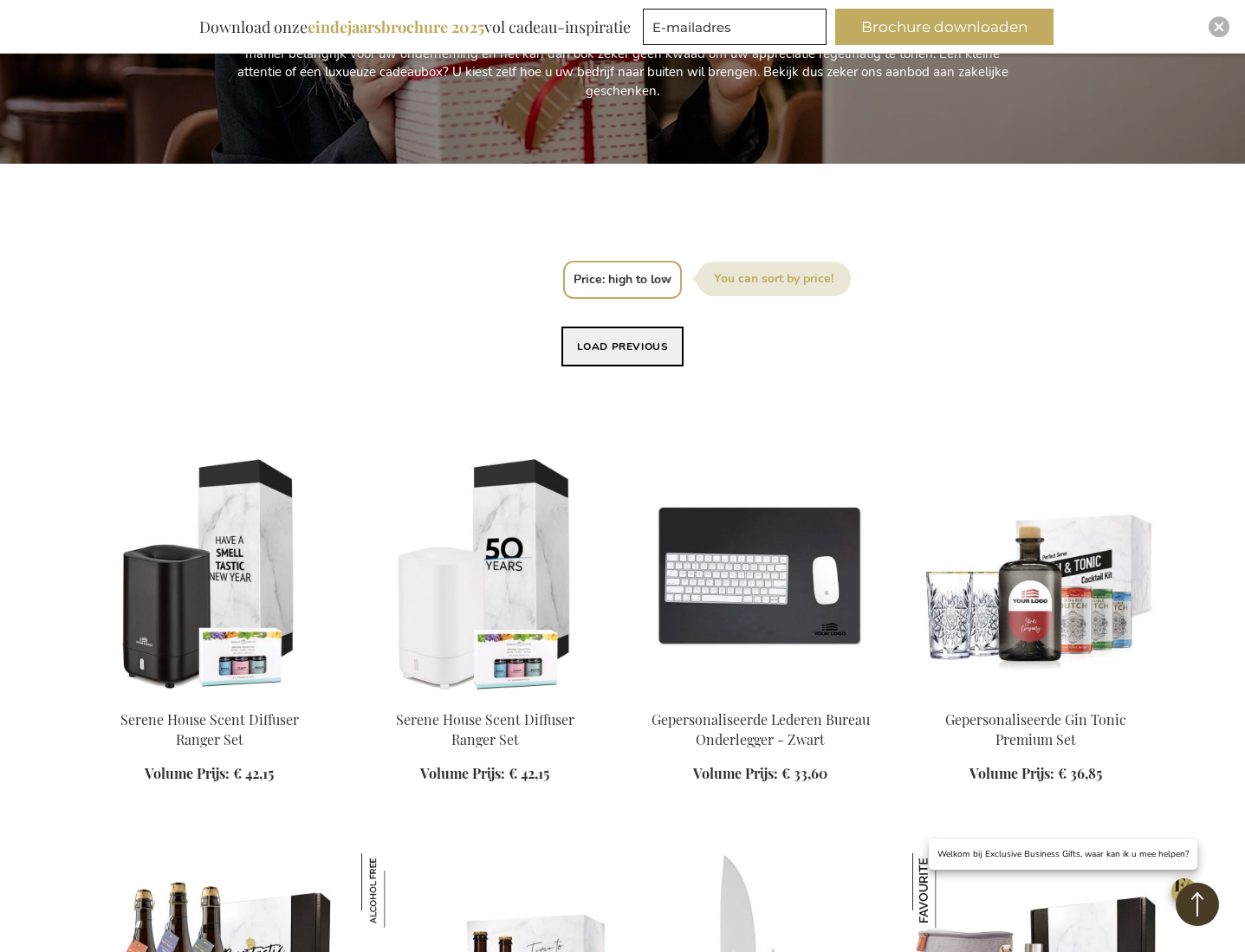
click at [613, 360] on button "Load previous" at bounding box center [622, 345] width 123 height 40
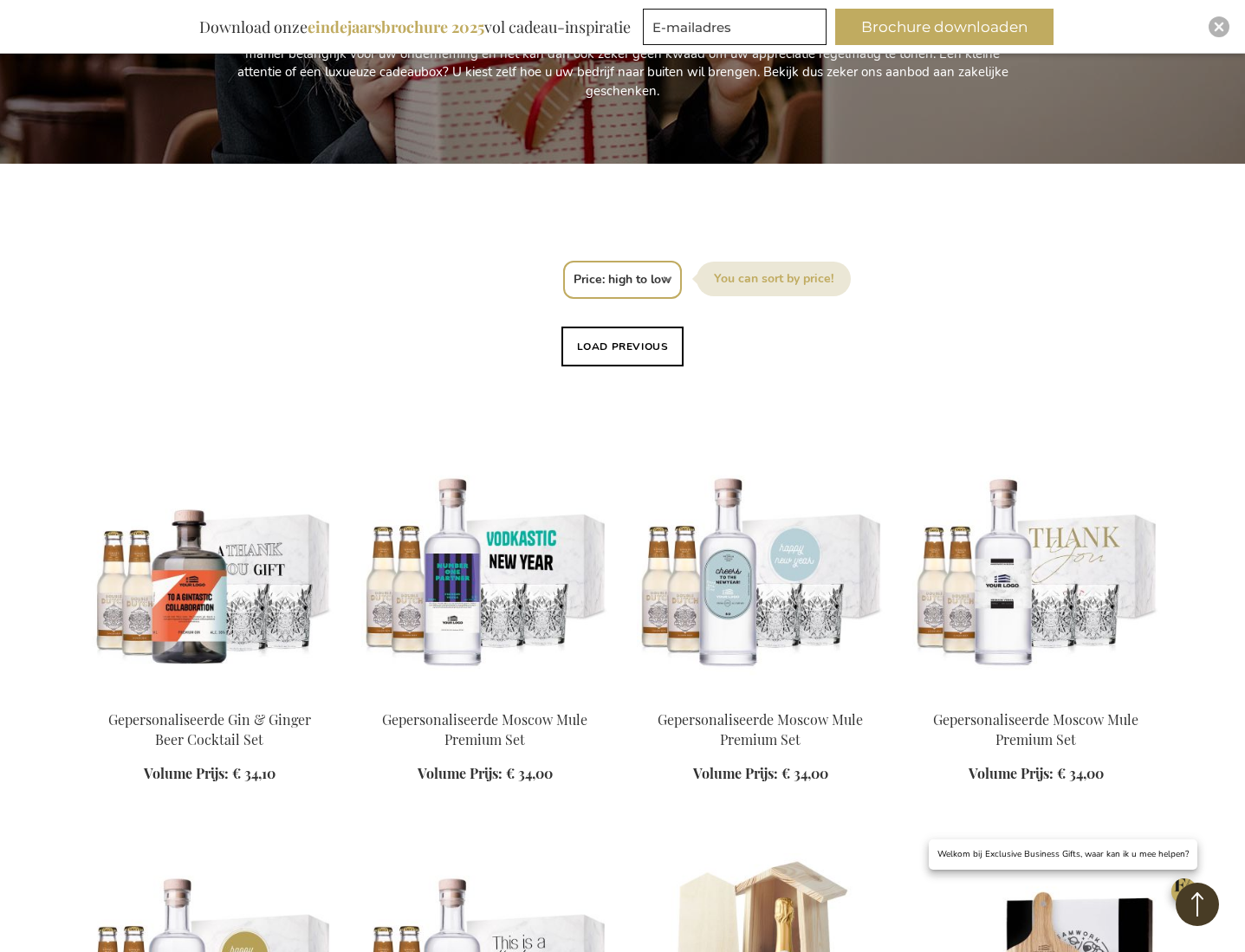
scroll to position [0, 0]
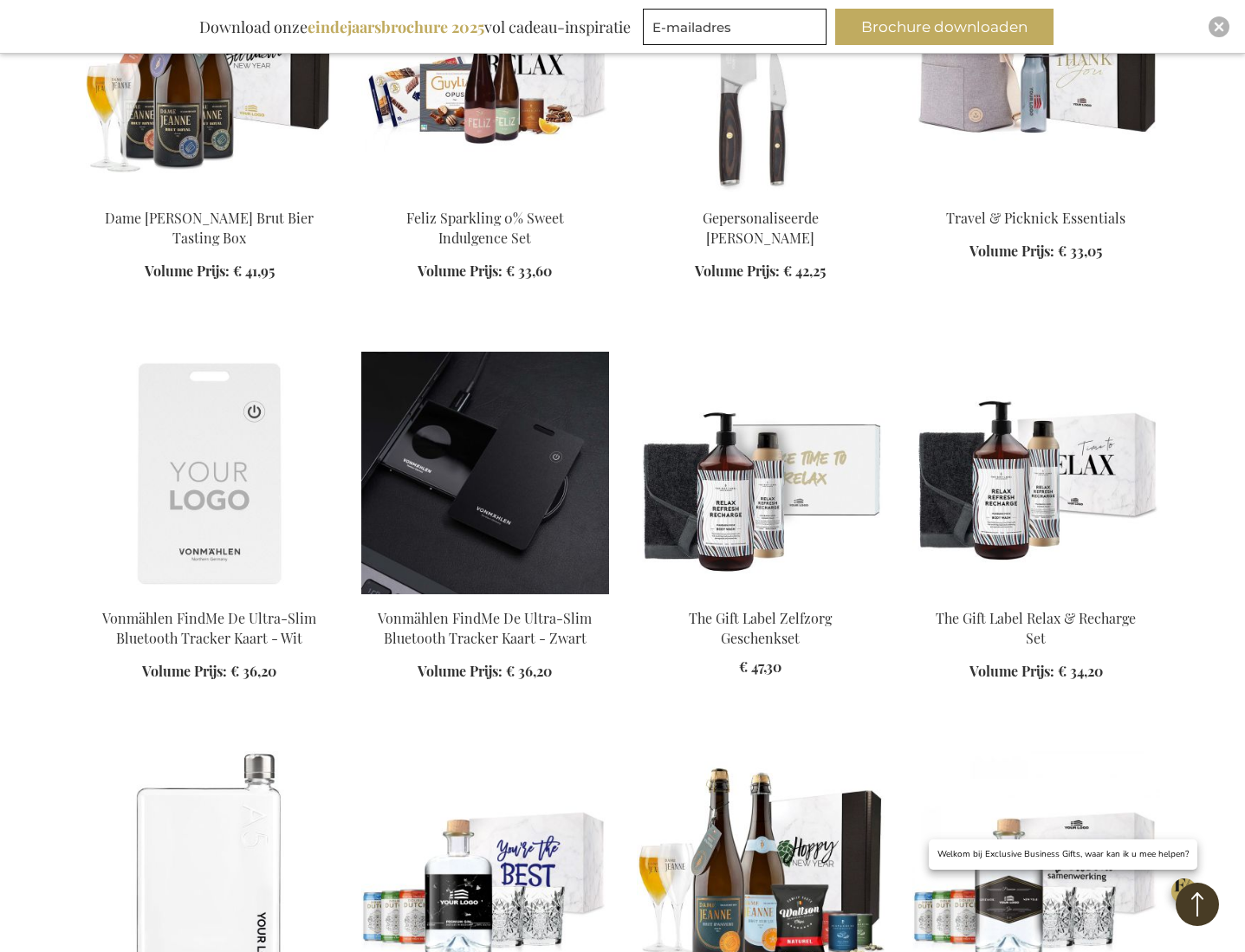
scroll to position [2583, 0]
